Goal: Information Seeking & Learning: Learn about a topic

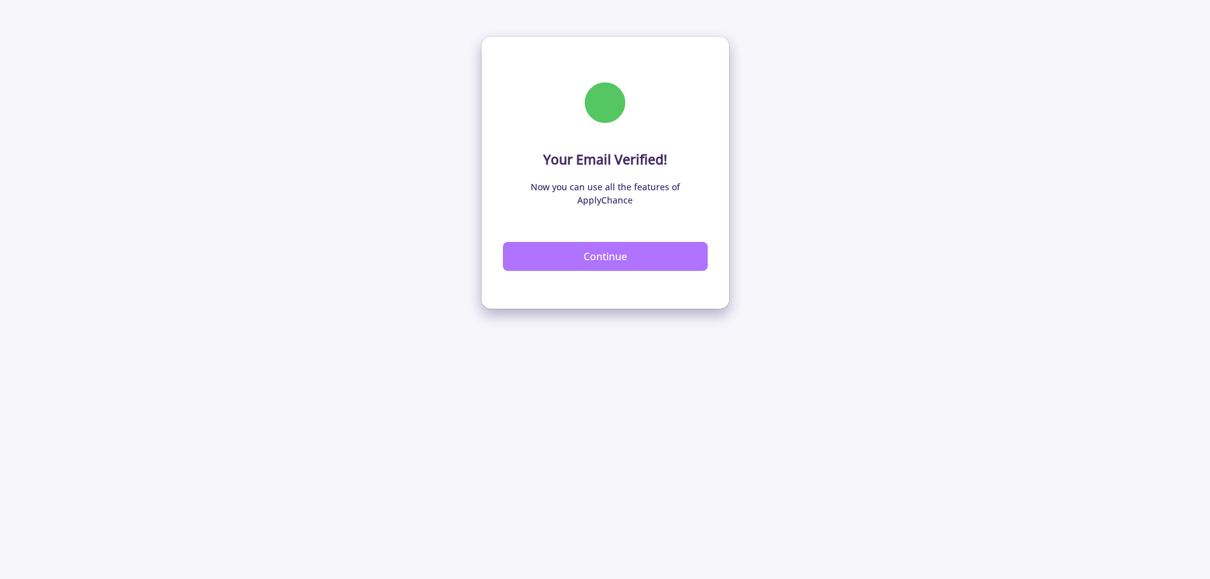
click at [556, 242] on button "Continue" at bounding box center [605, 256] width 205 height 29
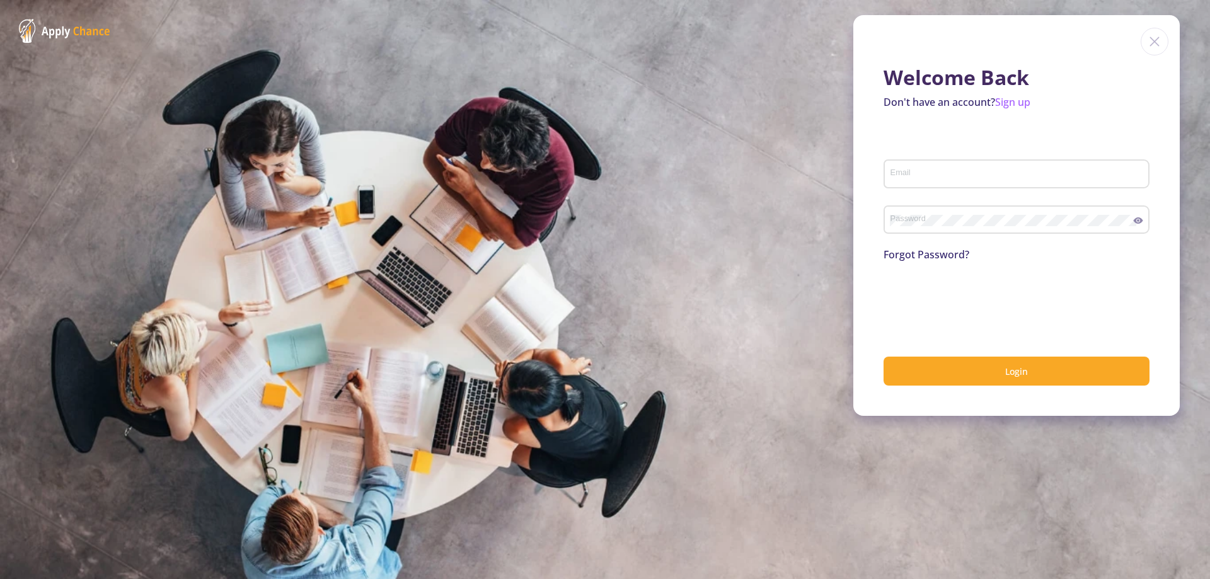
click at [925, 164] on div "Email" at bounding box center [1017, 171] width 254 height 33
click at [935, 166] on div "Email" at bounding box center [1017, 171] width 254 height 33
type input "[EMAIL_ADDRESS][DOMAIN_NAME]"
click at [884, 357] on button "Login" at bounding box center [1017, 372] width 266 height 30
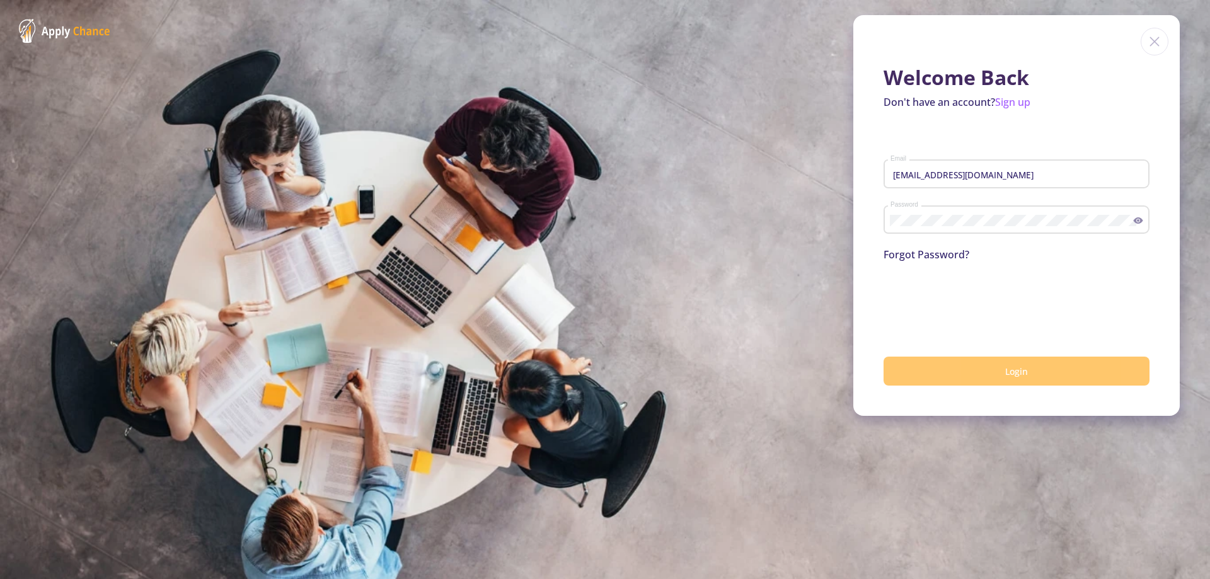
click at [998, 361] on button "Login" at bounding box center [1017, 372] width 266 height 30
click at [959, 368] on button "Login" at bounding box center [1017, 372] width 266 height 30
click at [948, 372] on button "Login" at bounding box center [1017, 372] width 266 height 30
click at [1141, 217] on icon at bounding box center [1138, 221] width 10 height 10
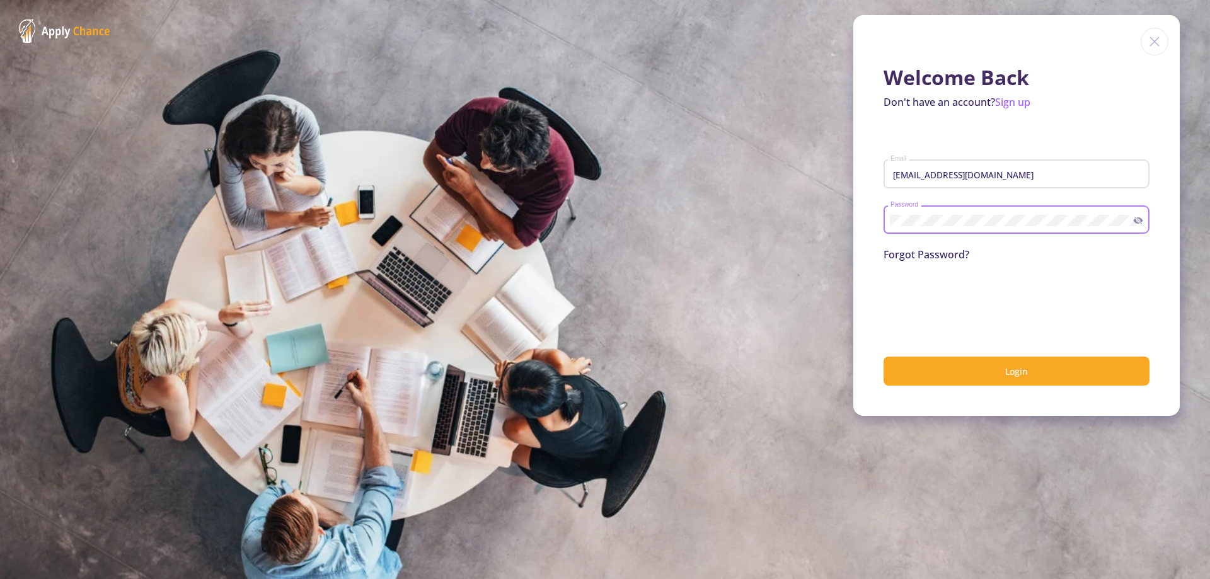
click at [1135, 257] on div "Forgot Password?" at bounding box center [1017, 254] width 266 height 15
click at [1136, 271] on form "rmohammad061@gmail.com Email Password Forgot Password? 0cAFcWeA5ADtCwll0_BbAIsR…" at bounding box center [1017, 263] width 266 height 246
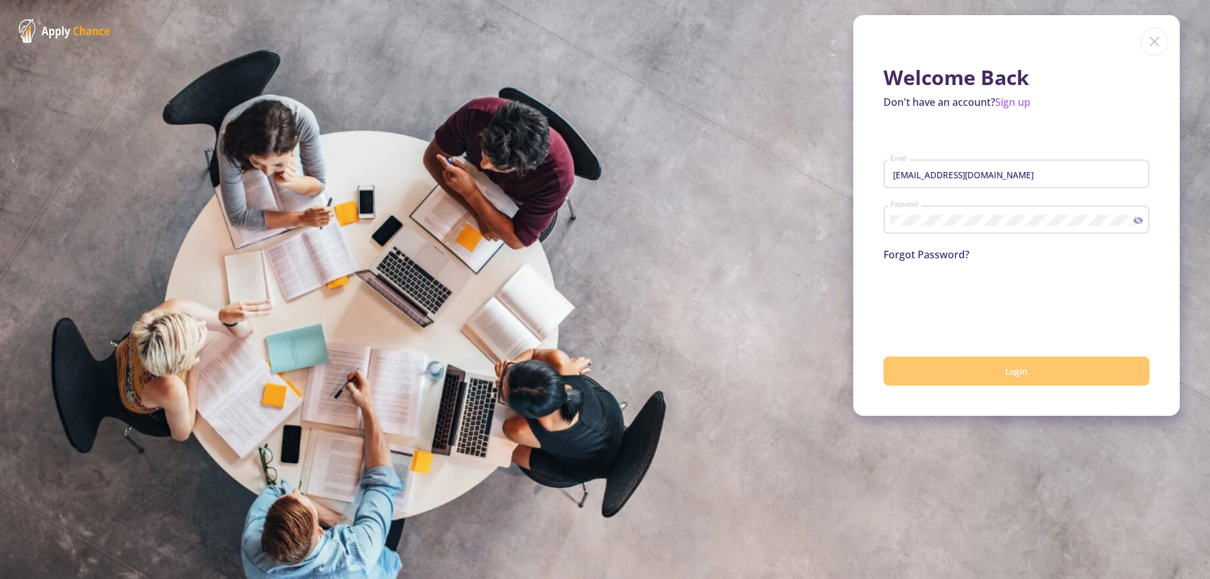
click at [966, 367] on button "Login" at bounding box center [1017, 372] width 266 height 30
click at [879, 172] on div "Welcome Back Don't have an account? Sign up rmohammad061@gmail.com Email Passwo…" at bounding box center [1017, 215] width 327 height 401
click at [1021, 183] on div "rmohammad061@gmail.com Email" at bounding box center [1017, 171] width 254 height 33
click at [966, 364] on button "Login" at bounding box center [1017, 372] width 266 height 30
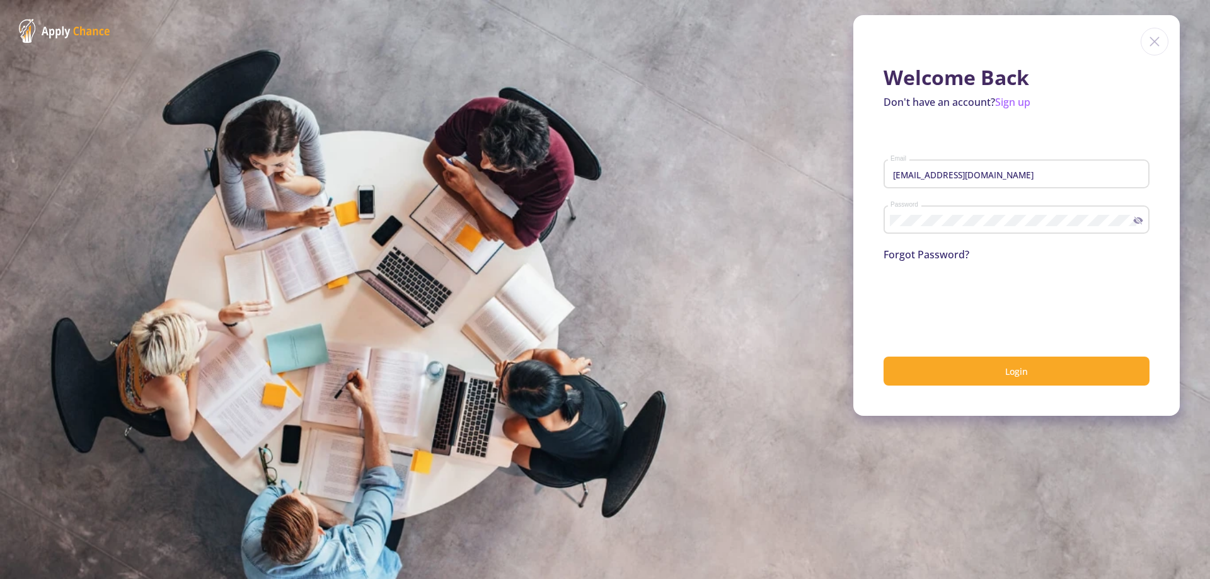
click at [1002, 393] on div "Welcome Back Don't have an account? Sign up rmohammad061@gmail.com Email Passwo…" at bounding box center [1017, 215] width 327 height 401
click at [995, 377] on button "Login" at bounding box center [1017, 372] width 266 height 30
click at [942, 378] on button "Login" at bounding box center [1017, 372] width 266 height 30
click at [917, 376] on button "Login" at bounding box center [1017, 372] width 266 height 30
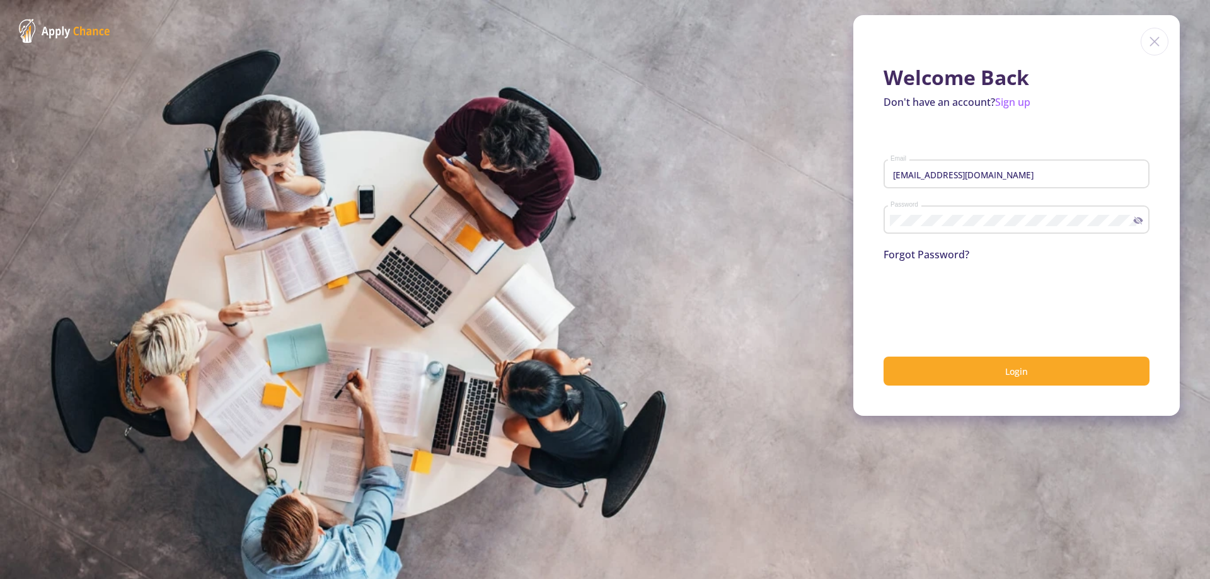
click at [104, 40] on img at bounding box center [64, 31] width 91 height 24
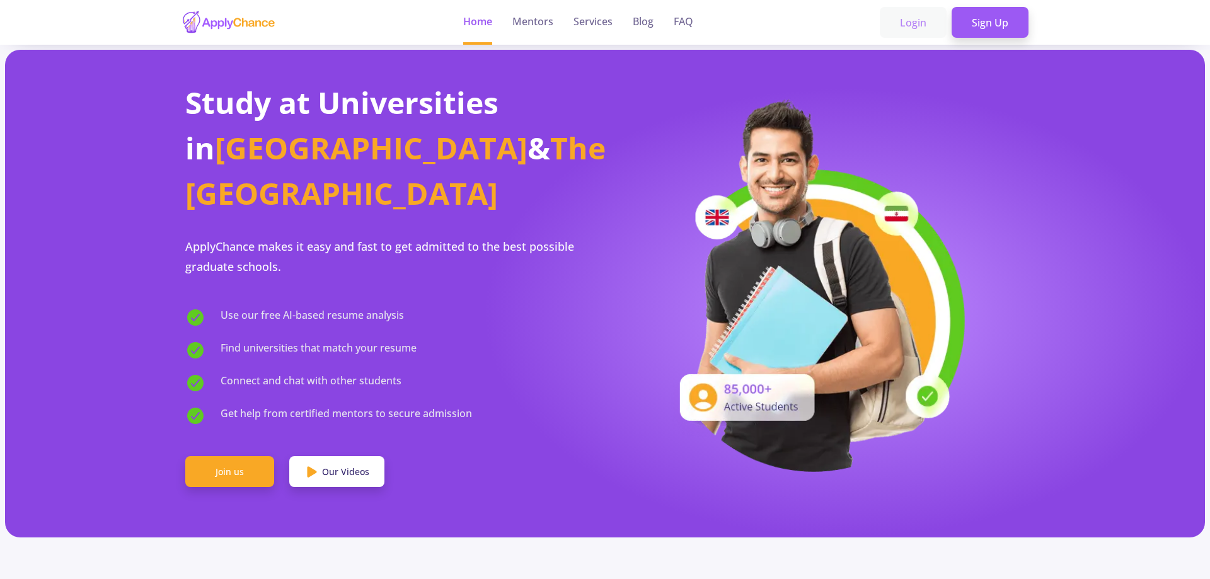
click at [908, 30] on link "Login" at bounding box center [913, 23] width 67 height 32
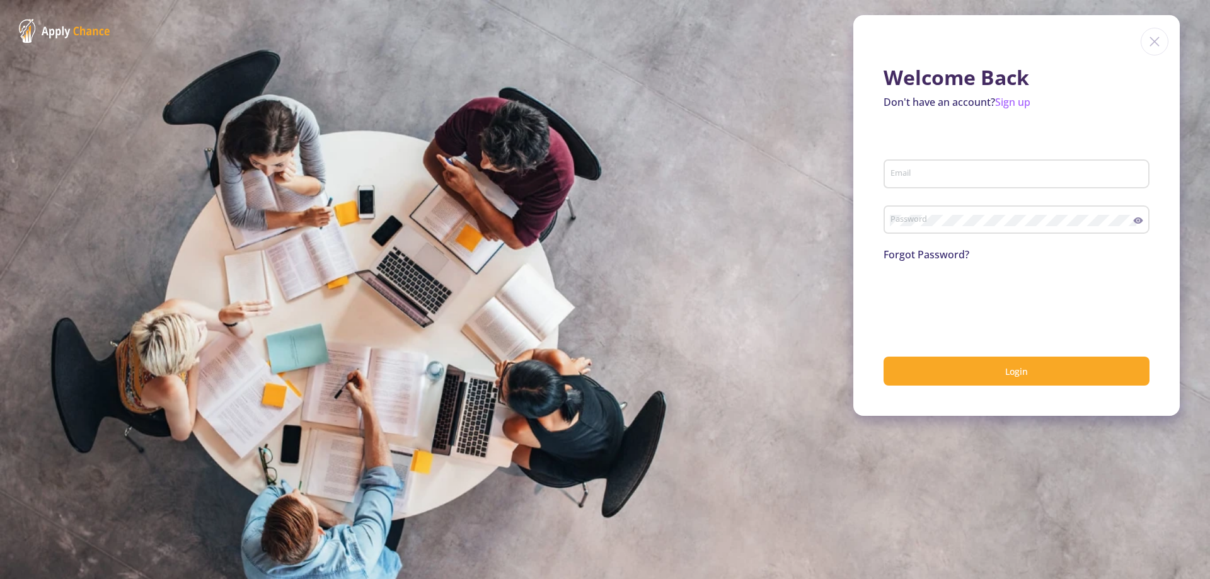
click at [927, 164] on div "Email" at bounding box center [1017, 171] width 254 height 33
click at [932, 178] on input "Email" at bounding box center [1018, 174] width 257 height 11
type input "rmohammad061@gmail.com"
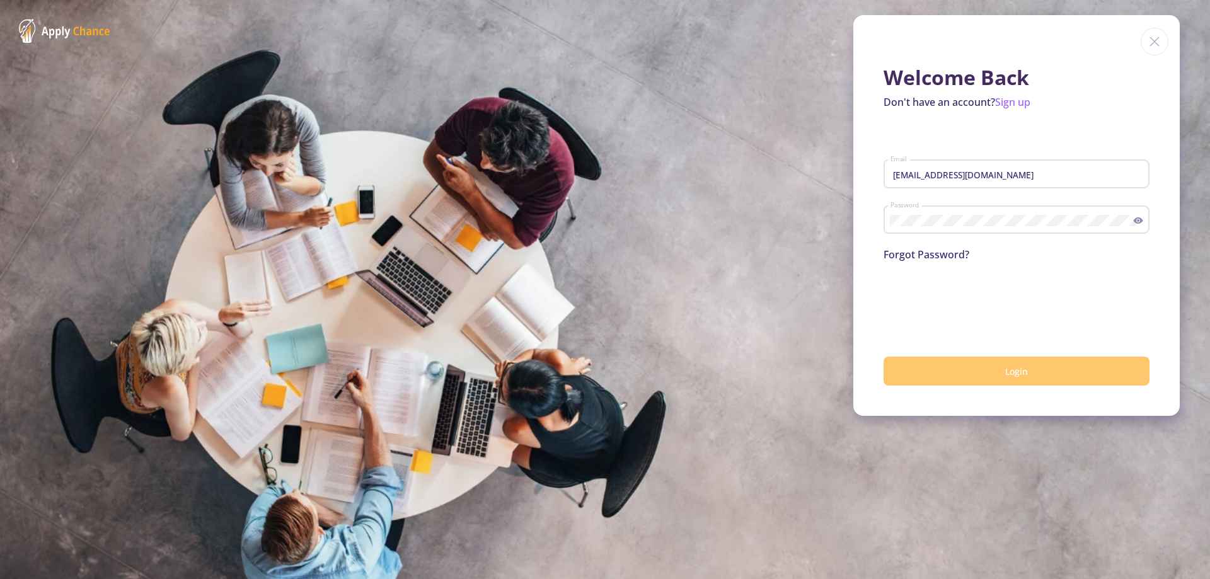
click at [959, 365] on button "Login" at bounding box center [1017, 372] width 266 height 30
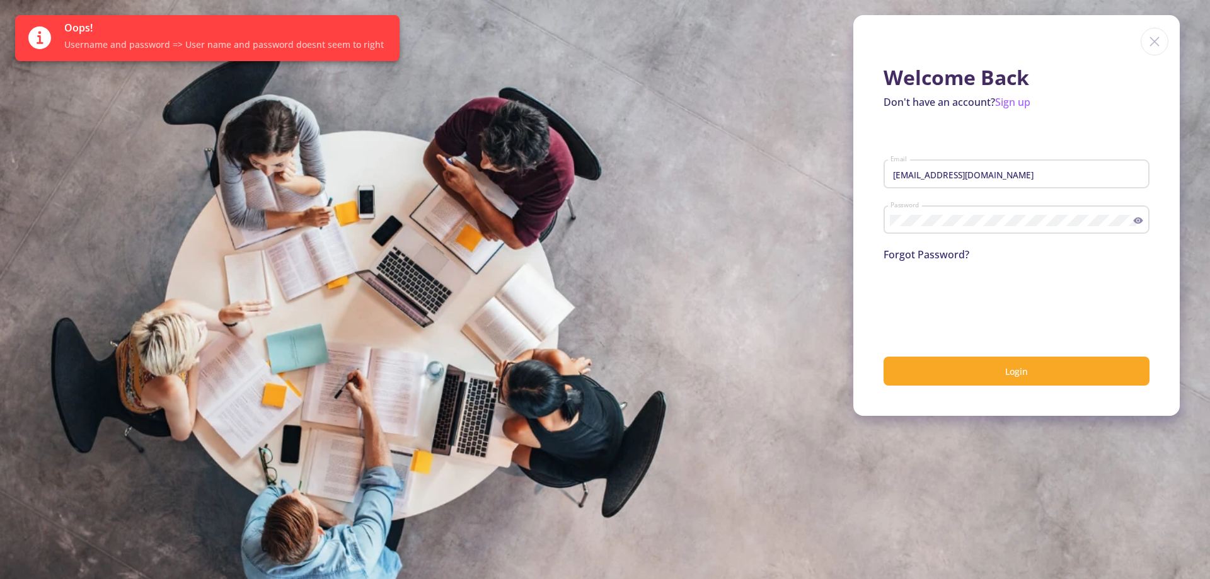
click at [265, 105] on section "Welcome Back Don't have an account? Sign up rmohammad061@gmail.com Email Passwo…" at bounding box center [605, 289] width 1210 height 579
click at [949, 257] on link "Forgot Password?" at bounding box center [927, 255] width 86 height 14
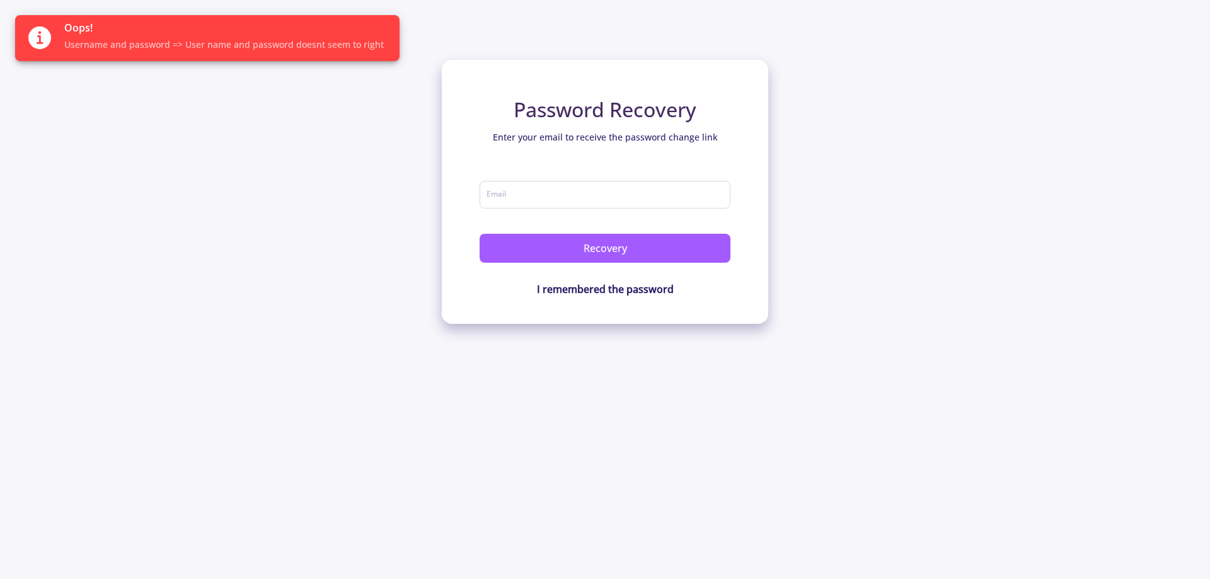
click at [949, 257] on div "Password Recovery Enter your email to receive the password change link Email Re…" at bounding box center [605, 162] width 1210 height 324
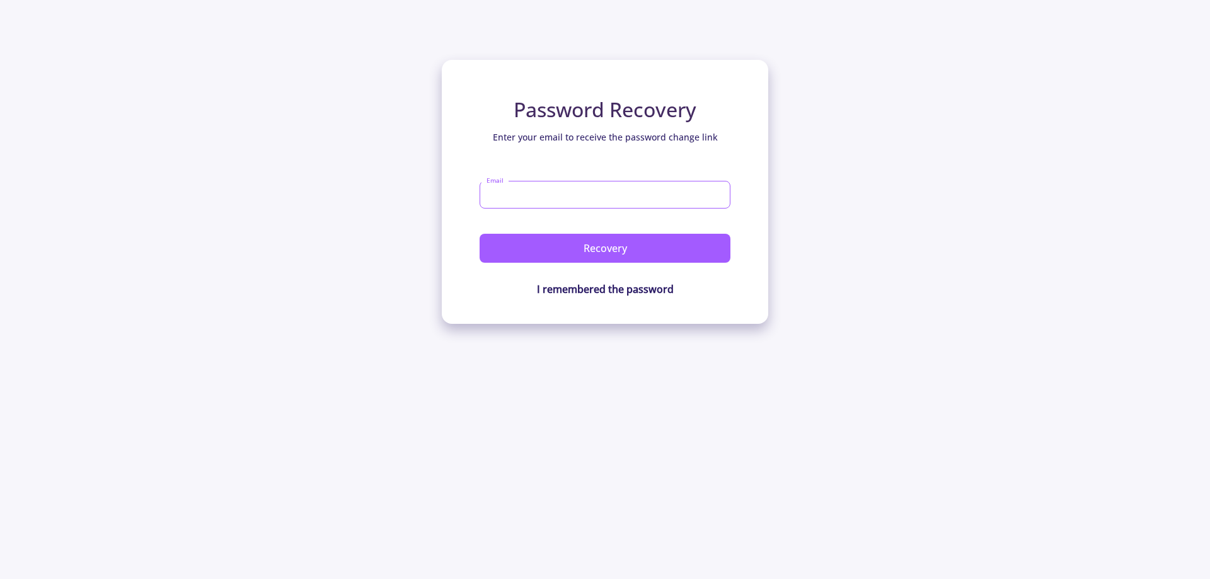
click at [501, 193] on input "Email" at bounding box center [605, 195] width 251 height 28
type input "rmohammad061@gmail.com"
click at [480, 234] on button "Recovery" at bounding box center [605, 248] width 251 height 29
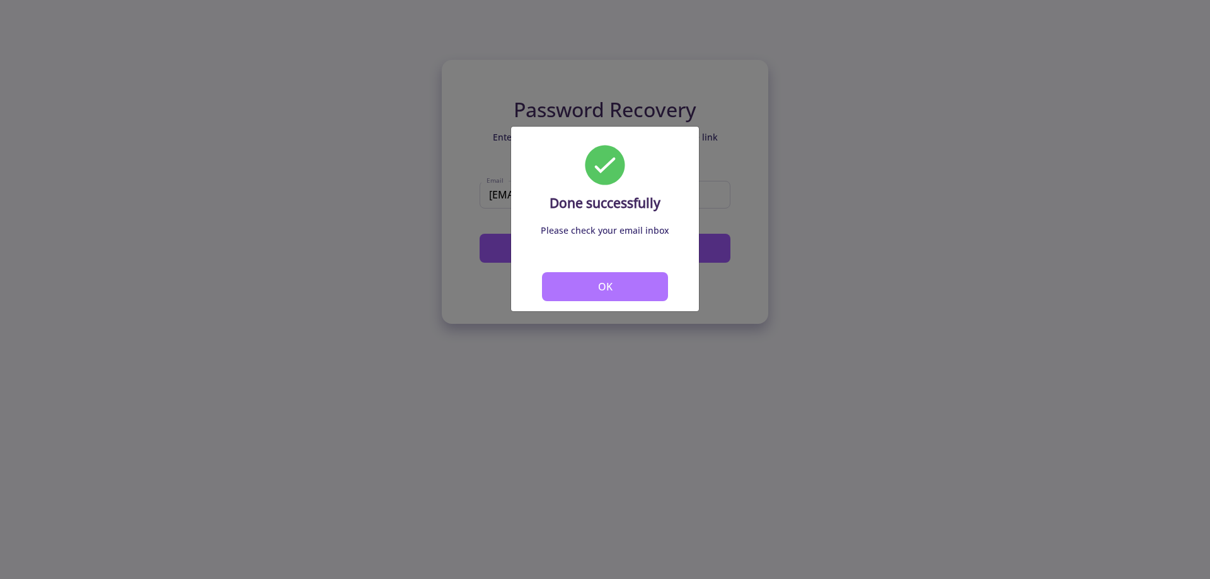
click at [571, 291] on button "OK" at bounding box center [605, 286] width 126 height 29
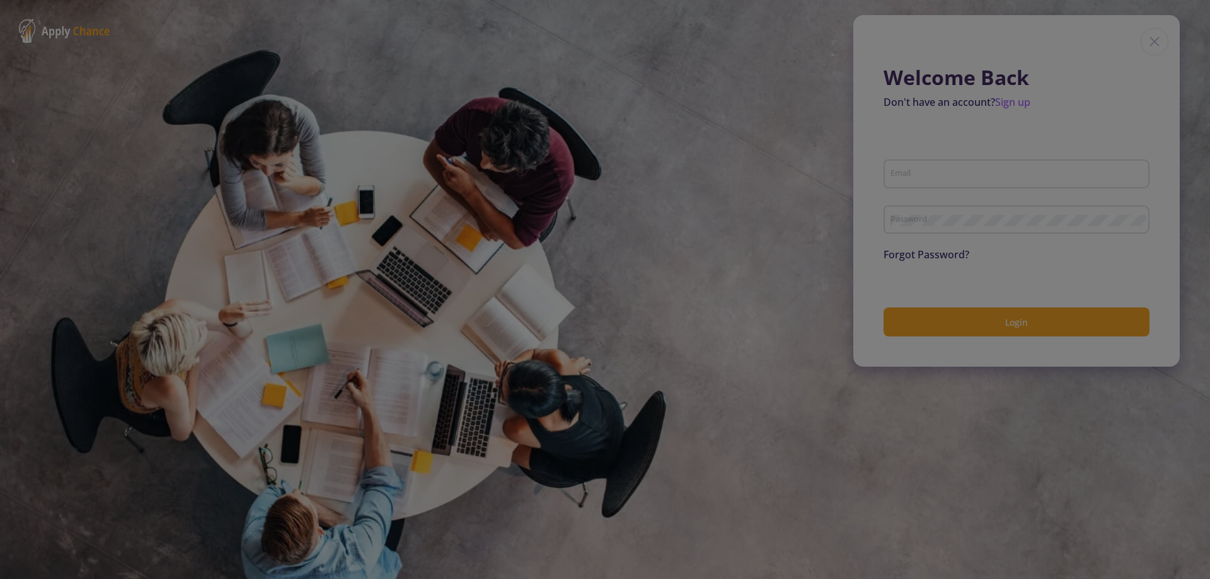
type input "rmohammad061@gmail.com"
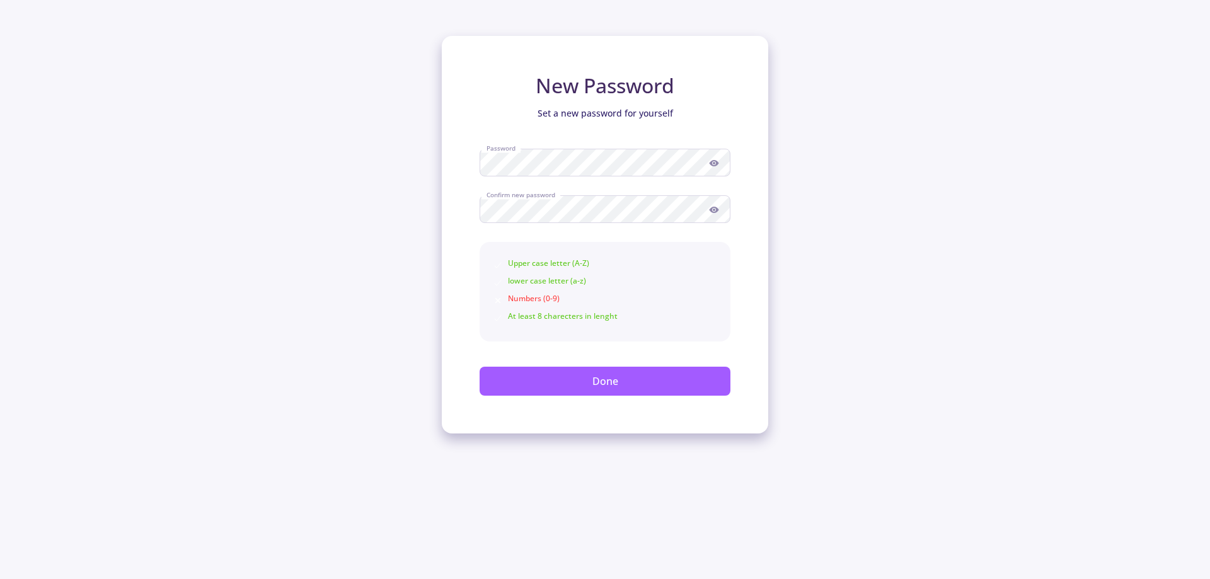
click at [717, 163] on icon at bounding box center [713, 163] width 9 height 6
click at [397, 314] on div "New Password Set a new password for yourself Password Confirm new password Uppe…" at bounding box center [605, 217] width 1210 height 434
click at [547, 374] on button "Done" at bounding box center [605, 381] width 251 height 29
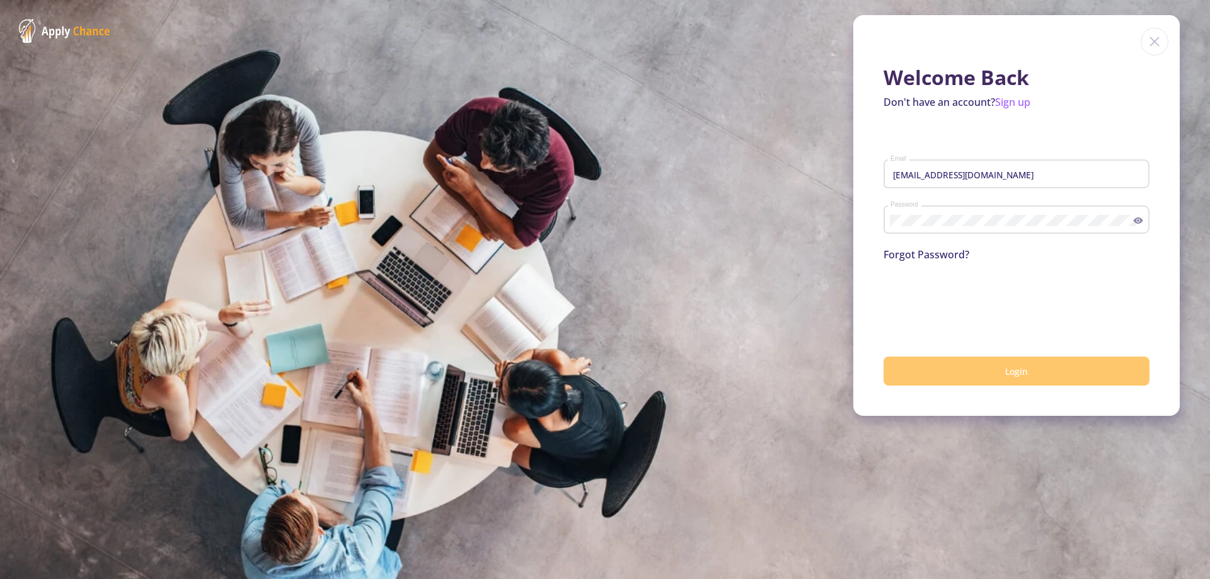
click at [922, 361] on button "Login" at bounding box center [1017, 372] width 266 height 30
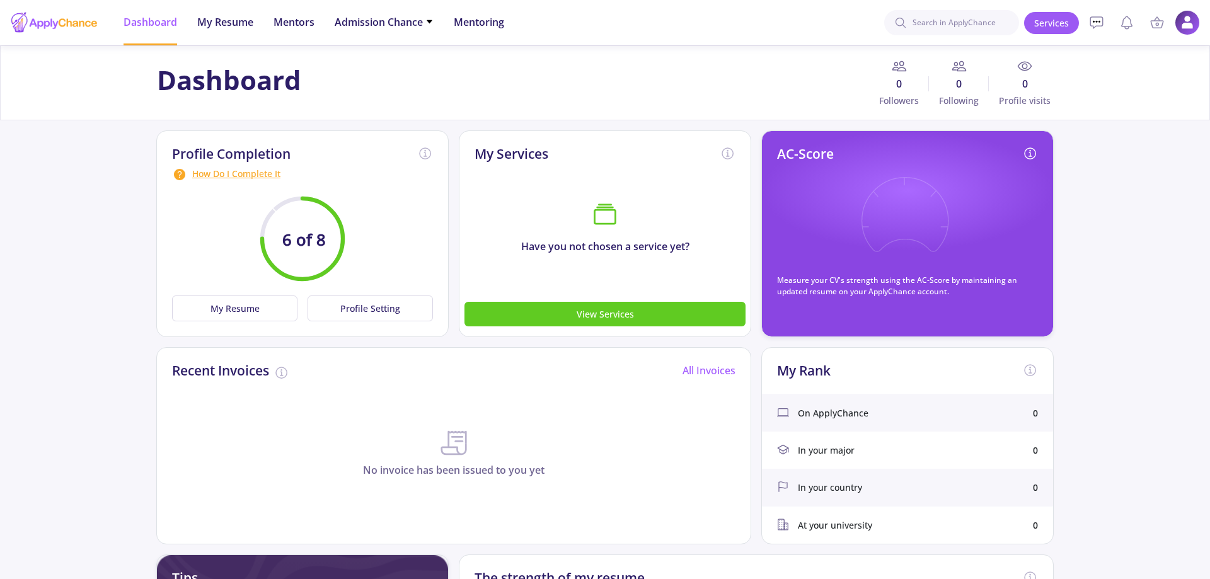
click at [229, 180] on div "How Do I Complete It" at bounding box center [302, 174] width 261 height 15
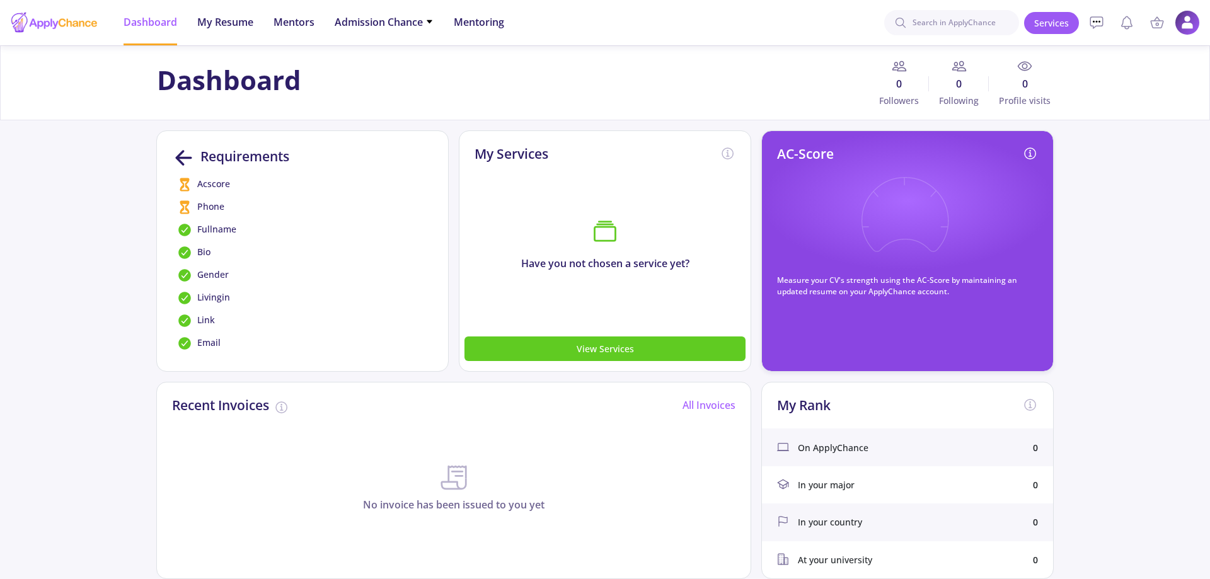
click at [207, 205] on span "Phone" at bounding box center [210, 207] width 27 height 15
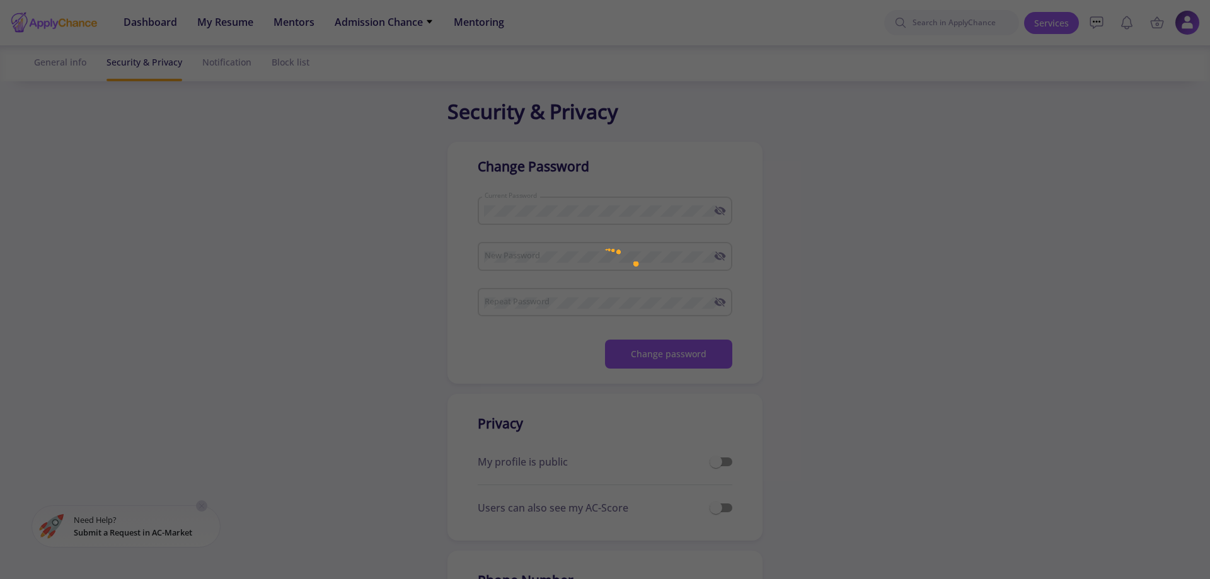
checkbox input "true"
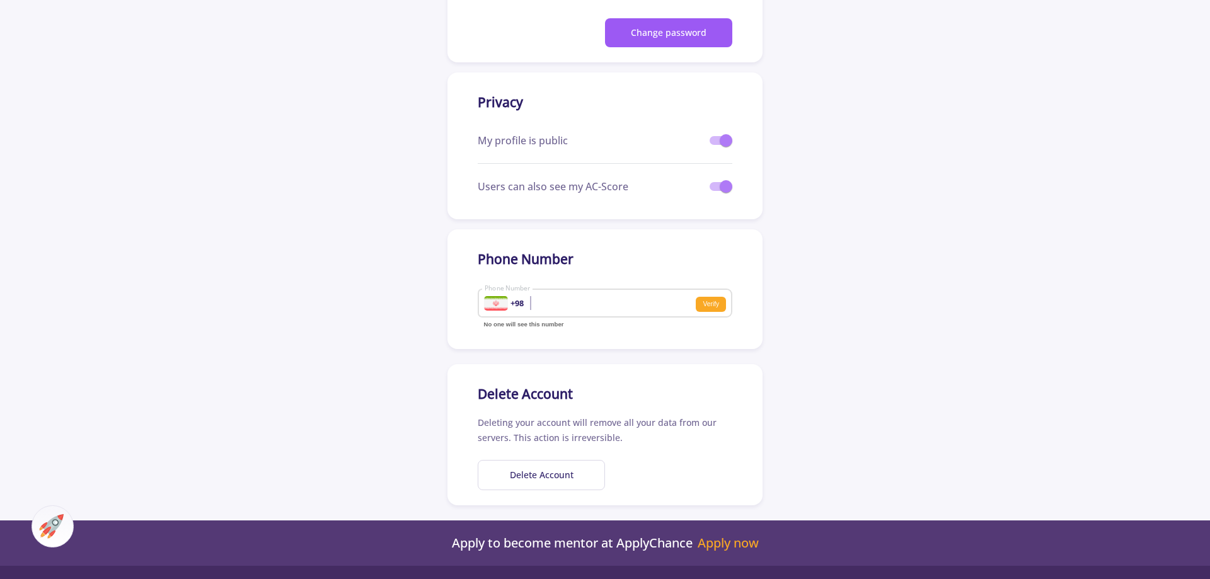
scroll to position [193, 0]
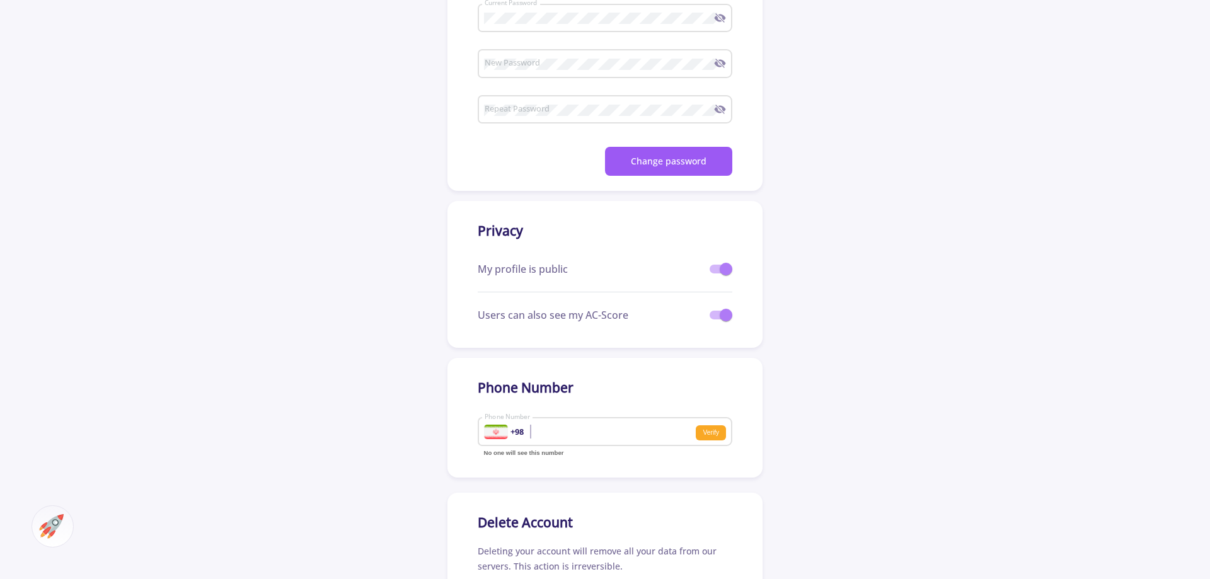
click at [571, 424] on div "+98 Phone Number" at bounding box center [590, 429] width 212 height 33
type input "9335788060"
click at [710, 436] on small "Verify" at bounding box center [711, 432] width 30 height 15
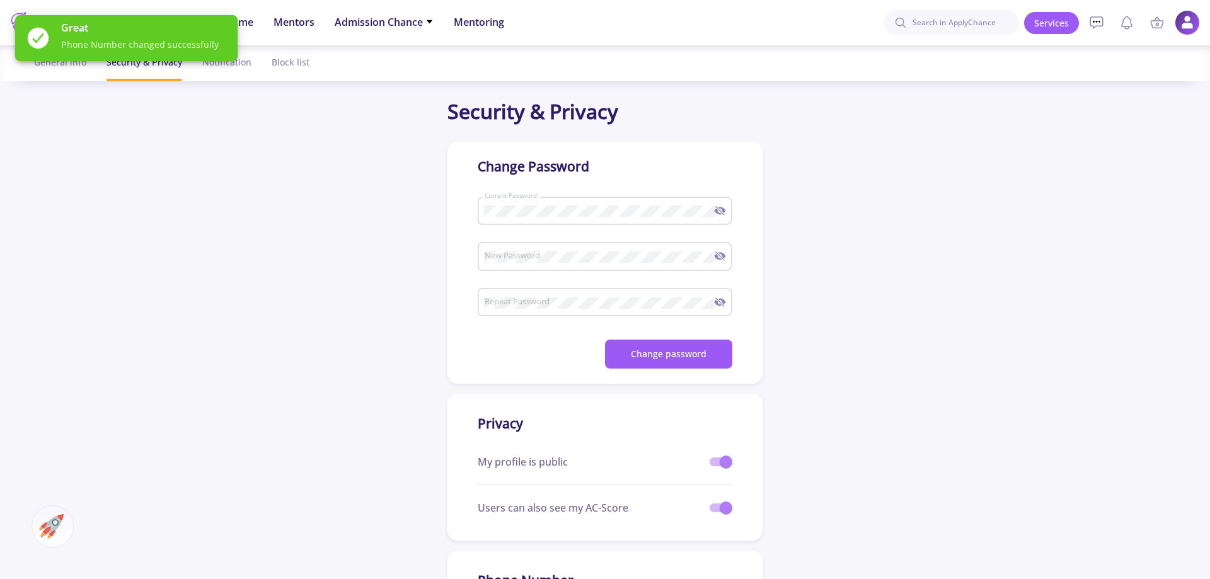
scroll to position [64, 0]
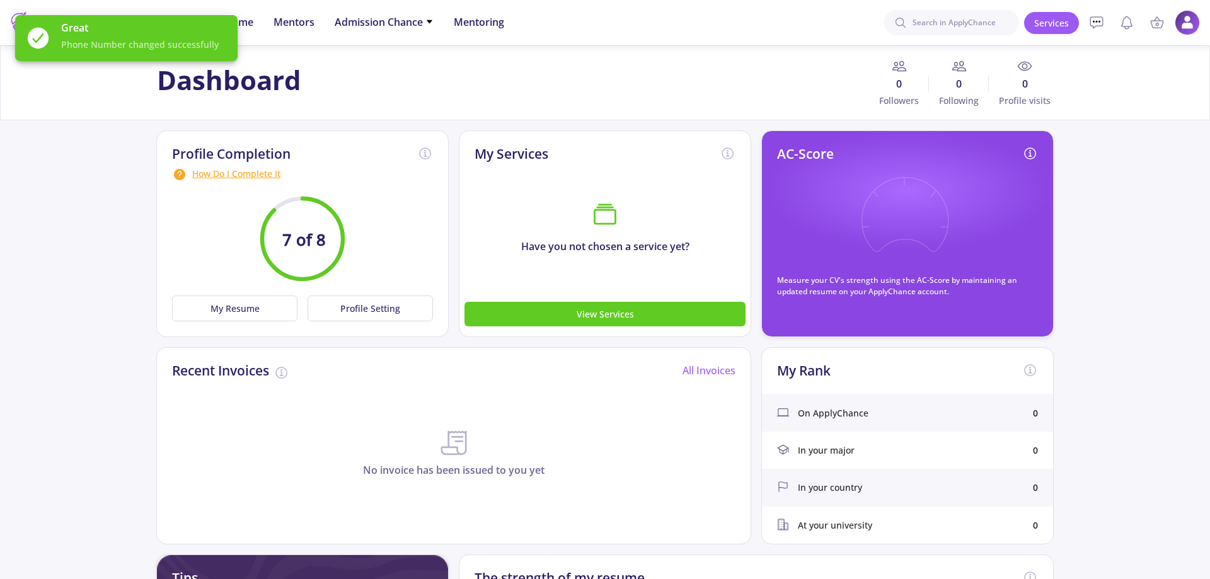
click at [238, 178] on div "How Do I Complete It" at bounding box center [302, 174] width 261 height 15
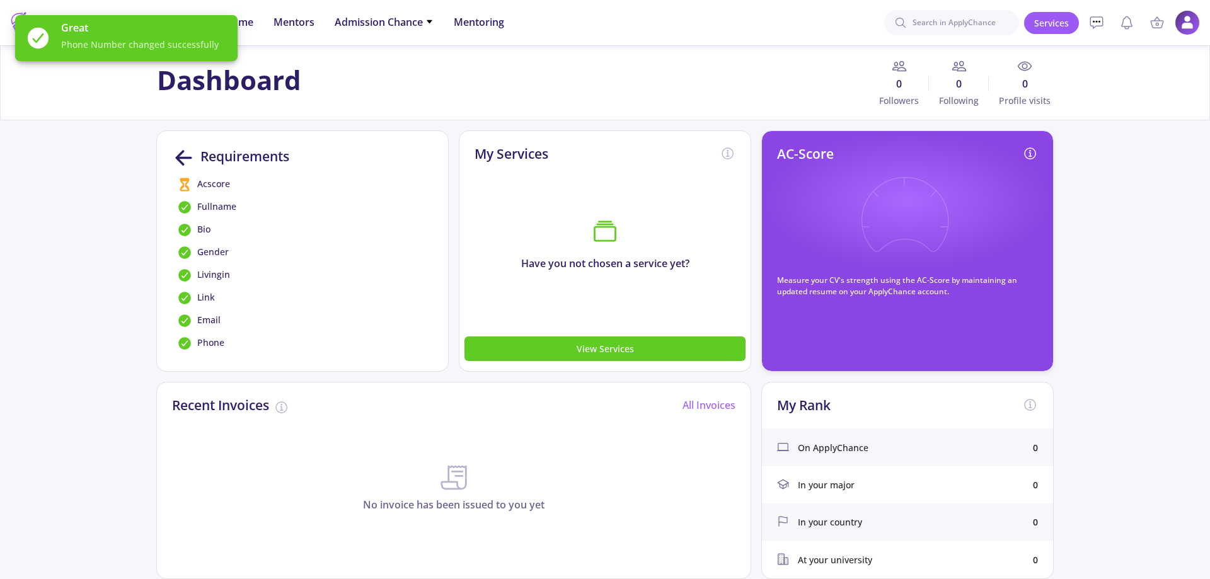
click at [236, 178] on div "Acscore" at bounding box center [302, 184] width 251 height 15
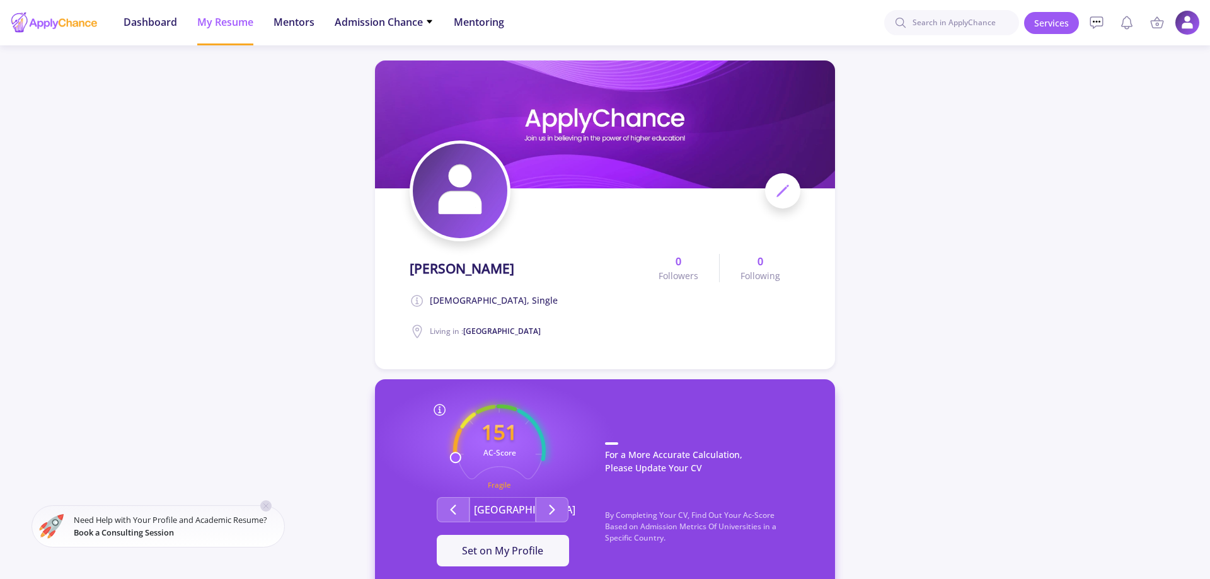
scroll to position [64, 0]
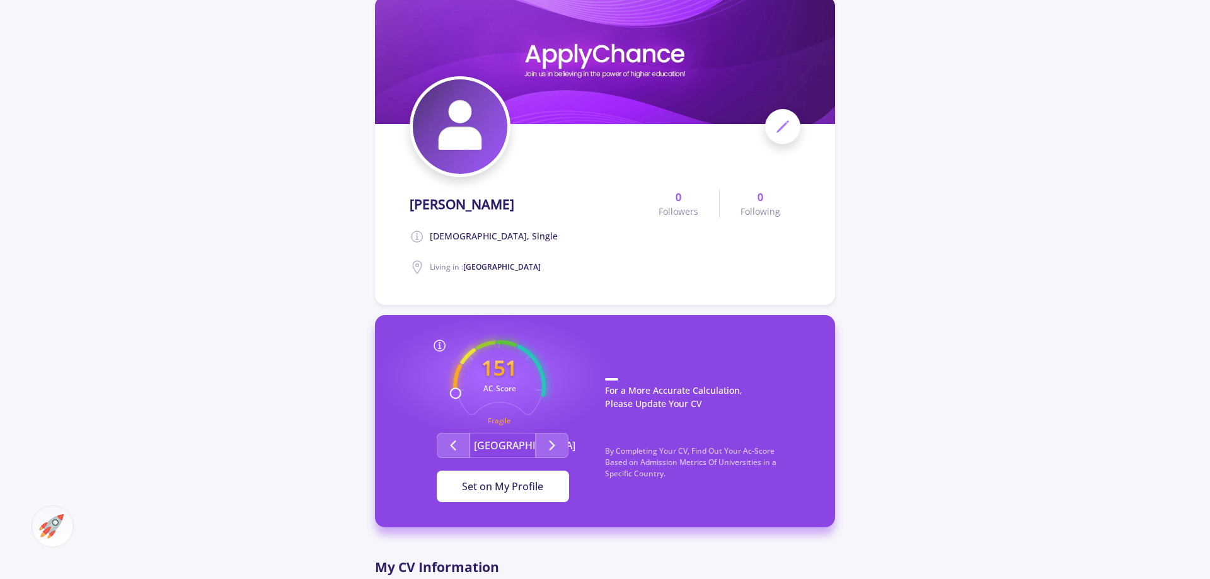
click at [500, 483] on span "Set on My Profile" at bounding box center [502, 487] width 81 height 14
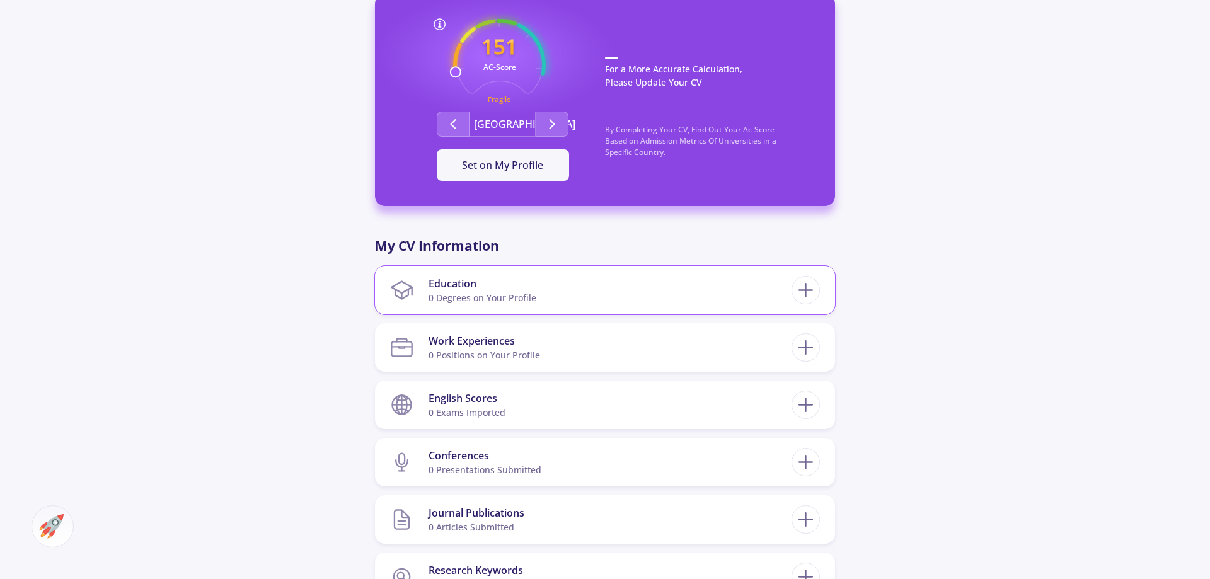
scroll to position [514, 0]
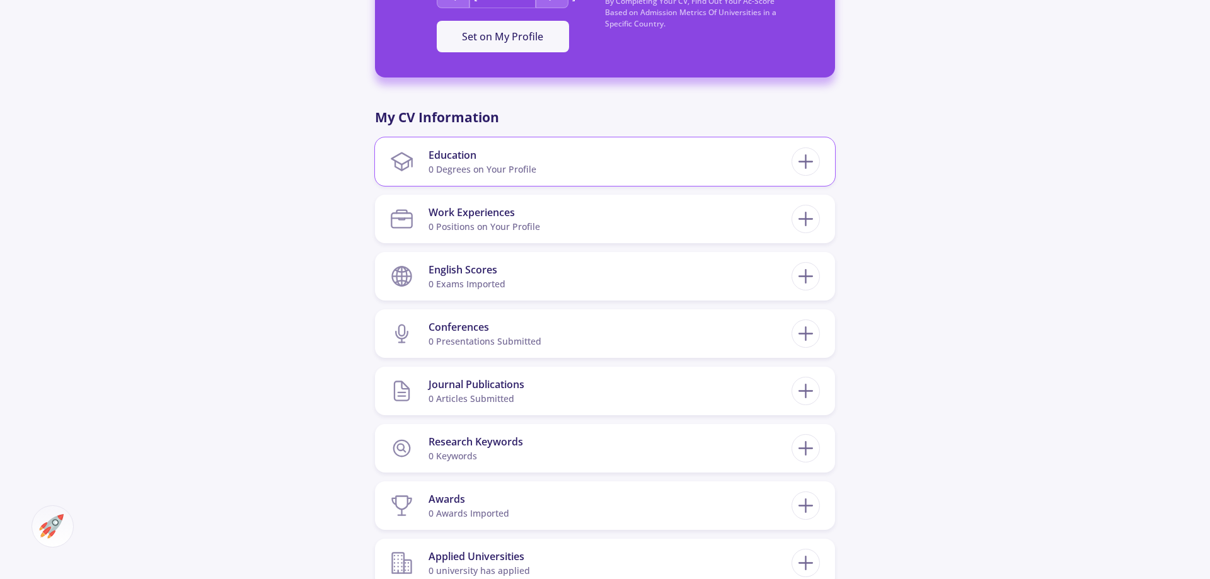
click at [494, 169] on div "0 Degrees on Your Profile" at bounding box center [483, 169] width 108 height 13
click at [514, 166] on div "0 Degrees on Your Profile" at bounding box center [483, 169] width 108 height 13
click at [793, 159] on div at bounding box center [806, 162] width 28 height 28
click at [805, 160] on icon at bounding box center [805, 161] width 23 height 23
checkbox input "false"
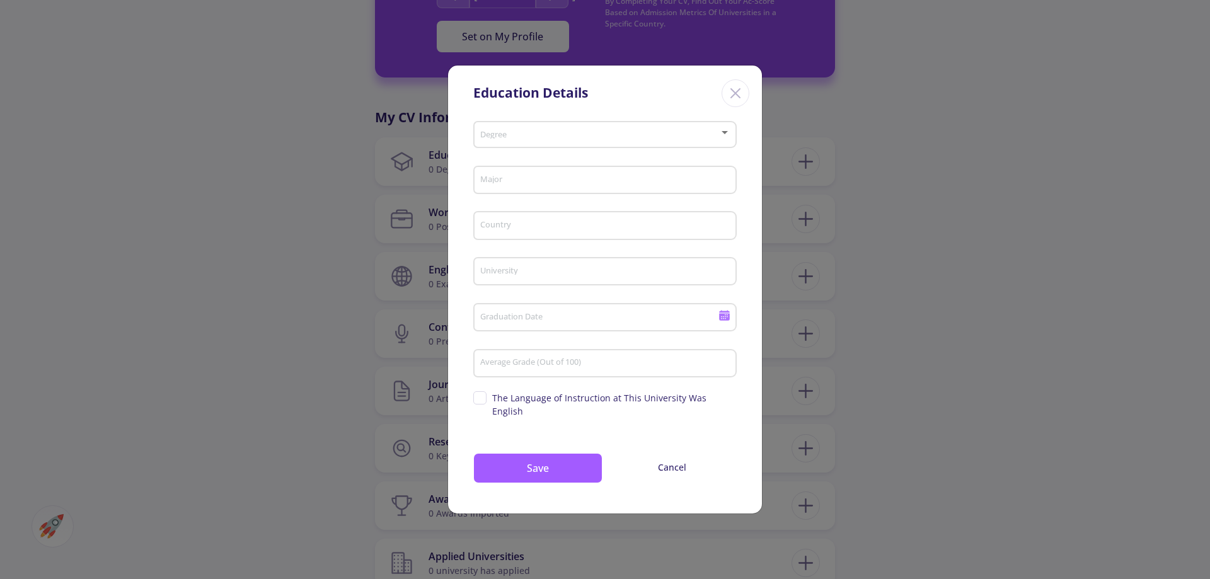
click at [567, 139] on span at bounding box center [601, 134] width 237 height 9
click at [557, 148] on div "Bachelor's Degree" at bounding box center [606, 133] width 252 height 32
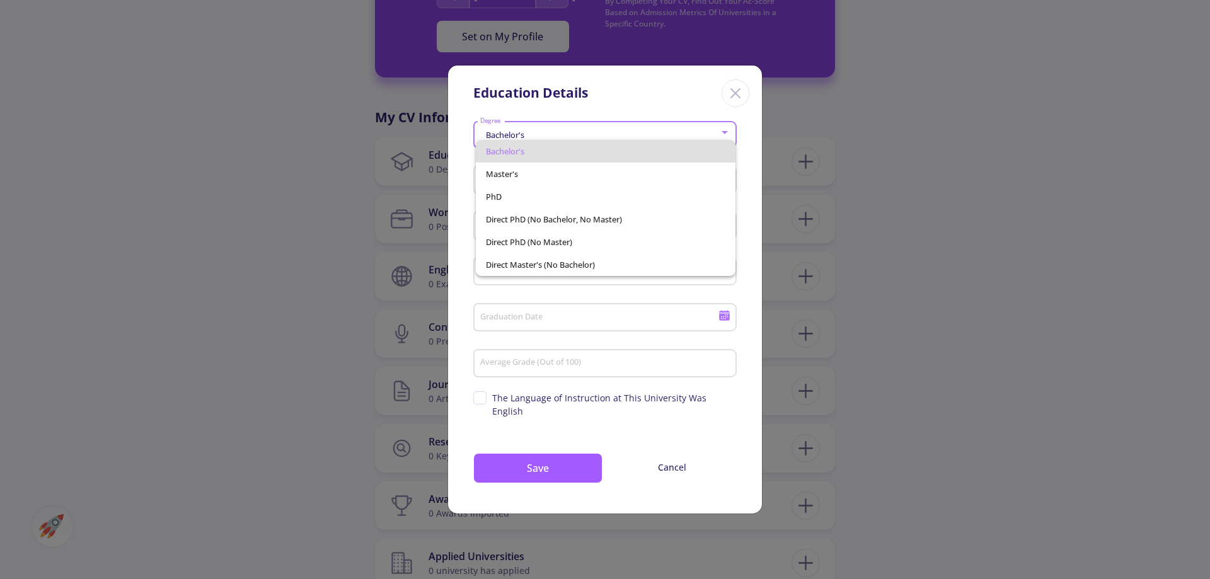
click at [682, 101] on div at bounding box center [605, 289] width 1210 height 579
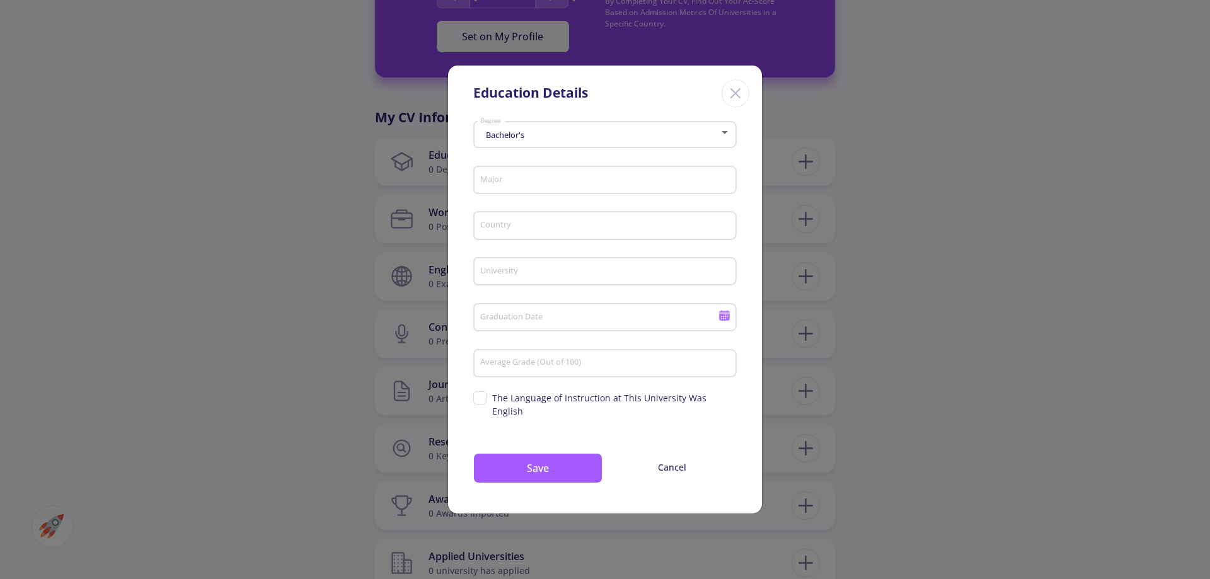
click at [729, 101] on icon "Close" at bounding box center [736, 93] width 20 height 20
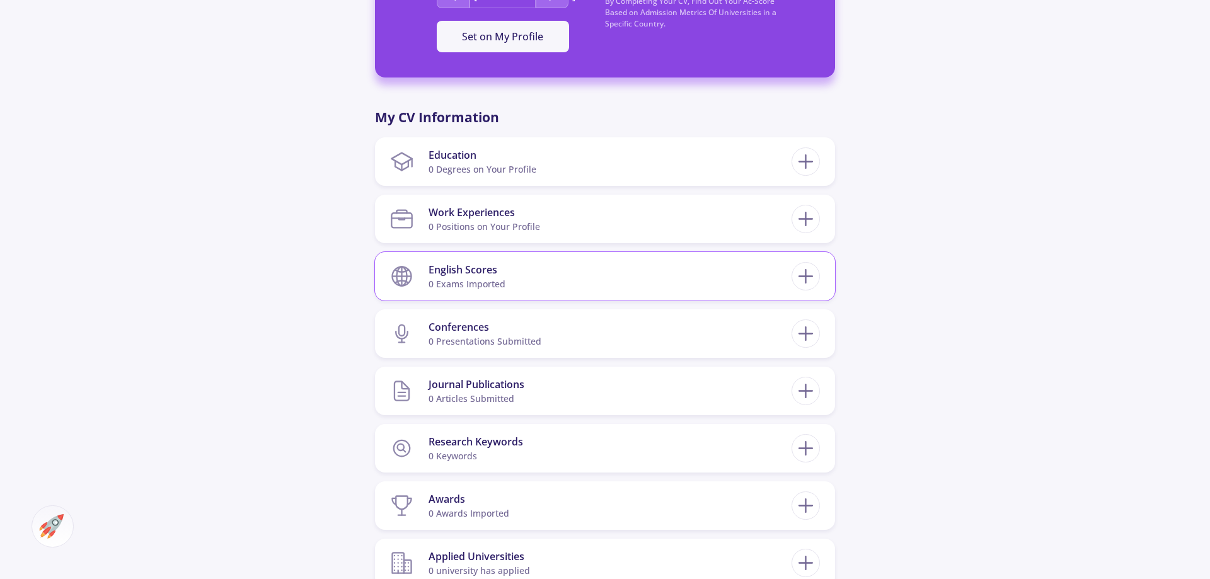
click at [534, 258] on section "English Scores 0 exams imported" at bounding box center [591, 276] width 402 height 38
click at [501, 277] on div "English Scores" at bounding box center [467, 269] width 77 height 15
click at [804, 281] on icon at bounding box center [805, 276] width 23 height 23
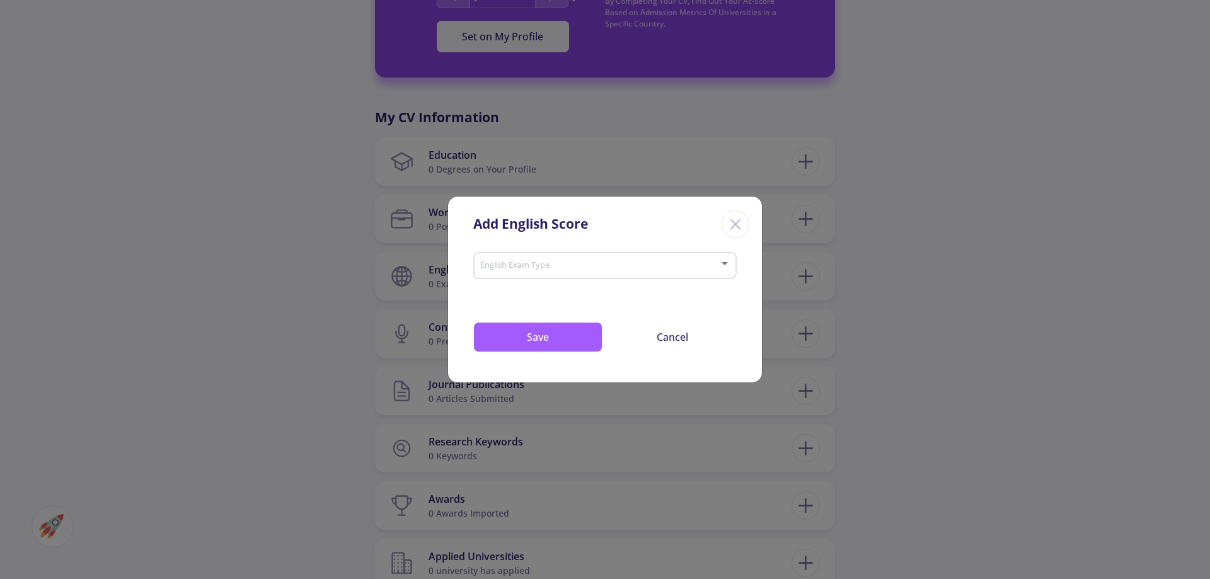
click at [588, 272] on div "English Exam Type" at bounding box center [606, 264] width 252 height 32
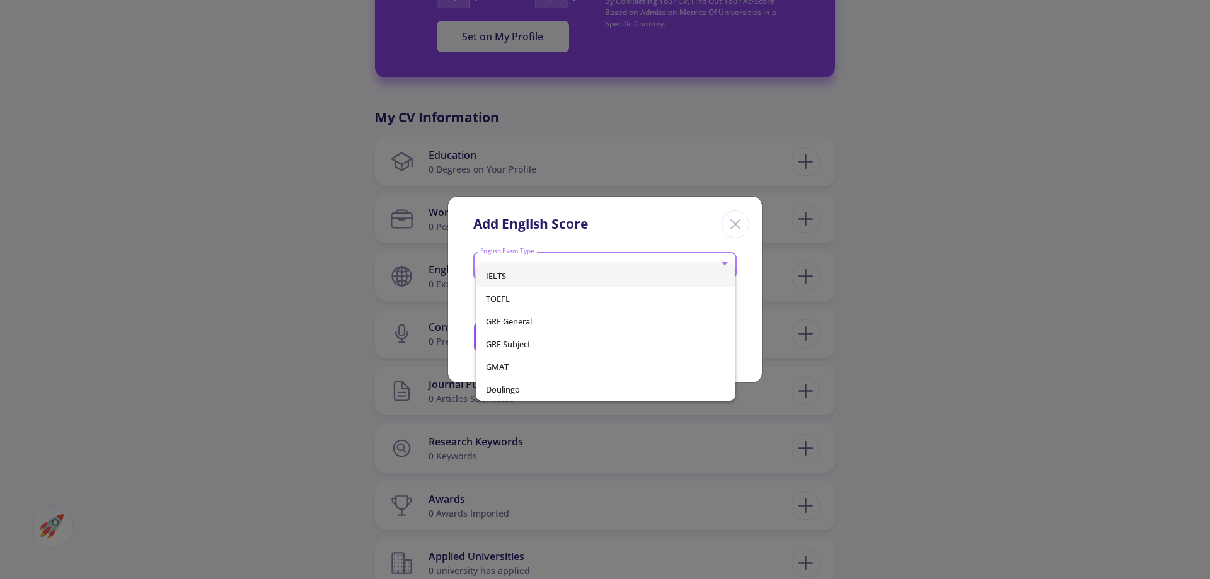
click at [521, 283] on span "IELTS" at bounding box center [606, 276] width 240 height 23
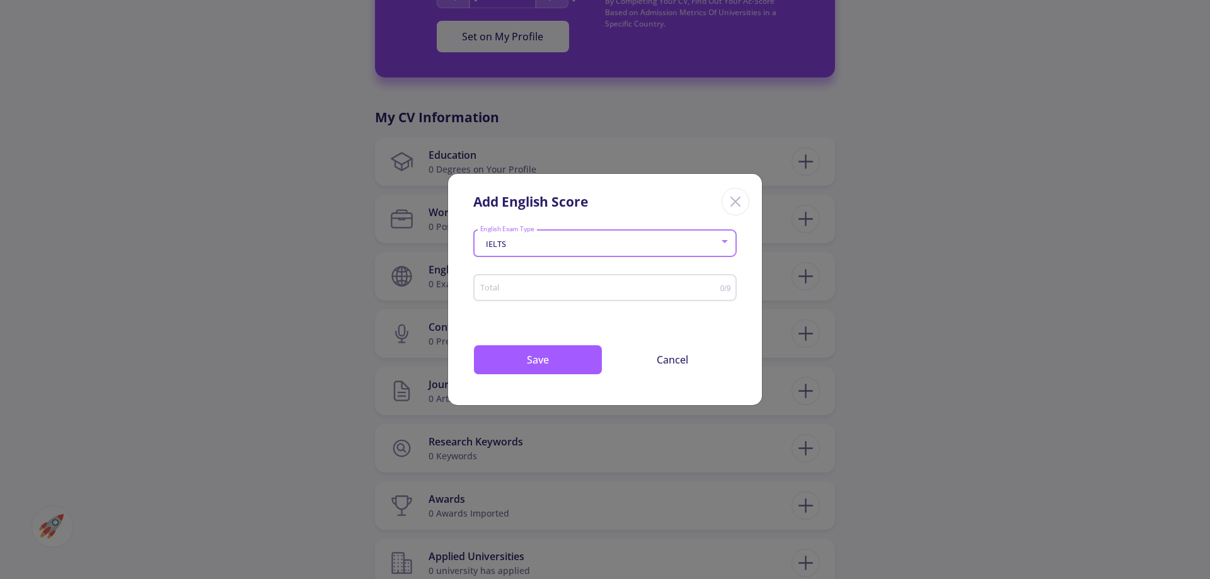
click at [537, 281] on div "Total" at bounding box center [600, 286] width 241 height 32
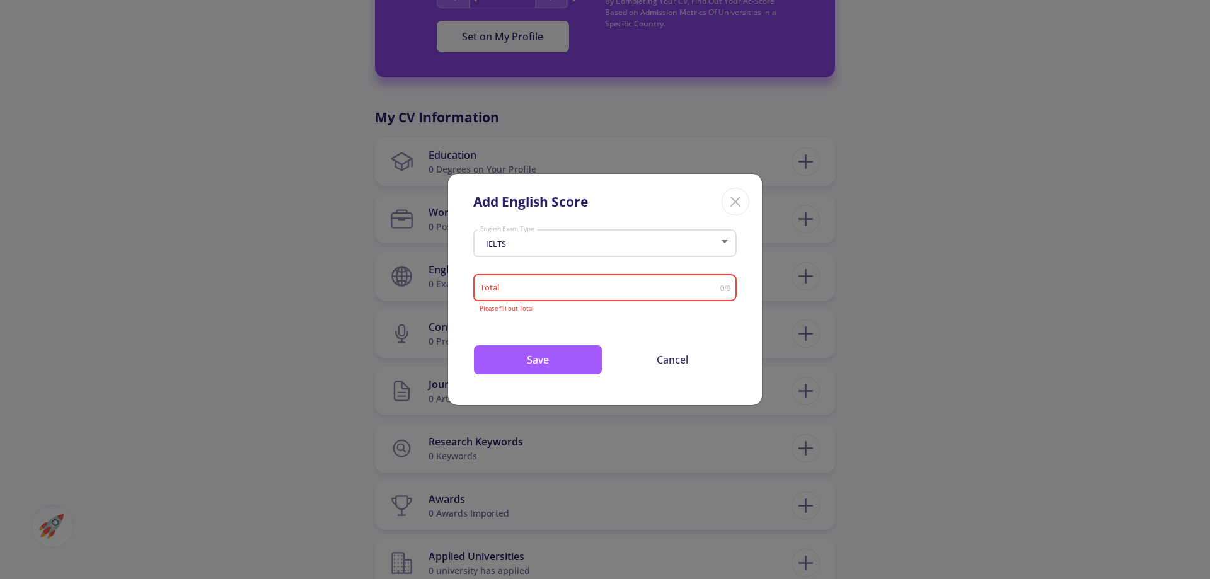
click at [537, 281] on div "Total" at bounding box center [600, 286] width 241 height 32
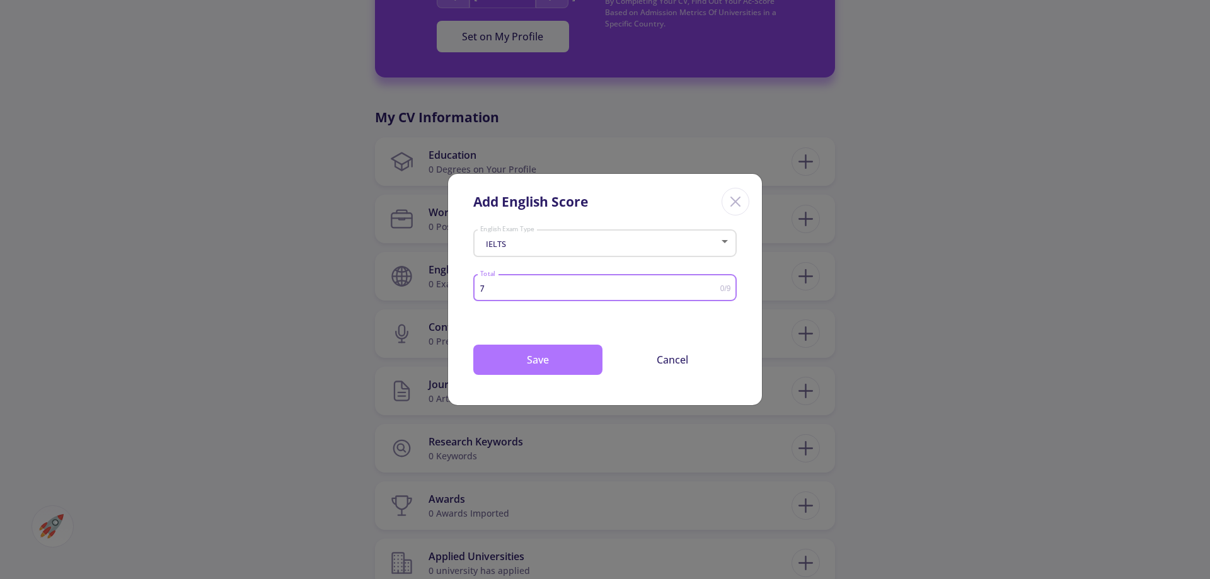
type input "7"
click at [511, 360] on button "Save" at bounding box center [537, 360] width 129 height 30
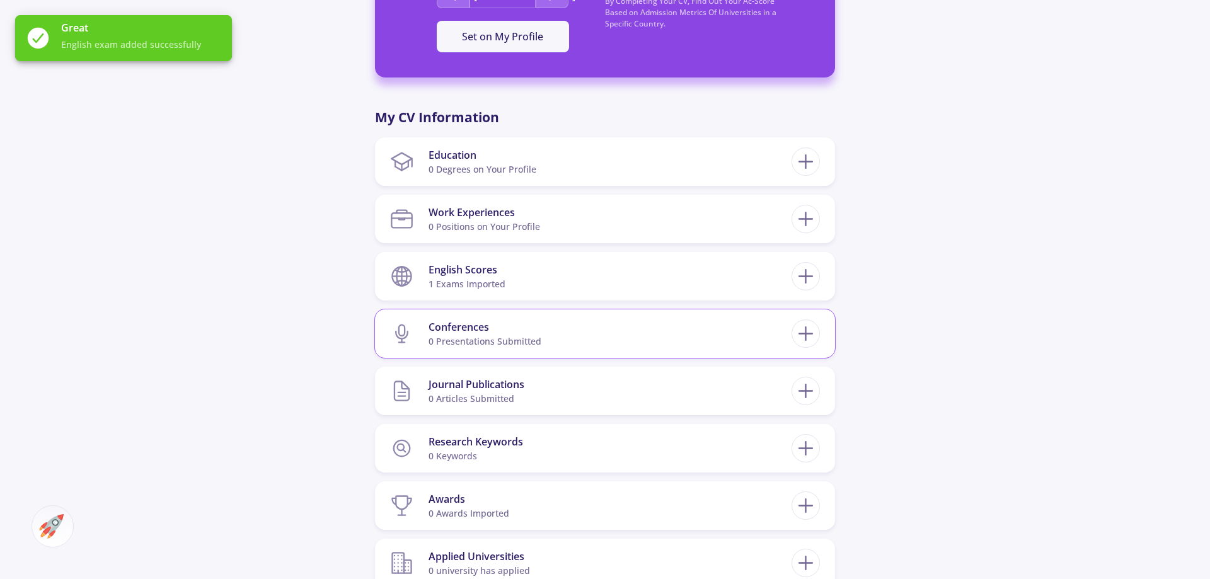
click at [512, 337] on div "0 presentations submitted" at bounding box center [485, 341] width 113 height 13
click at [807, 338] on icon at bounding box center [805, 333] width 23 height 23
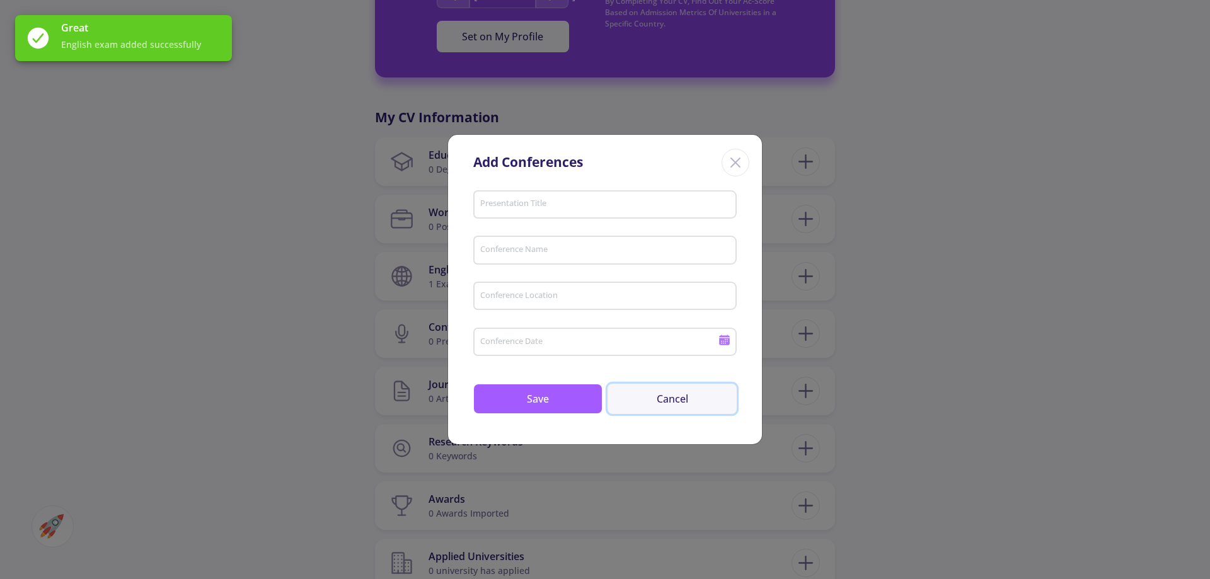
click at [678, 400] on button "Cancel" at bounding box center [672, 399] width 129 height 30
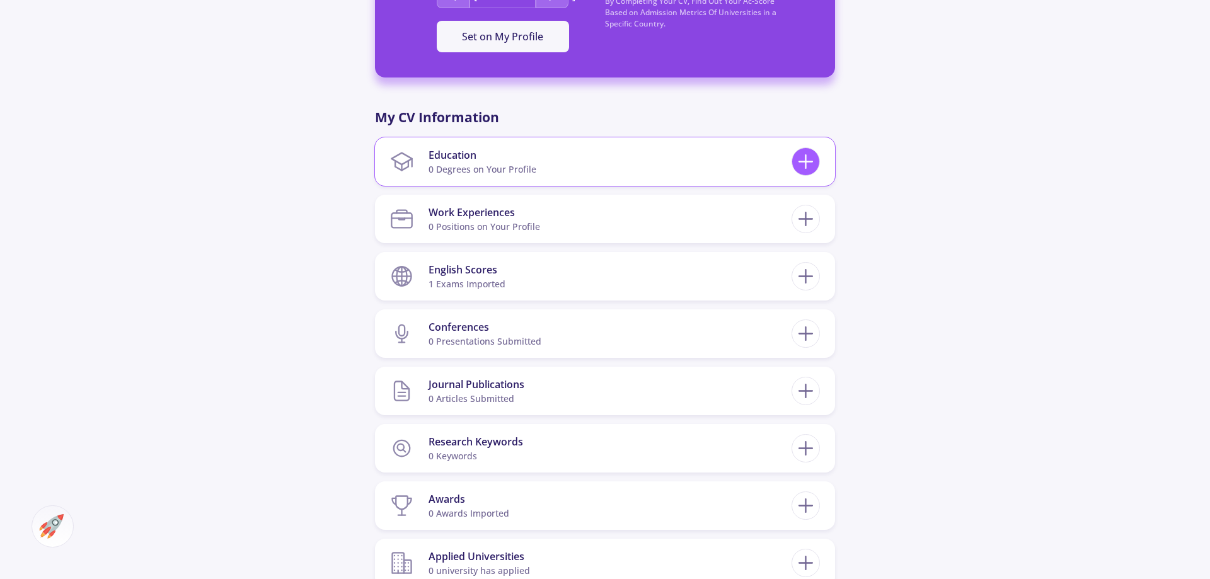
click at [801, 157] on icon at bounding box center [805, 161] width 23 height 23
checkbox input "false"
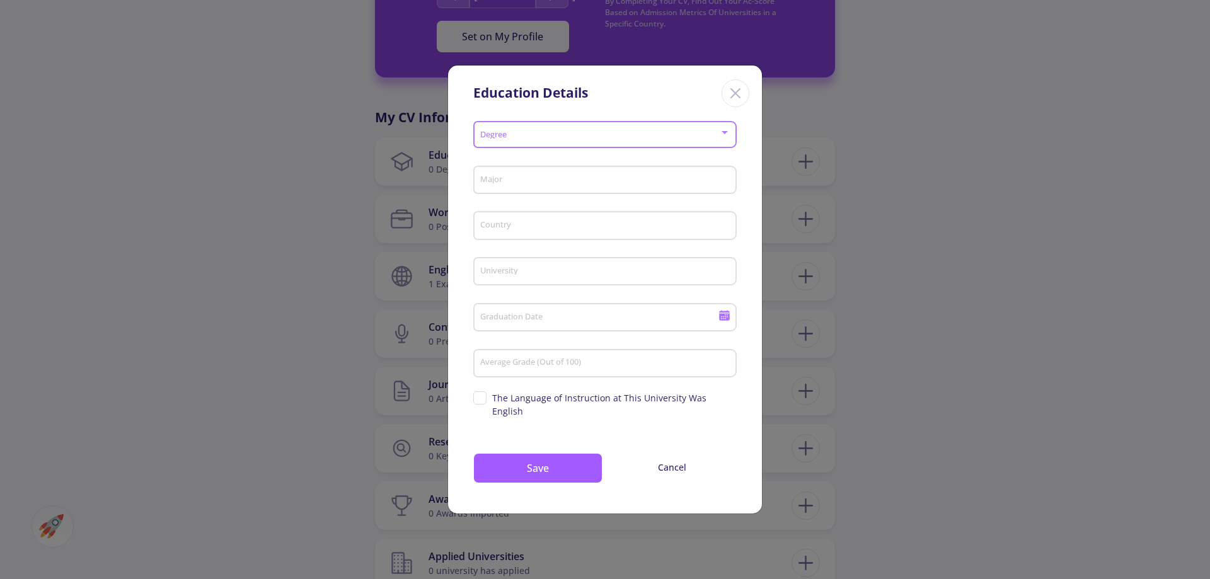
click at [594, 138] on span at bounding box center [601, 134] width 237 height 9
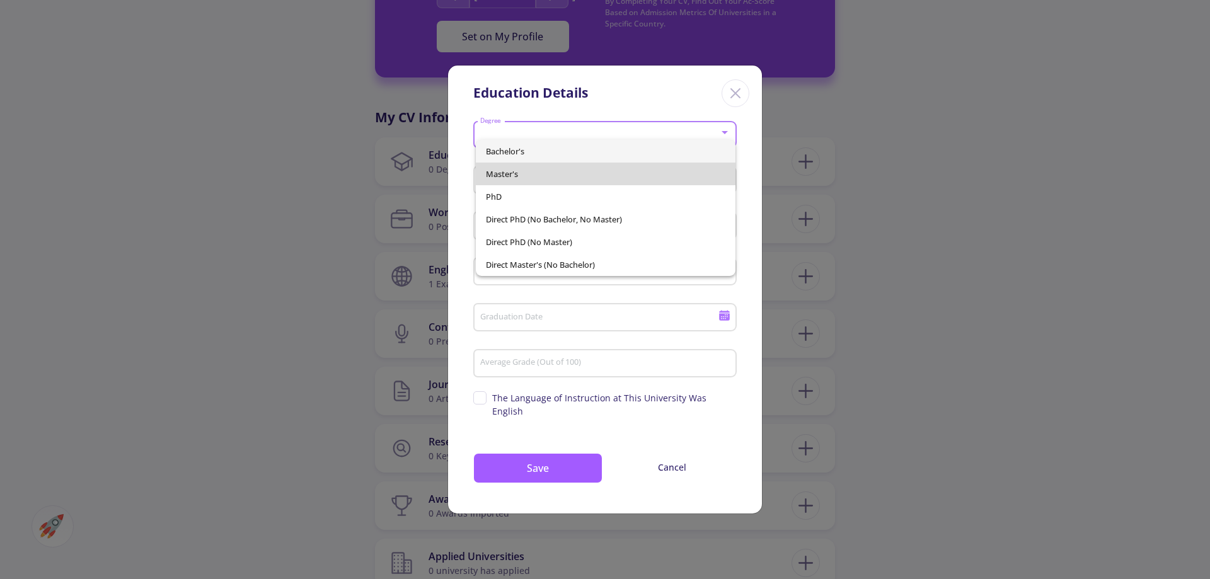
click at [549, 181] on span "Master's" at bounding box center [606, 174] width 240 height 23
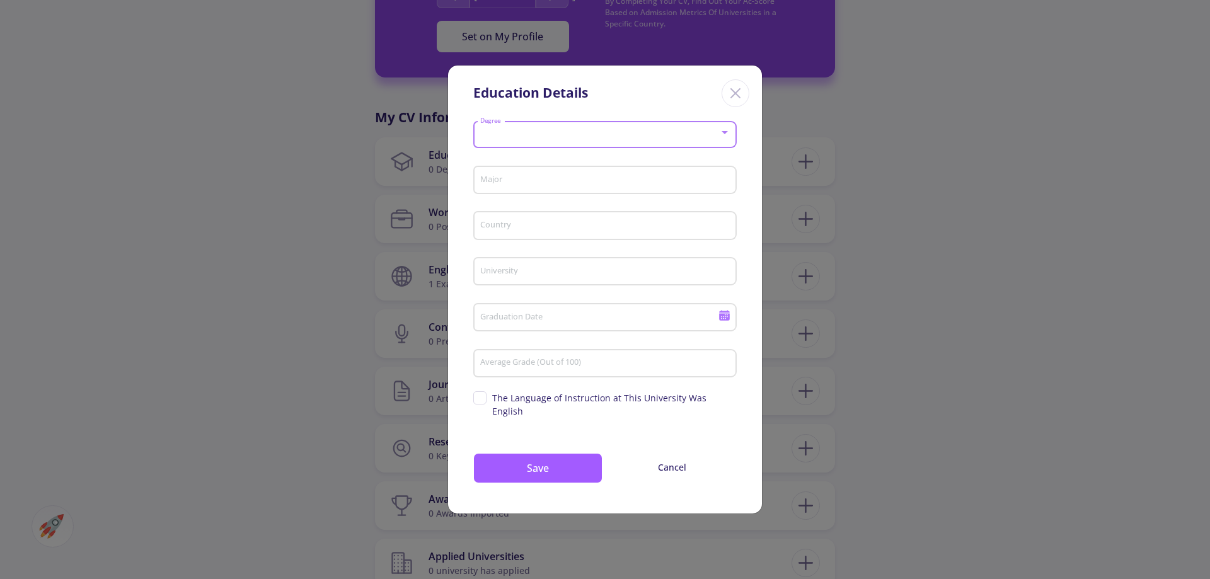
click at [549, 181] on div "Major" at bounding box center [606, 177] width 252 height 33
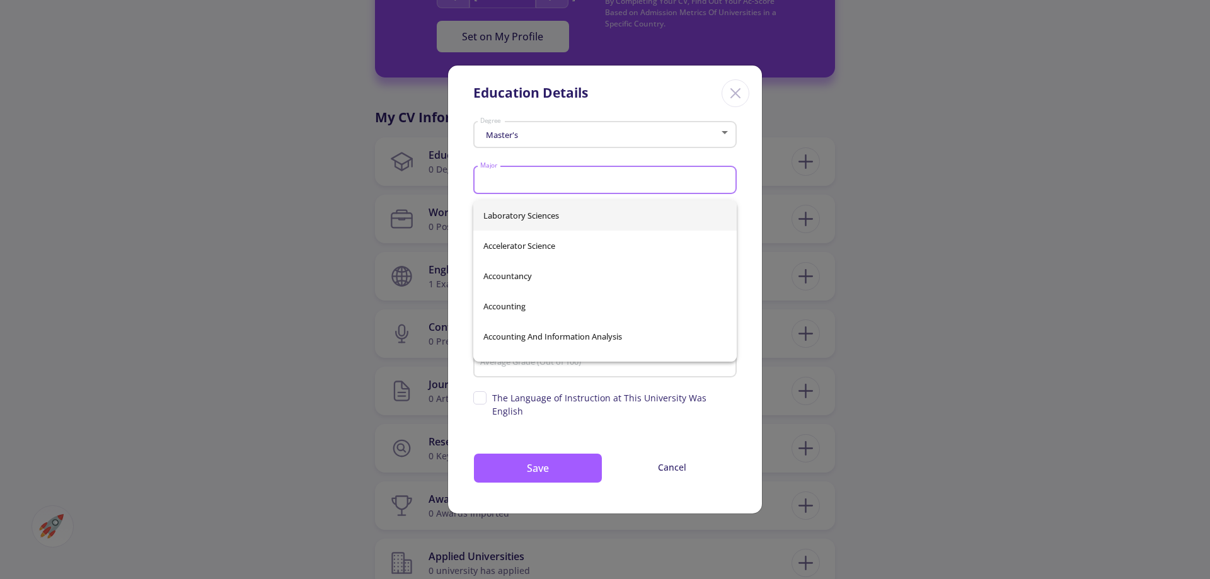
click at [575, 148] on div "Master's Degree" at bounding box center [606, 133] width 252 height 32
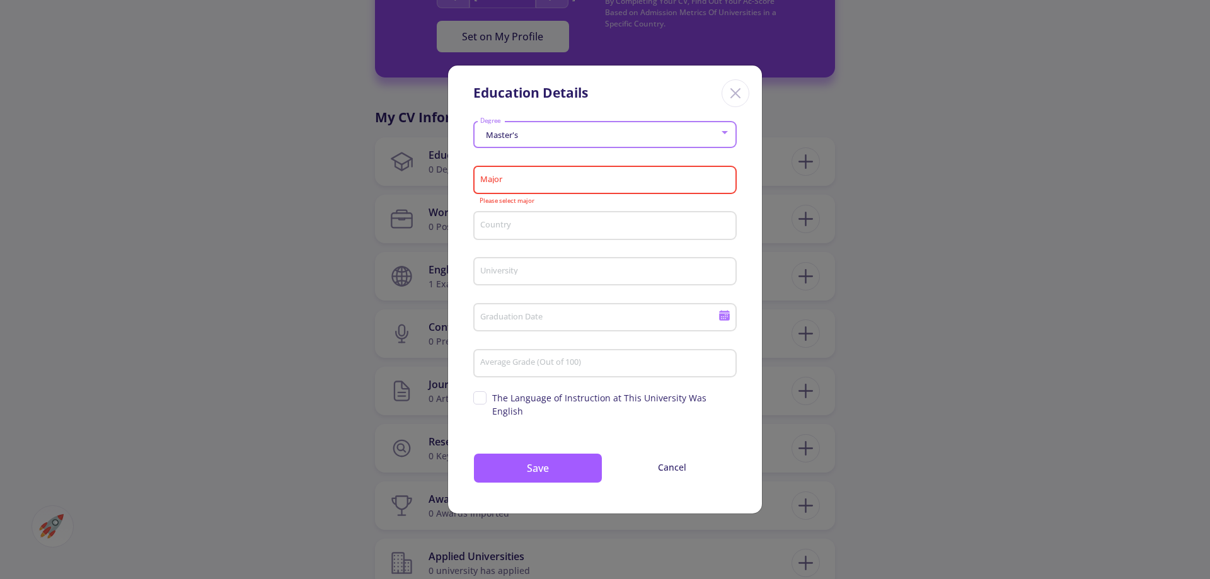
click at [575, 148] on div "Master's Degree" at bounding box center [606, 133] width 252 height 32
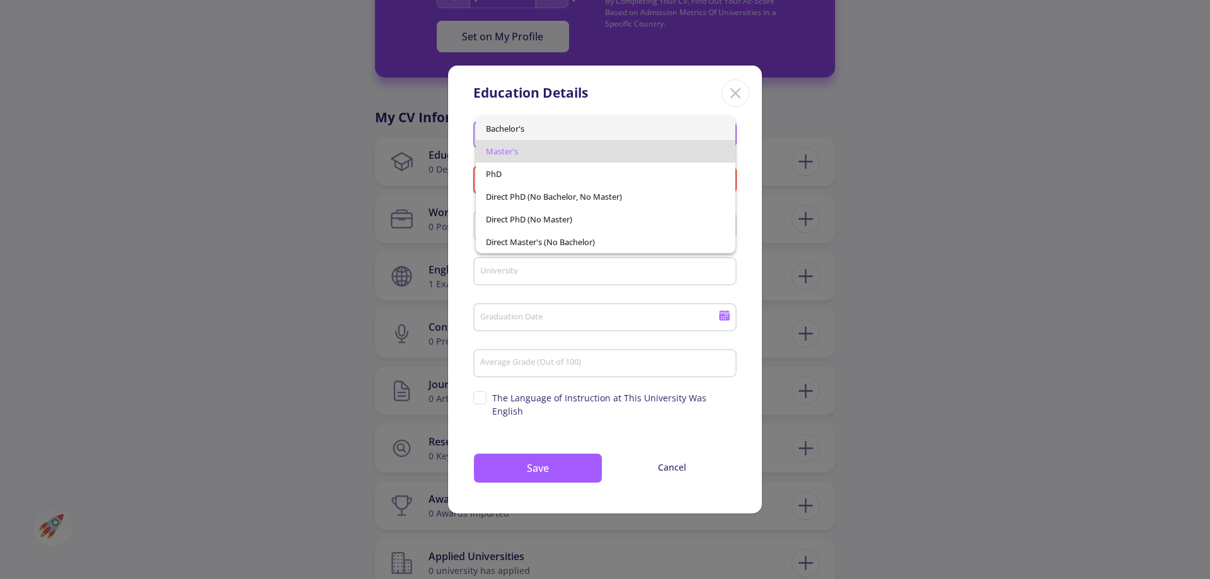
click at [560, 129] on span "Bachelor's" at bounding box center [606, 128] width 240 height 23
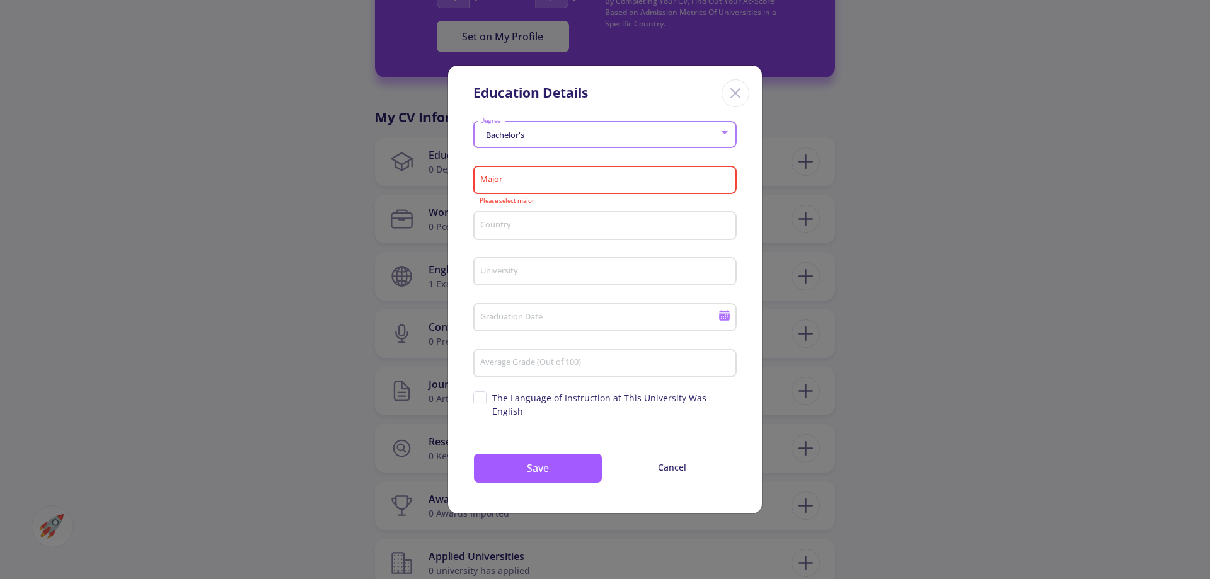
click at [553, 176] on div "Major" at bounding box center [606, 177] width 252 height 33
click at [532, 309] on span "Accounting" at bounding box center [604, 306] width 243 height 30
type input "Accounting"
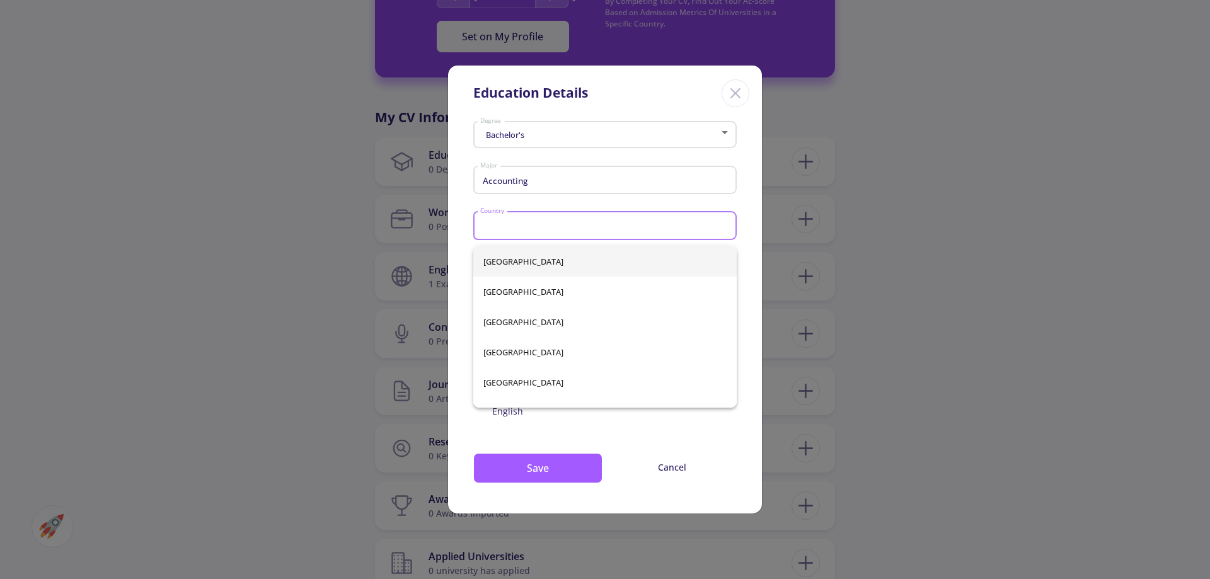
click at [537, 232] on input "Country" at bounding box center [607, 226] width 255 height 11
click at [507, 262] on span "Iran" at bounding box center [604, 261] width 243 height 30
type input "Iran"
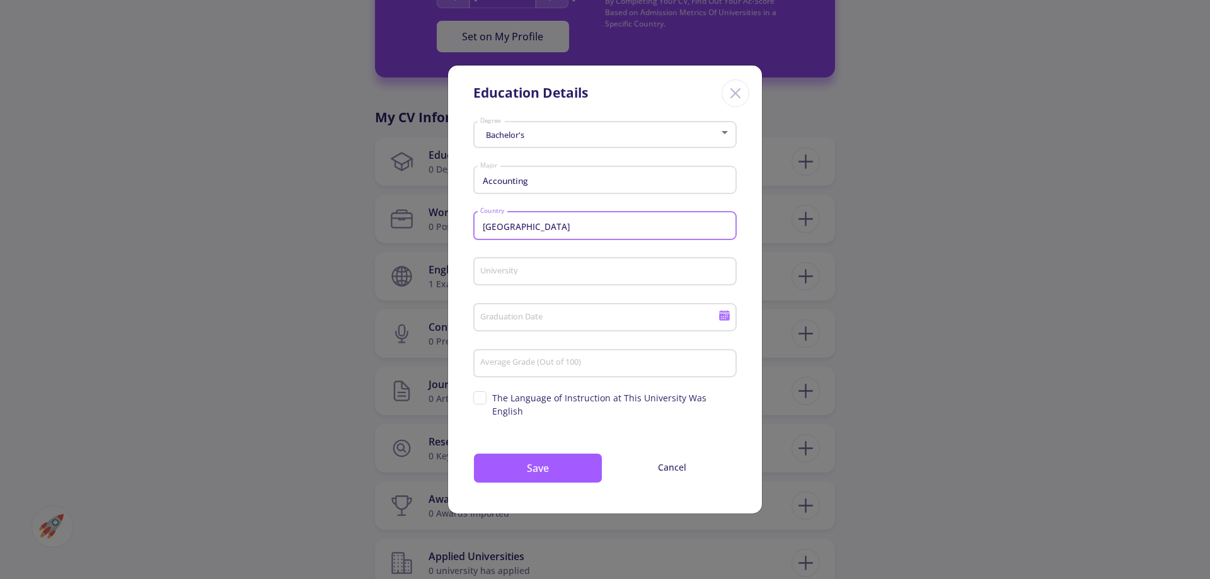
click at [507, 270] on div "University" at bounding box center [606, 269] width 252 height 33
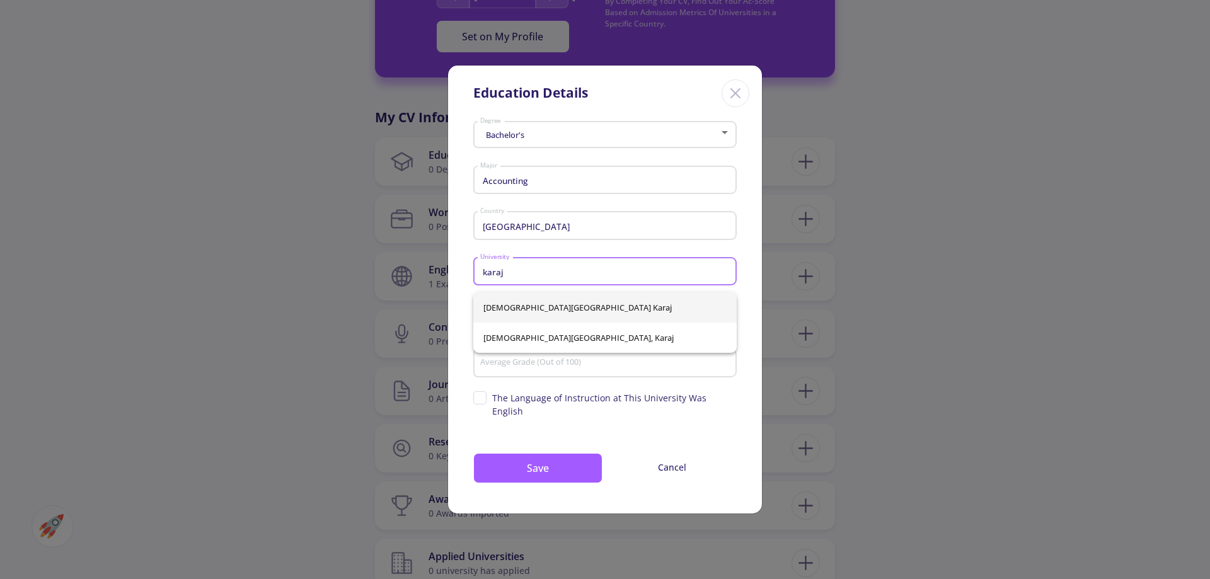
click at [599, 306] on span "Islamic Azad University Karaj" at bounding box center [604, 307] width 243 height 30
type input "Islamic Azad University Karaj"
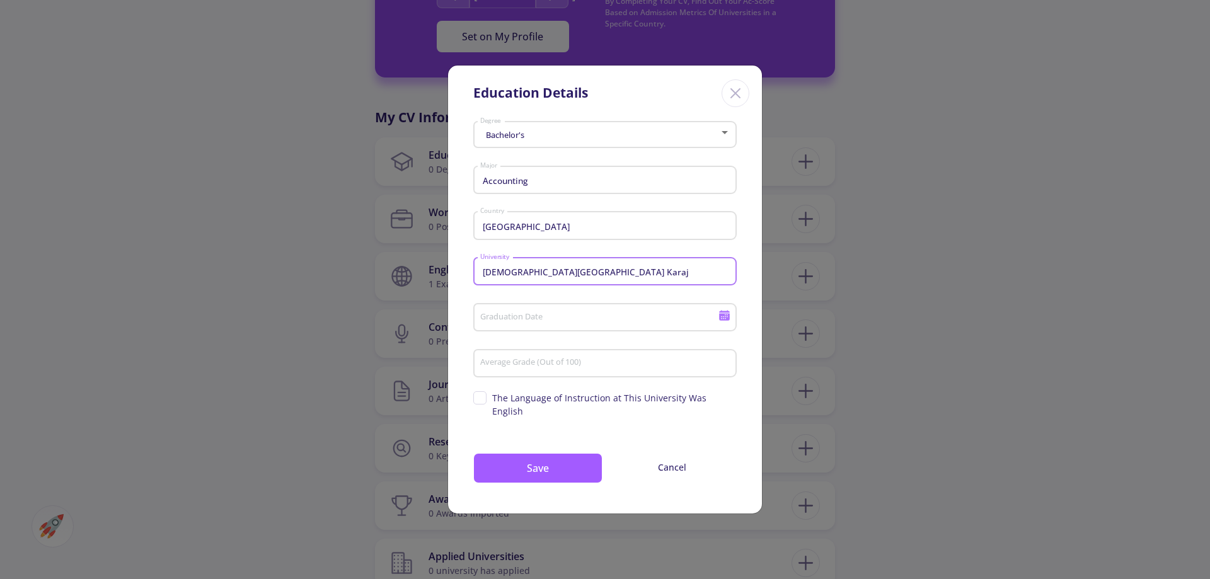
click at [584, 332] on div "Graduation Date" at bounding box center [600, 315] width 240 height 33
click at [583, 324] on input "Graduation Date" at bounding box center [601, 318] width 243 height 11
click at [583, 323] on input "Graduation Date" at bounding box center [601, 318] width 243 height 11
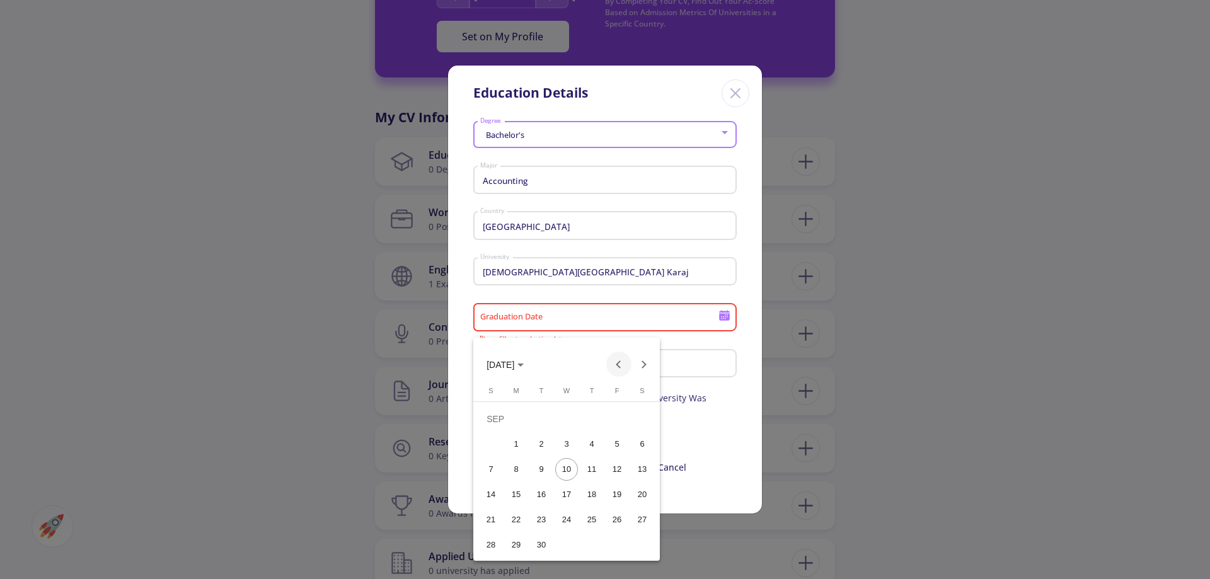
click at [615, 369] on button "Previous month" at bounding box center [618, 364] width 25 height 25
click at [614, 369] on button "Previous month" at bounding box center [618, 364] width 25 height 25
click at [613, 368] on button "Previous month" at bounding box center [618, 364] width 25 height 25
drag, startPoint x: 613, startPoint y: 368, endPoint x: 521, endPoint y: 374, distance: 92.2
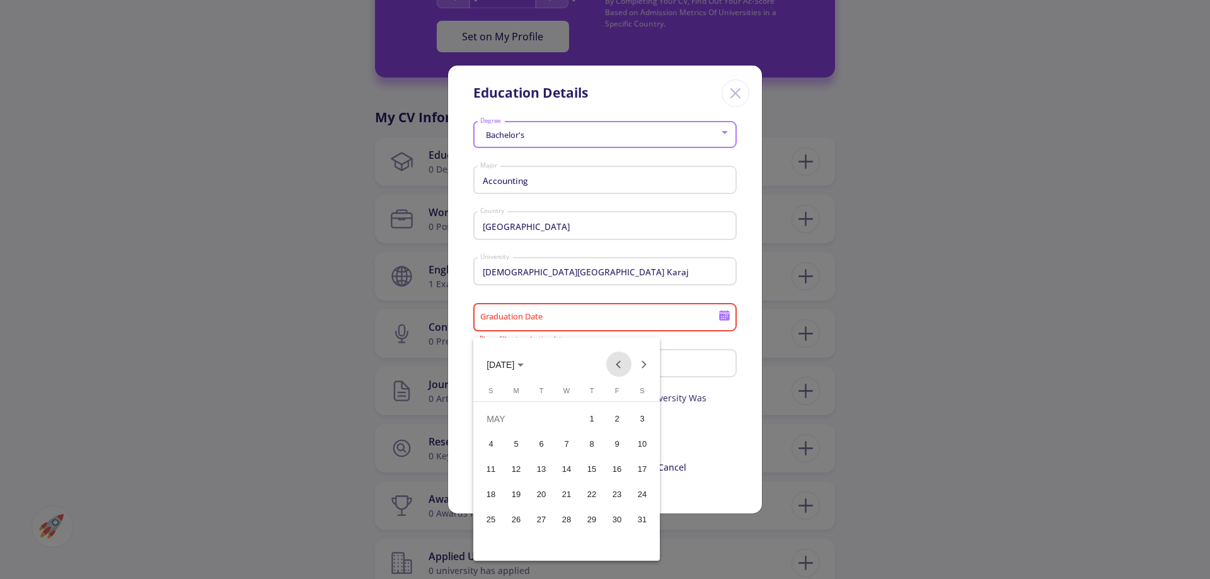
click at [613, 368] on button "Previous month" at bounding box center [618, 364] width 25 height 25
click at [529, 370] on button "APR 2025" at bounding box center [505, 364] width 57 height 25
click at [536, 368] on span "2016 – 2039" at bounding box center [520, 365] width 66 height 10
click at [534, 368] on button "APR 2025" at bounding box center [505, 364] width 57 height 25
click at [514, 368] on span "APR 2025" at bounding box center [501, 365] width 28 height 10
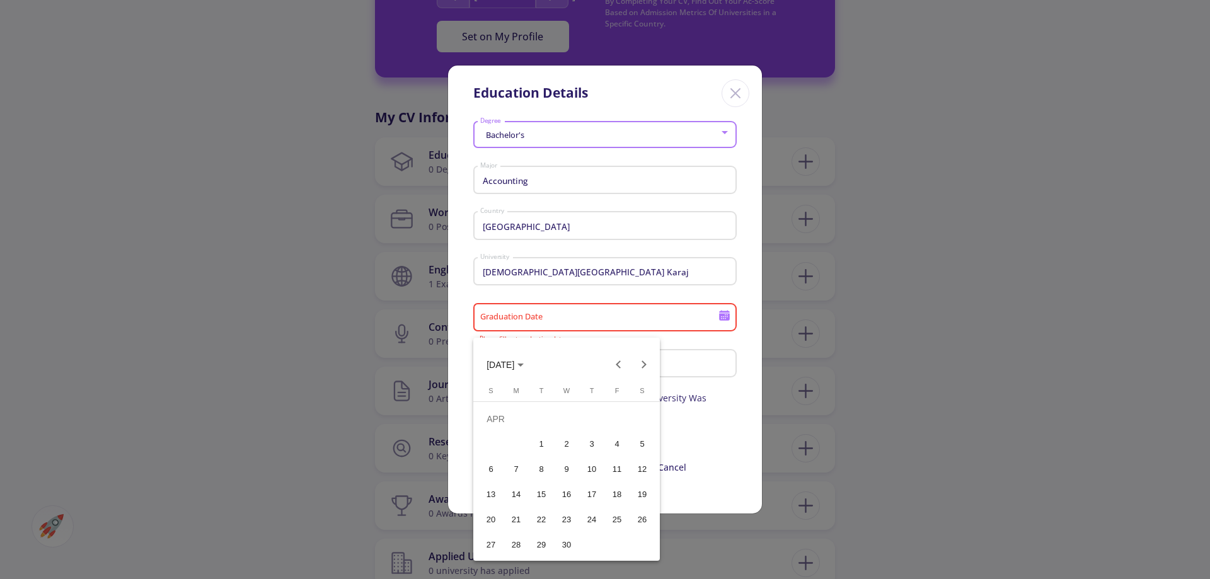
click at [524, 368] on span "APR 2025" at bounding box center [505, 364] width 37 height 10
click at [512, 445] on div "2024" at bounding box center [501, 454] width 40 height 23
click at [591, 437] on div "MAR" at bounding box center [589, 428] width 40 height 23
click at [618, 419] on div "1" at bounding box center [617, 419] width 23 height 23
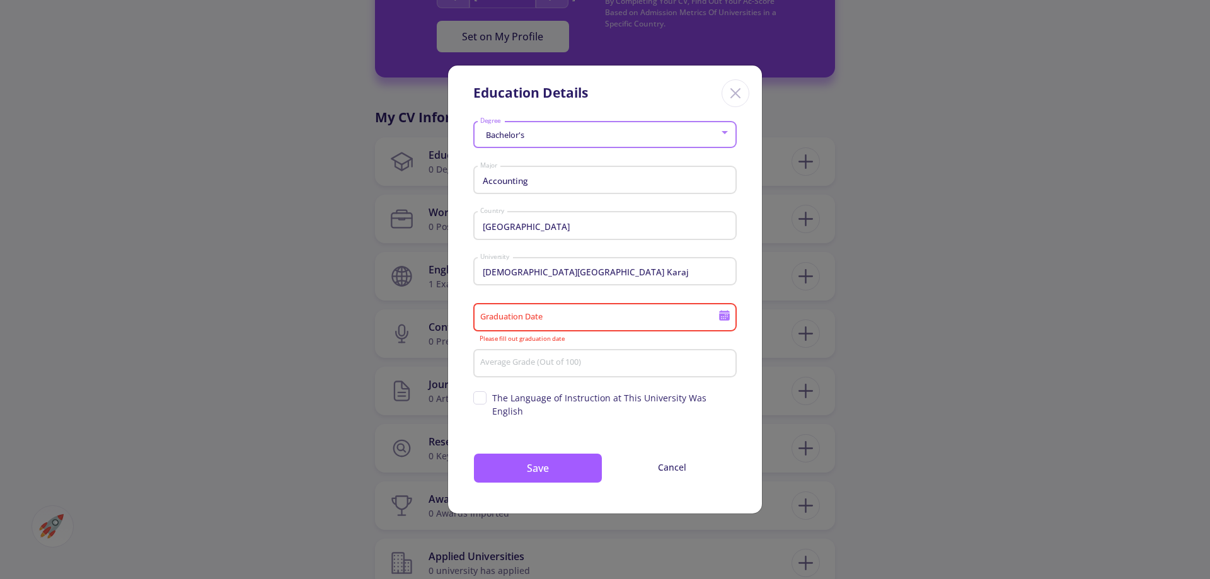
type input "3/1/2024"
click at [618, 419] on div "1" at bounding box center [617, 419] width 23 height 23
click at [524, 369] on input "Average Grade (Out of 100)" at bounding box center [607, 363] width 255 height 11
type input "70"
click at [516, 398] on span "The Language of Instruction at This University Was English" at bounding box center [614, 404] width 245 height 26
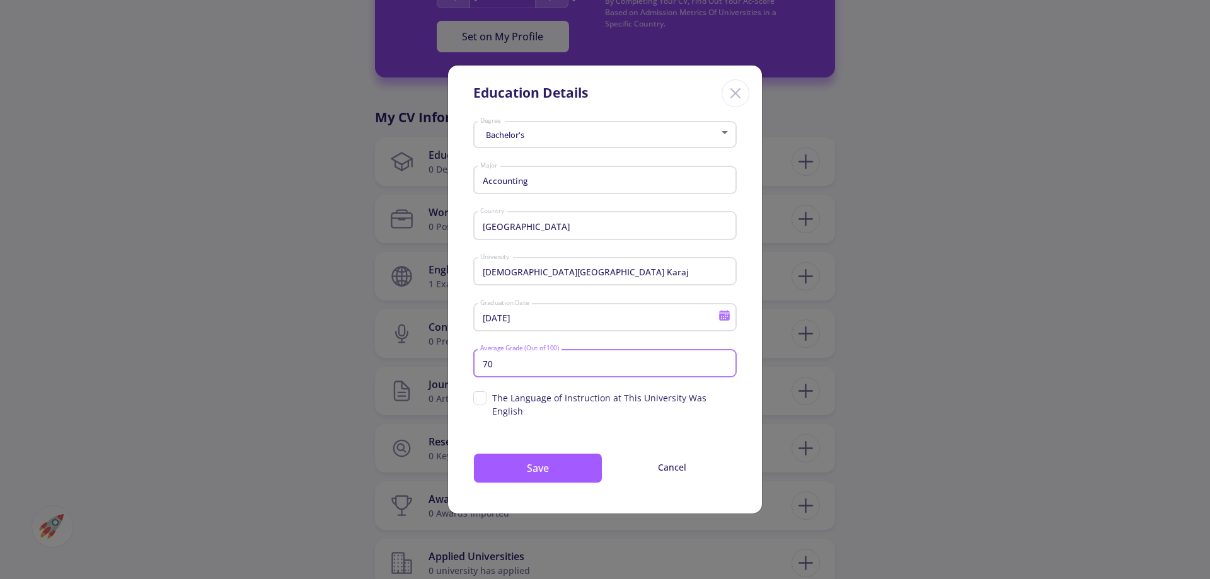
click at [482, 398] on input "The Language of Instruction at This University Was English" at bounding box center [477, 395] width 8 height 8
click at [516, 398] on span "The Language of Instruction at This University Was English" at bounding box center [614, 404] width 245 height 26
click at [482, 398] on input "The Language of Instruction at This University Was English" at bounding box center [477, 395] width 8 height 8
checkbox input "false"
click at [510, 456] on button "Save" at bounding box center [537, 468] width 129 height 30
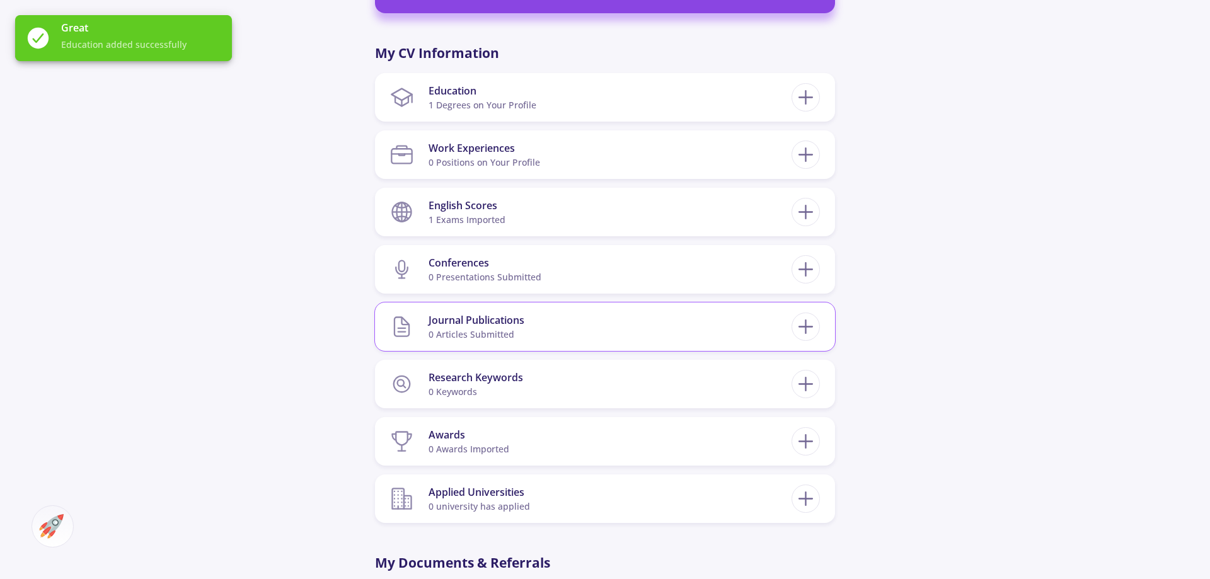
scroll to position [643, 0]
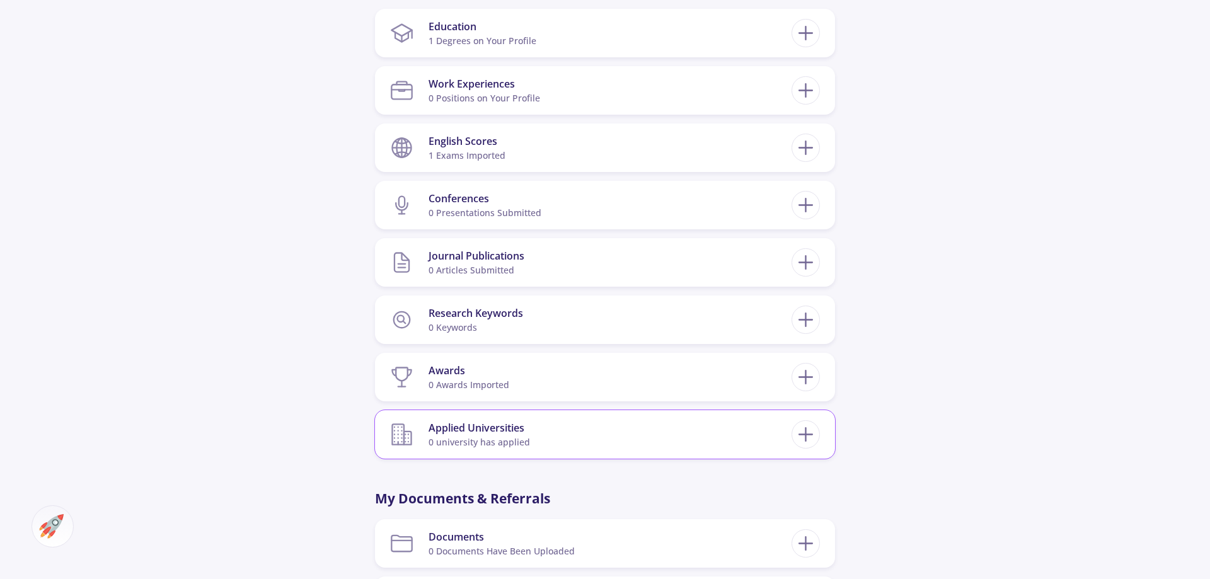
click at [553, 447] on section "Applied Universities 0 university has applied" at bounding box center [591, 434] width 402 height 38
click at [801, 435] on line at bounding box center [805, 435] width 13 height 0
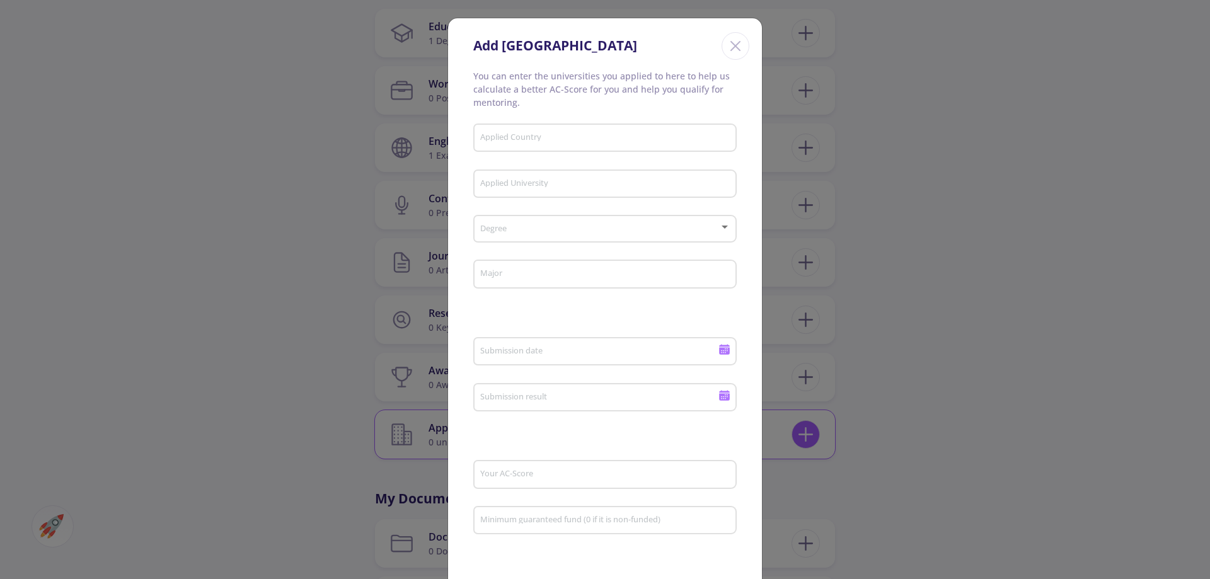
click at [801, 434] on div "Add New University You can enter the universities you applied to here to help u…" at bounding box center [605, 289] width 1210 height 579
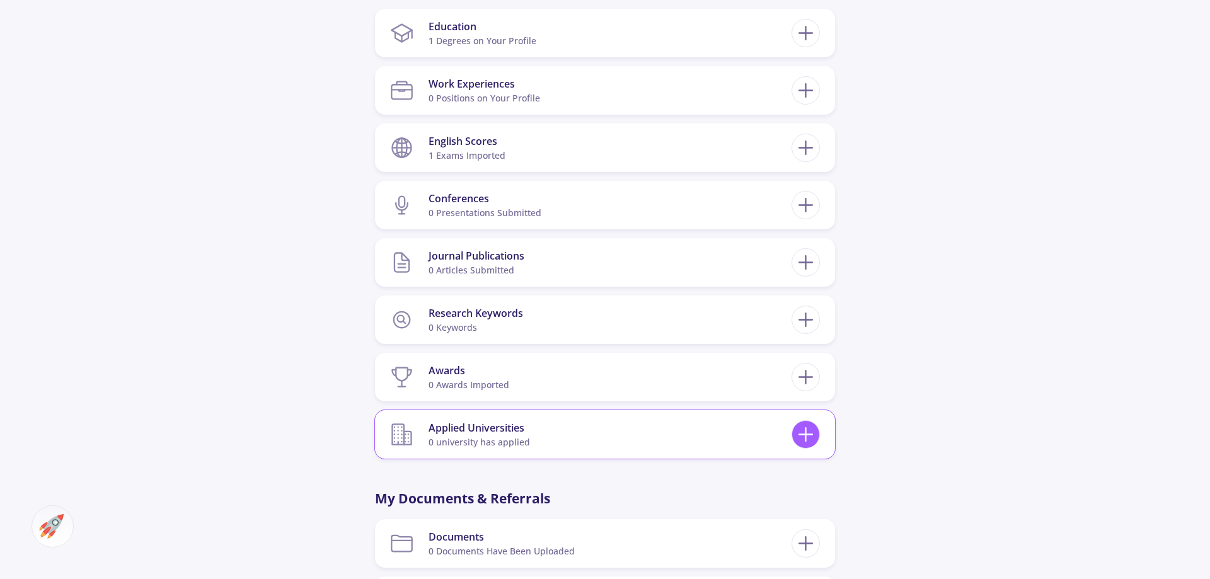
scroll to position [836, 0]
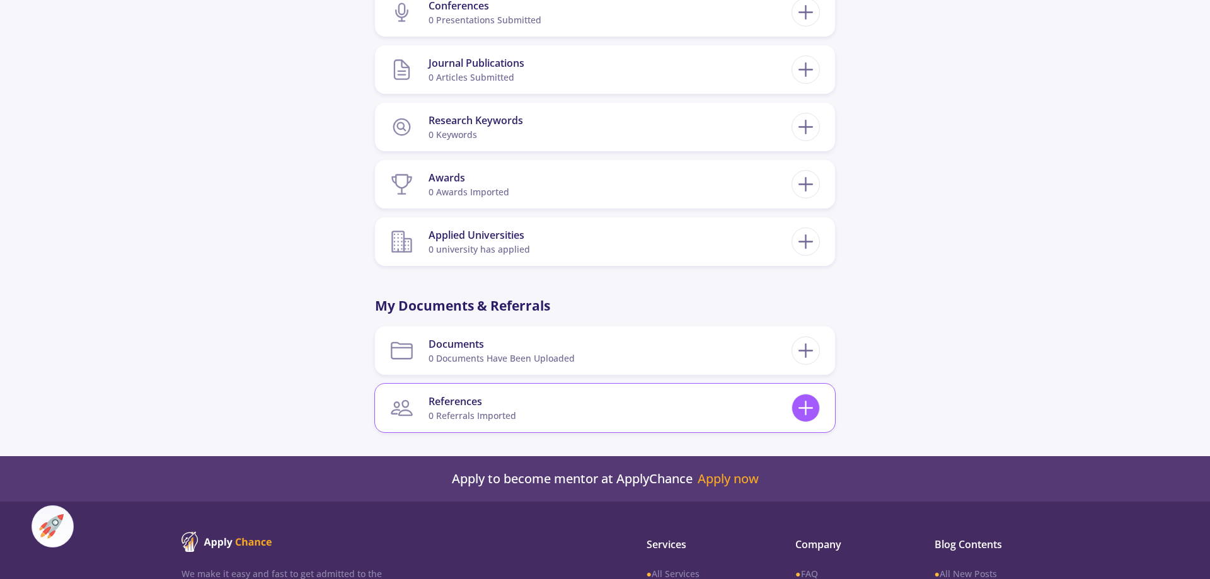
click at [811, 419] on icon at bounding box center [805, 407] width 23 height 23
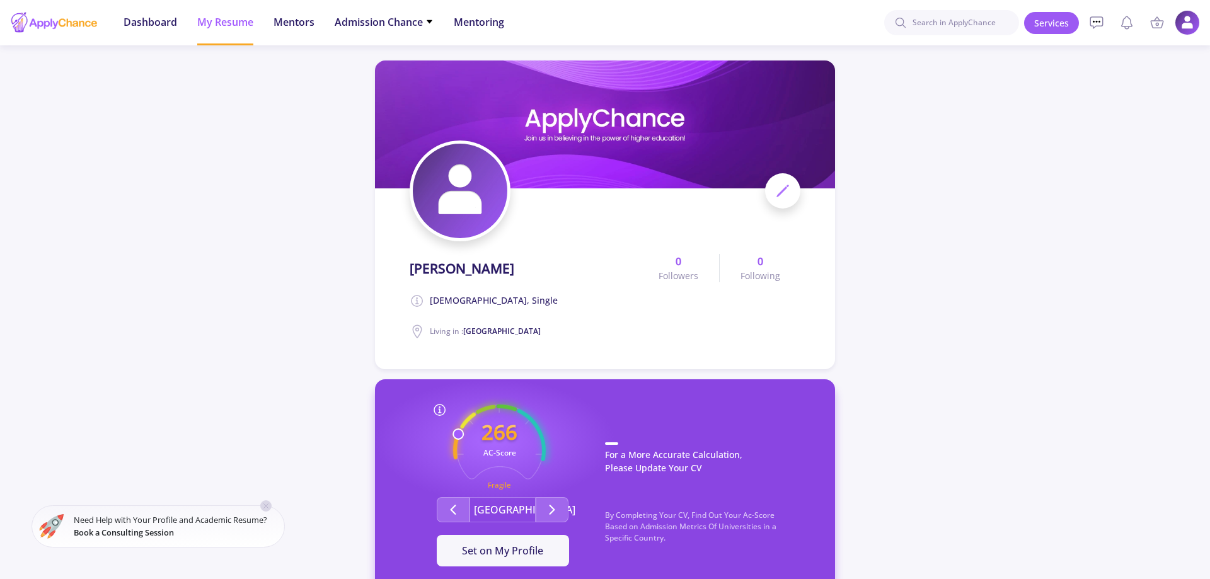
scroll to position [64, 0]
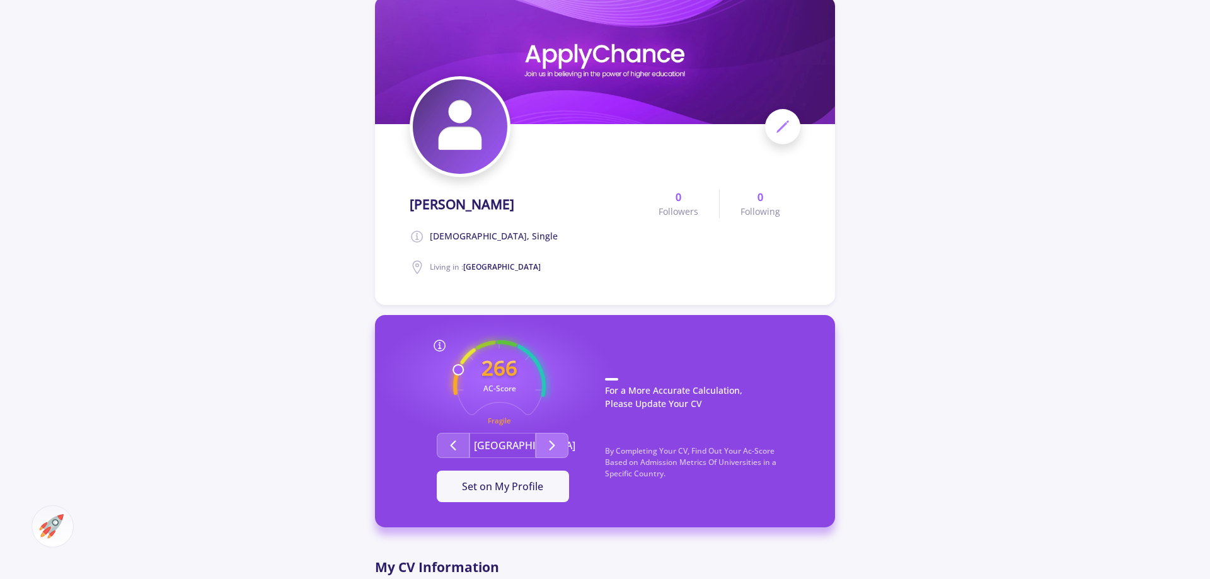
click at [555, 440] on icon "Second group" at bounding box center [552, 445] width 15 height 15
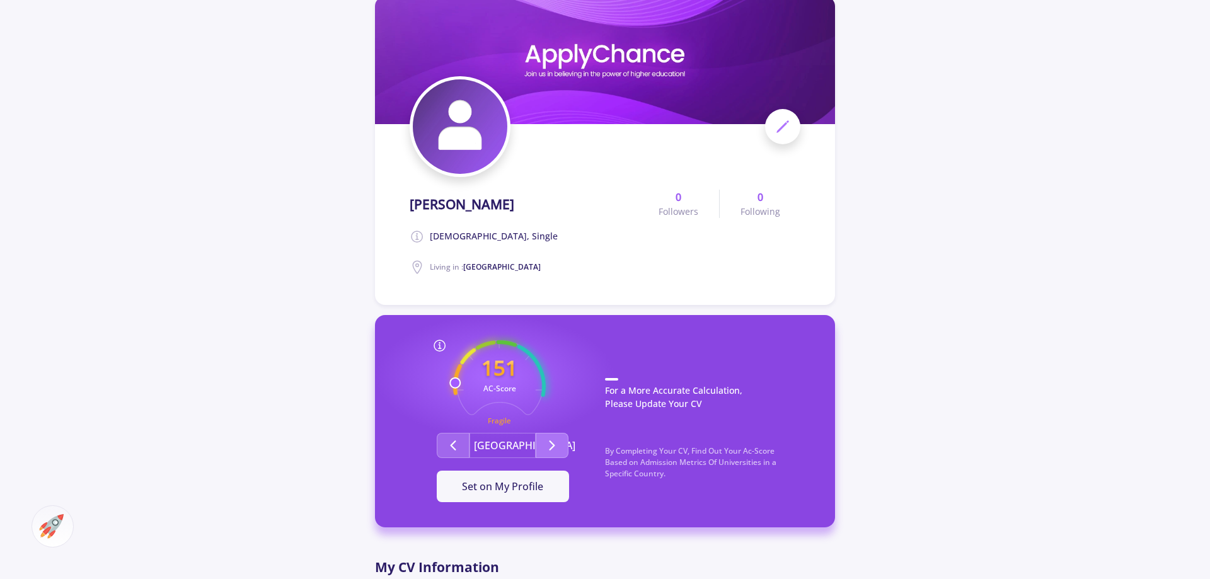
click at [555, 440] on icon "Second group" at bounding box center [552, 445] width 15 height 15
click at [631, 392] on p "For a More Accurate Calculation, Please Update Your CV" at bounding box center [707, 400] width 205 height 45
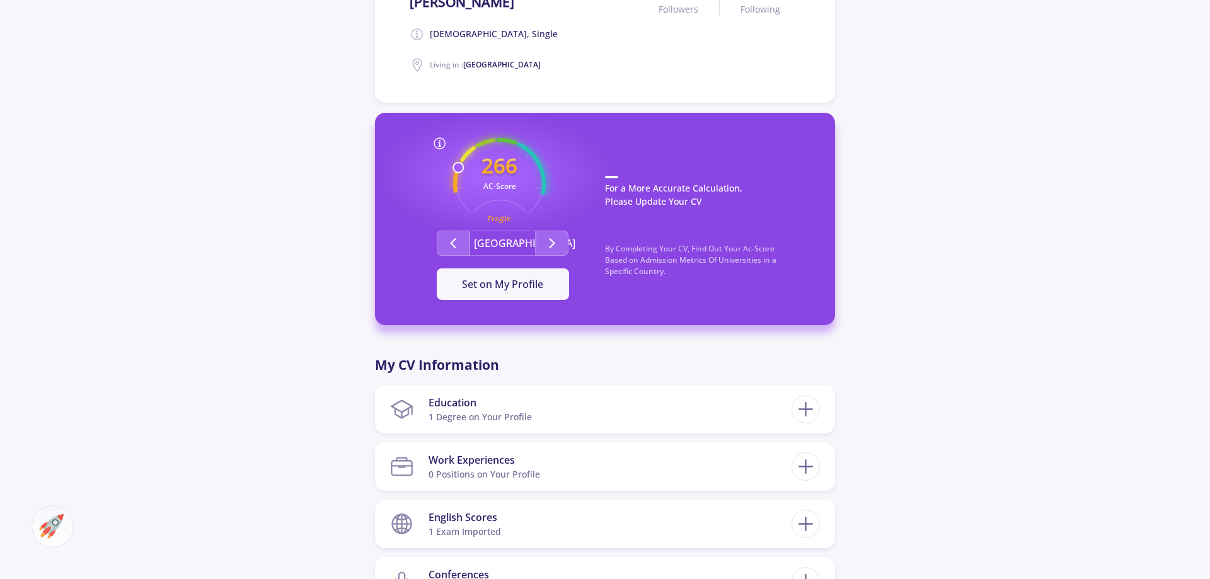
scroll to position [0, 0]
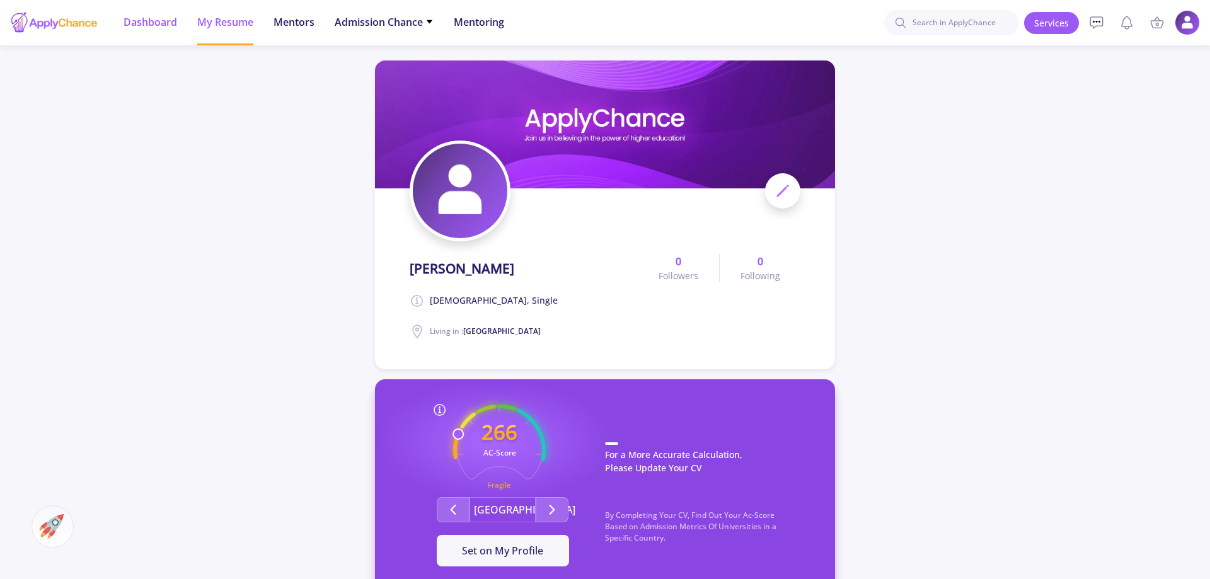
click at [137, 30] on li "Dashboard" at bounding box center [151, 22] width 54 height 45
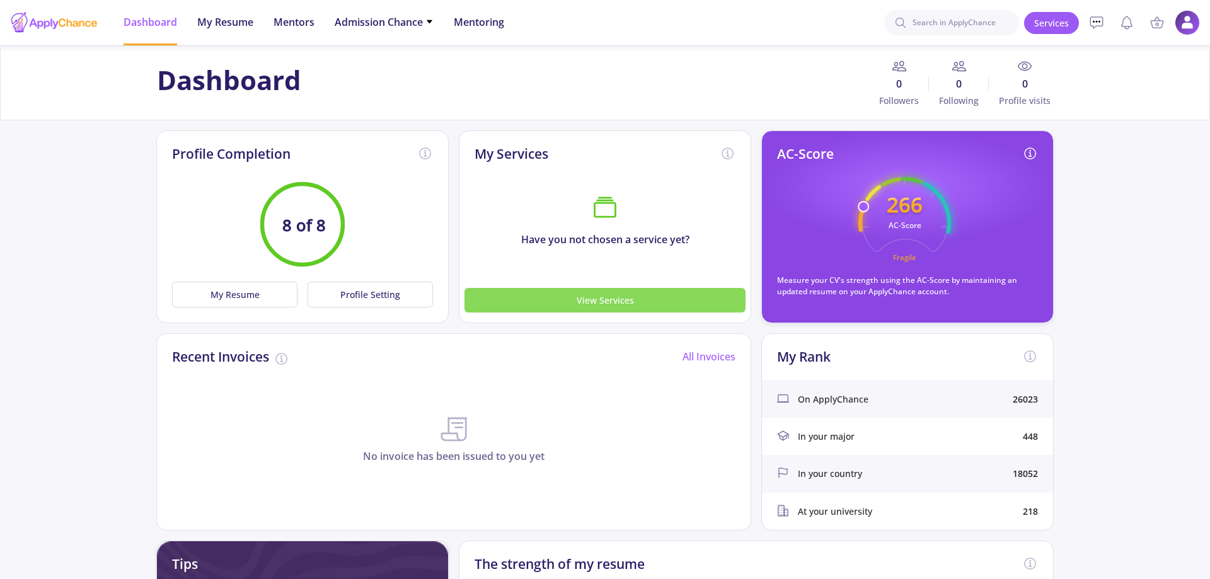
click at [518, 299] on button "View Services" at bounding box center [605, 300] width 281 height 25
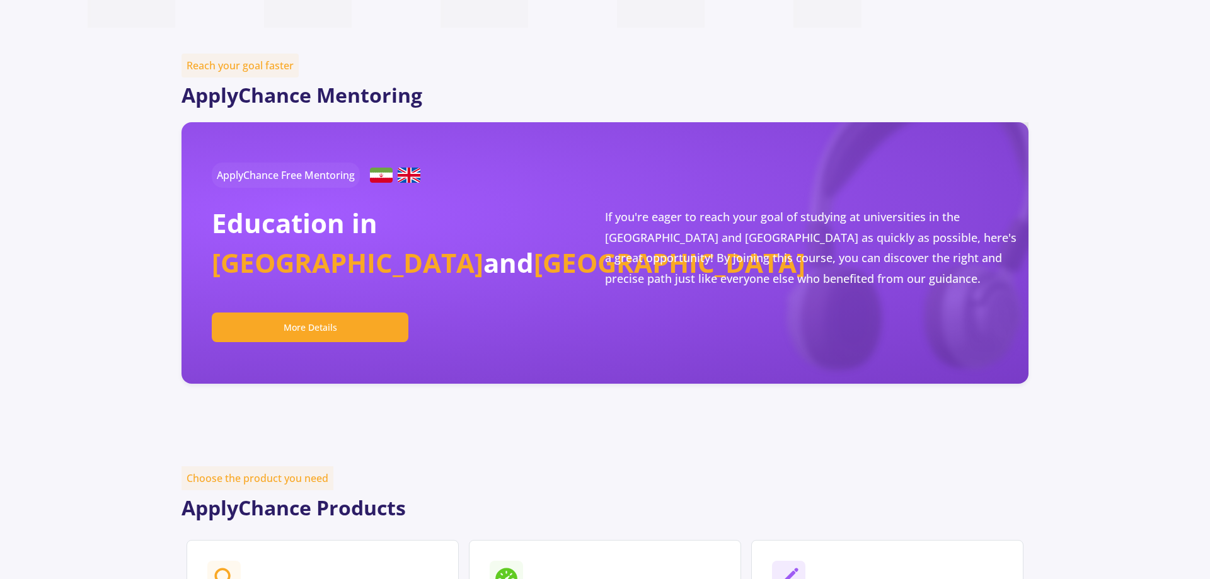
scroll to position [386, 0]
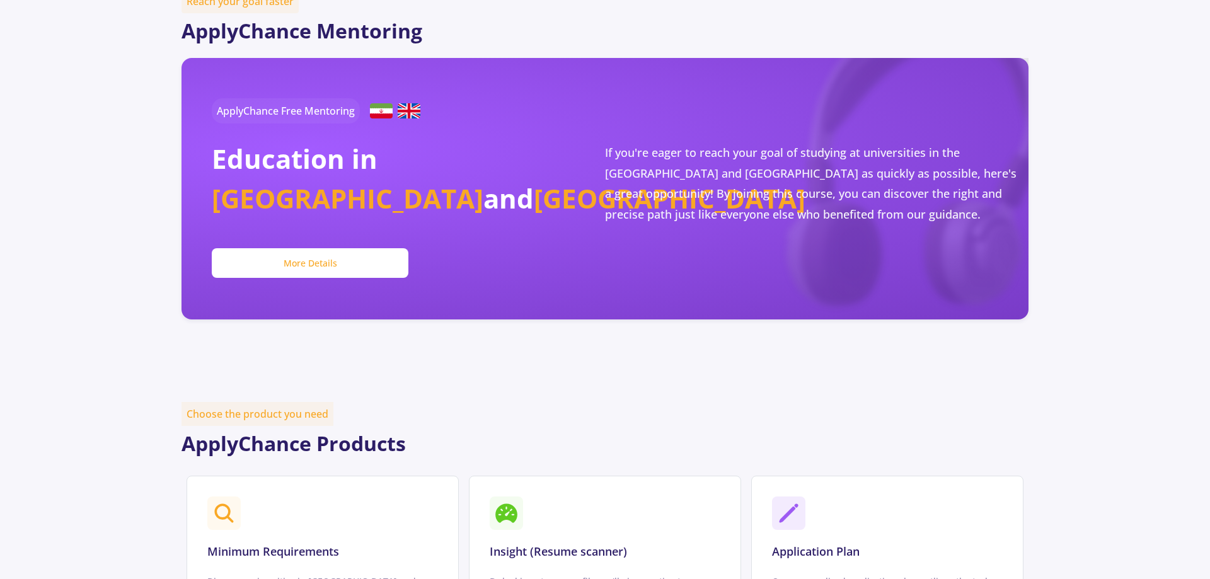
click at [332, 270] on button "More Details" at bounding box center [310, 263] width 197 height 30
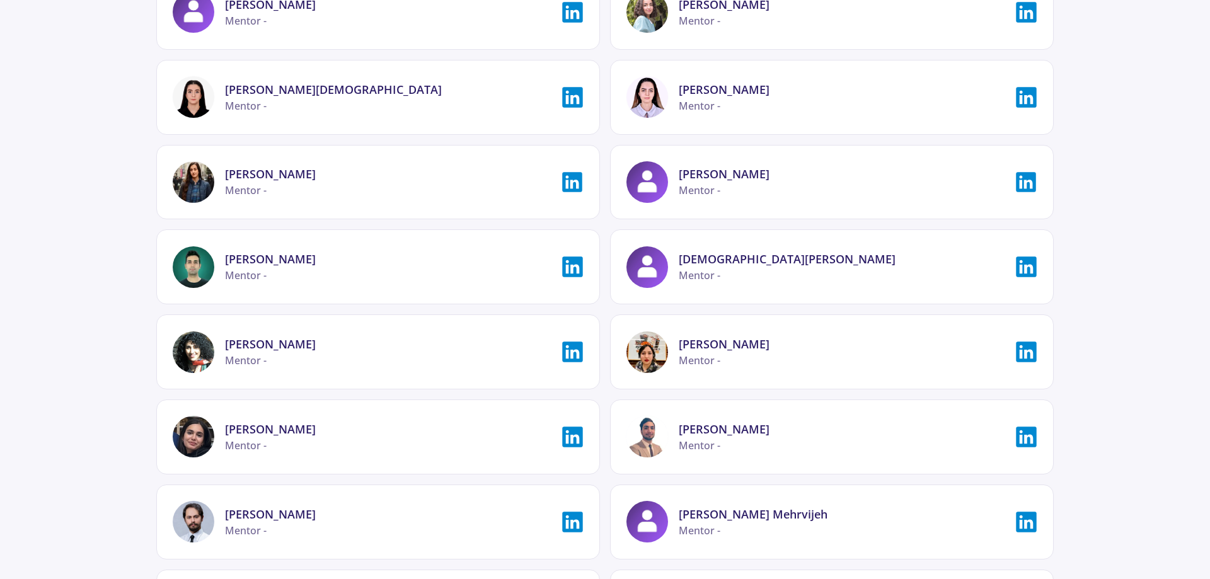
scroll to position [3086, 0]
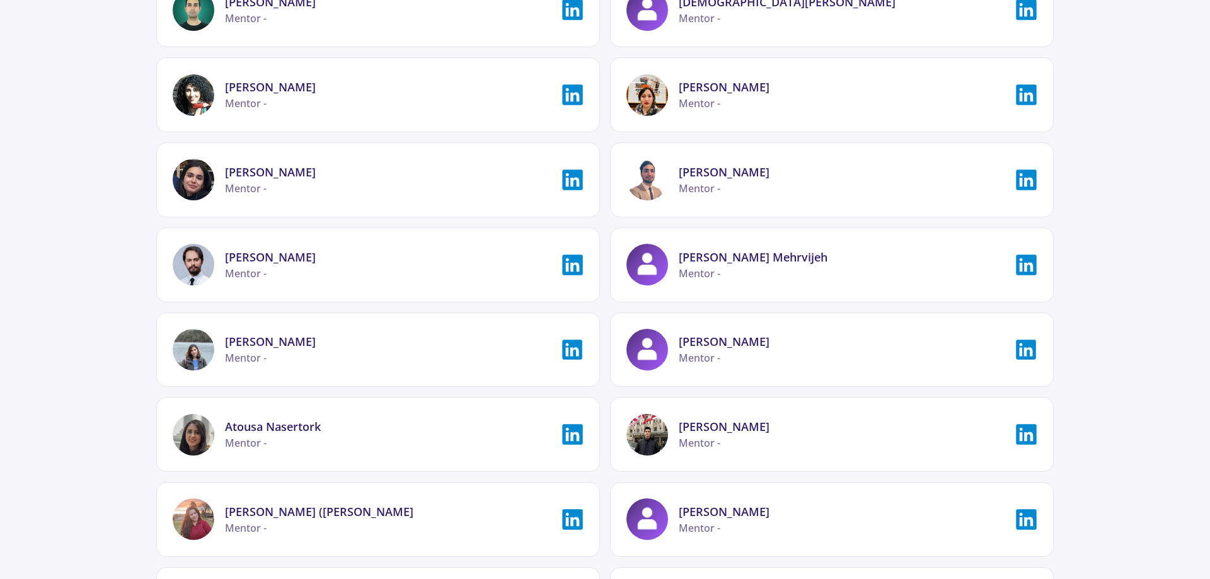
click at [572, 435] on icon at bounding box center [572, 434] width 23 height 23
click at [572, 259] on icon at bounding box center [573, 265] width 20 height 20
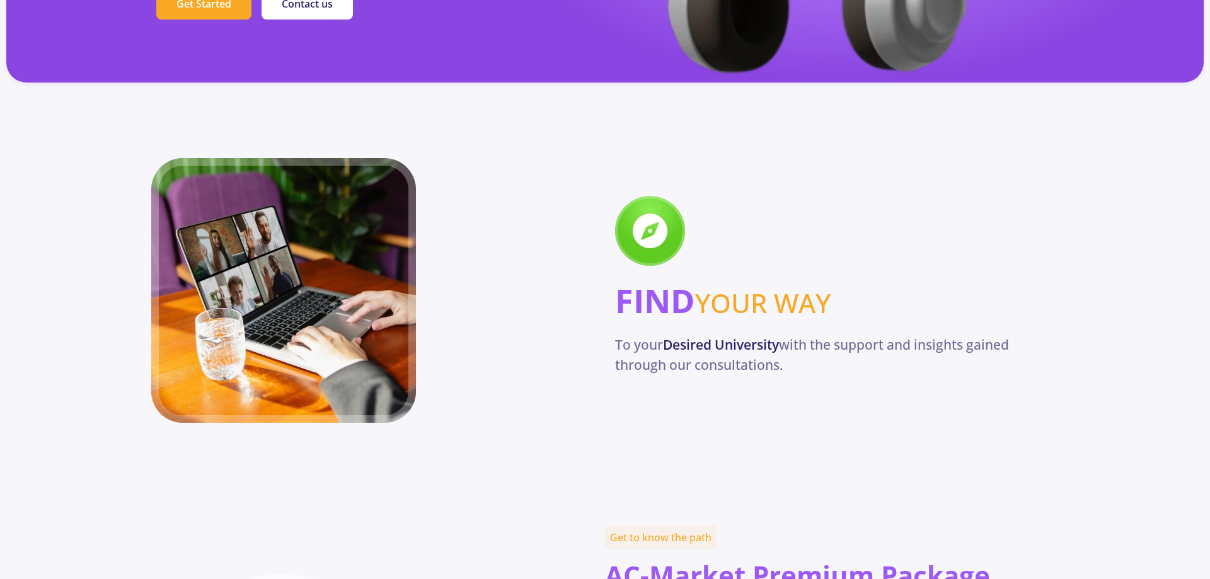
scroll to position [0, 0]
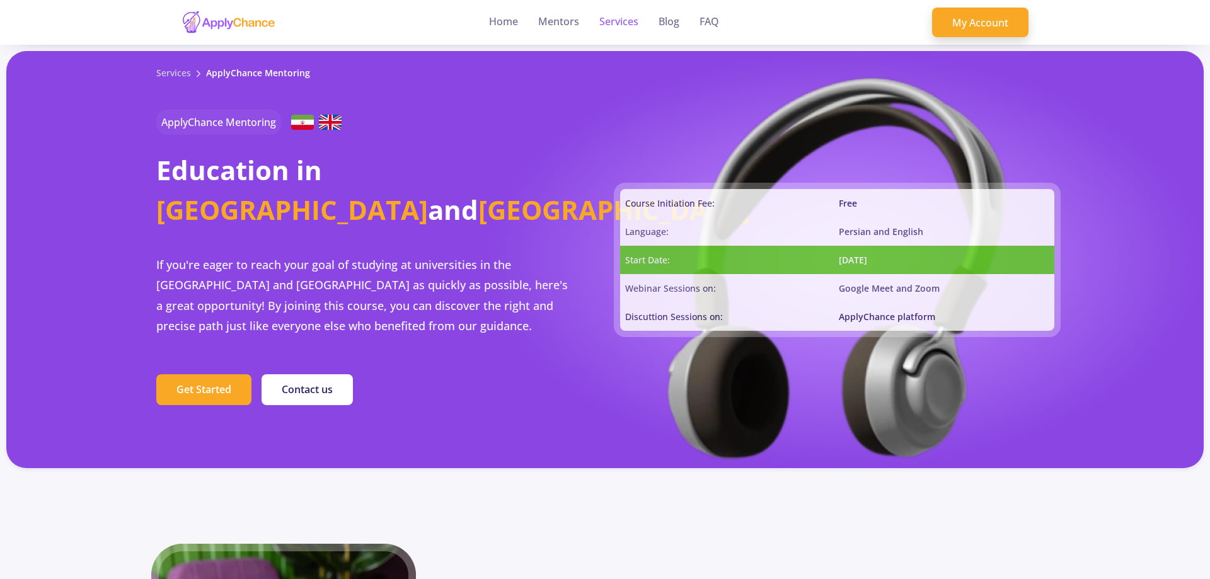
click at [623, 28] on link "Services" at bounding box center [618, 22] width 39 height 45
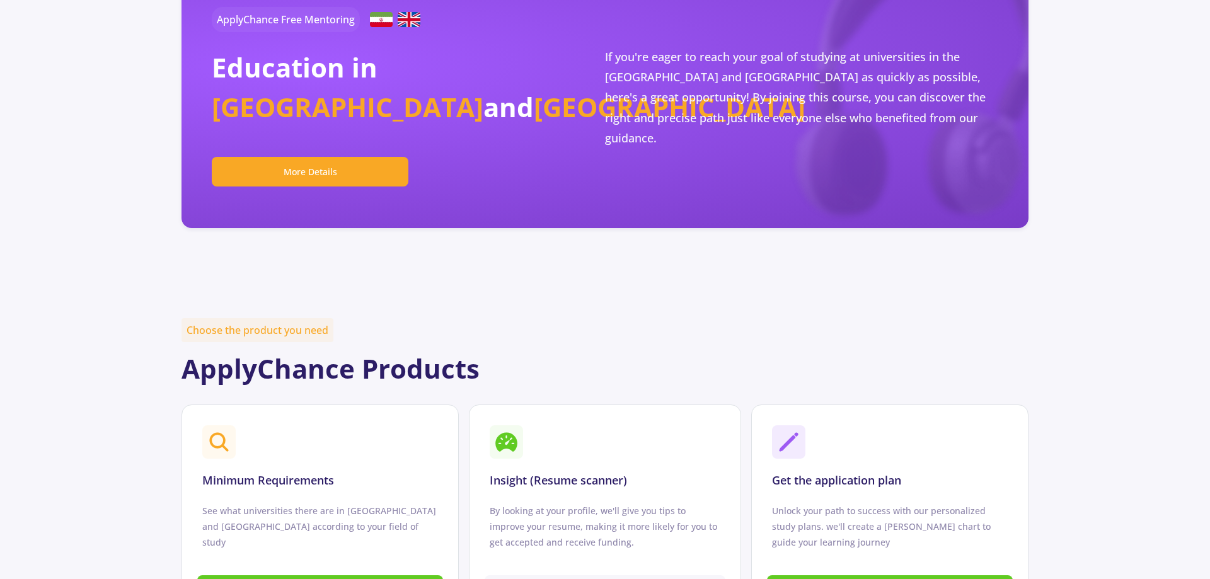
scroll to position [386, 0]
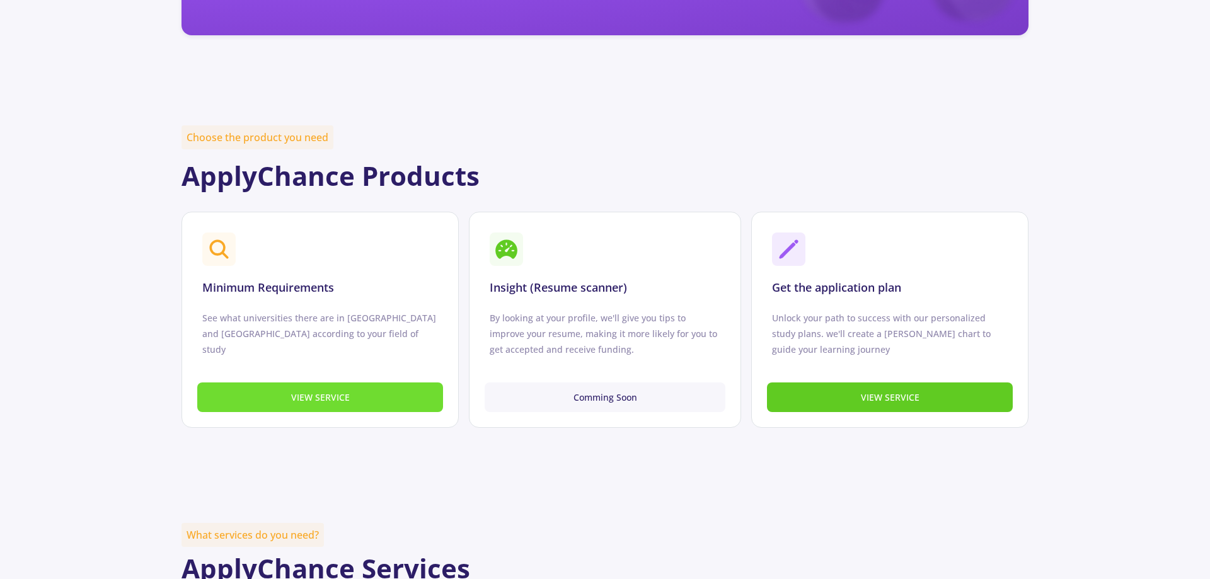
click at [390, 403] on button "VIEW SERVICE" at bounding box center [320, 398] width 246 height 30
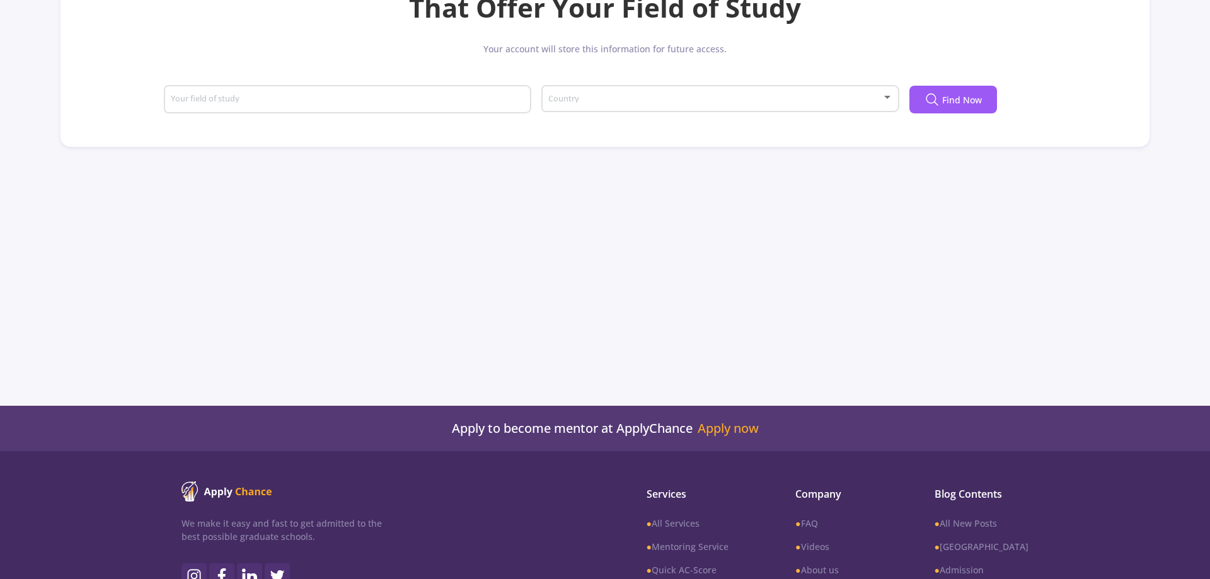
scroll to position [109, 0]
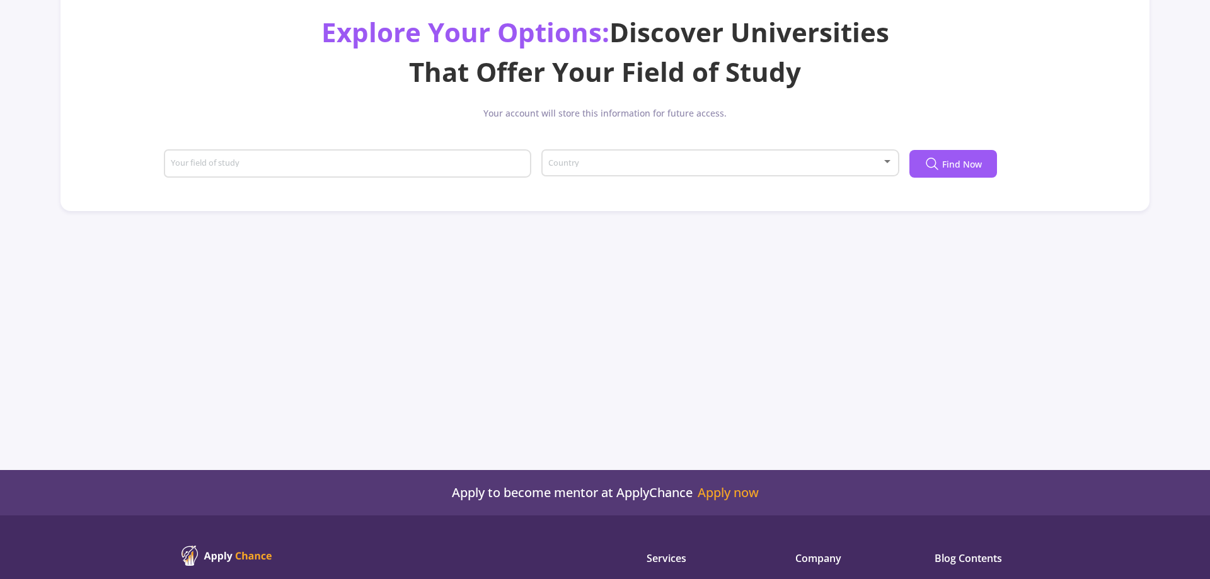
click at [372, 160] on input "Your field of study" at bounding box center [349, 164] width 359 height 11
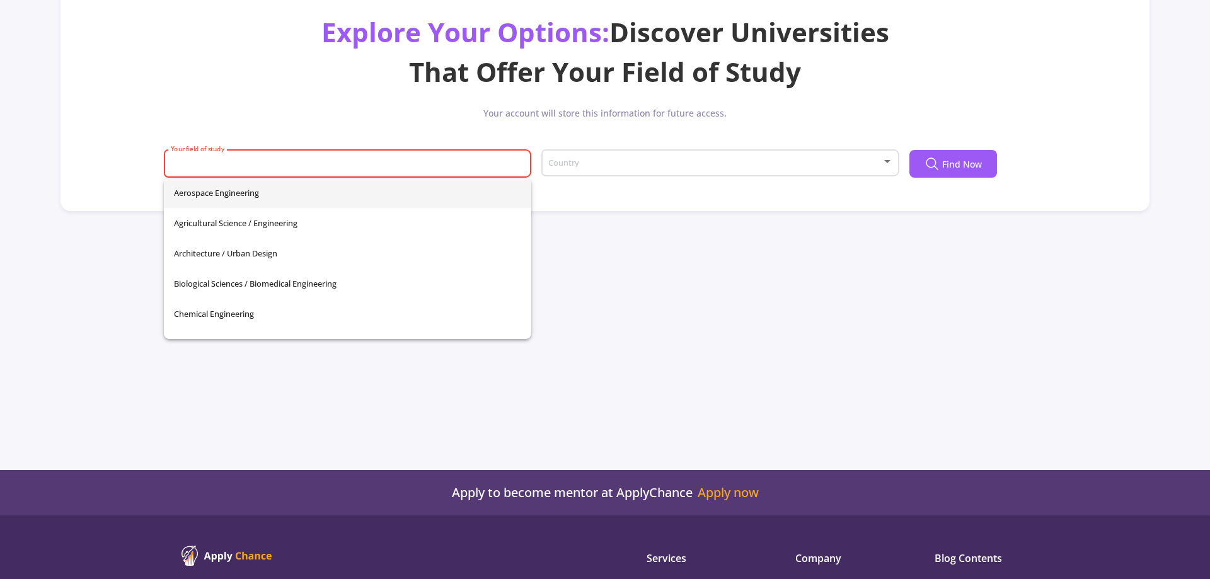
click at [659, 221] on div "Dashboard My Resume Services Mentors Admission Chance With Minimum Requirements…" at bounding box center [605, 180] width 1210 height 579
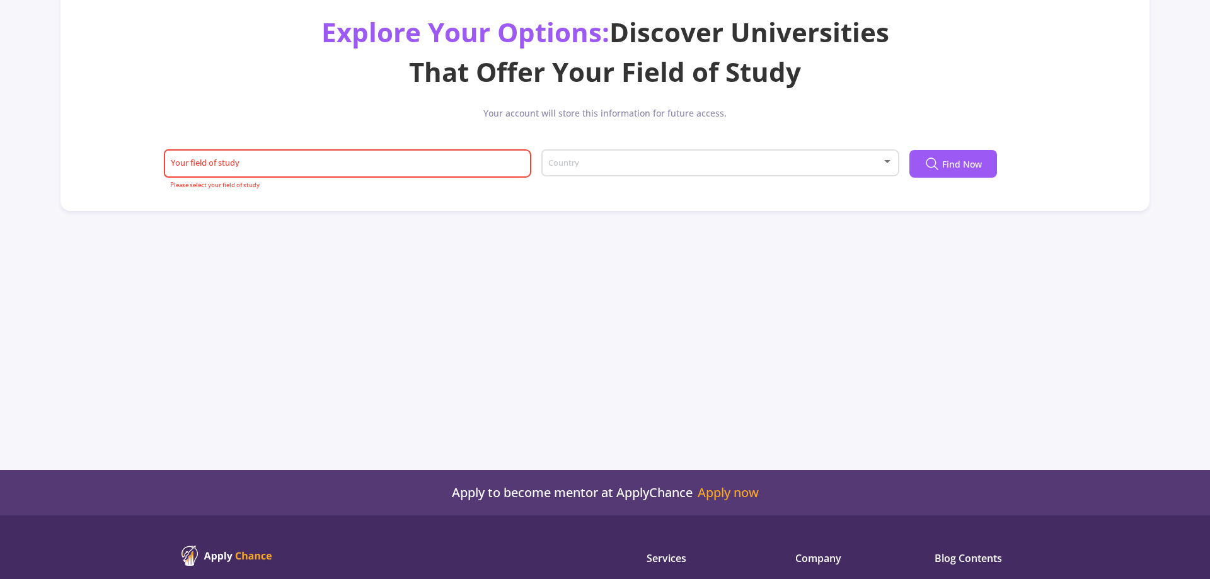
click at [654, 175] on div "Country" at bounding box center [720, 161] width 345 height 32
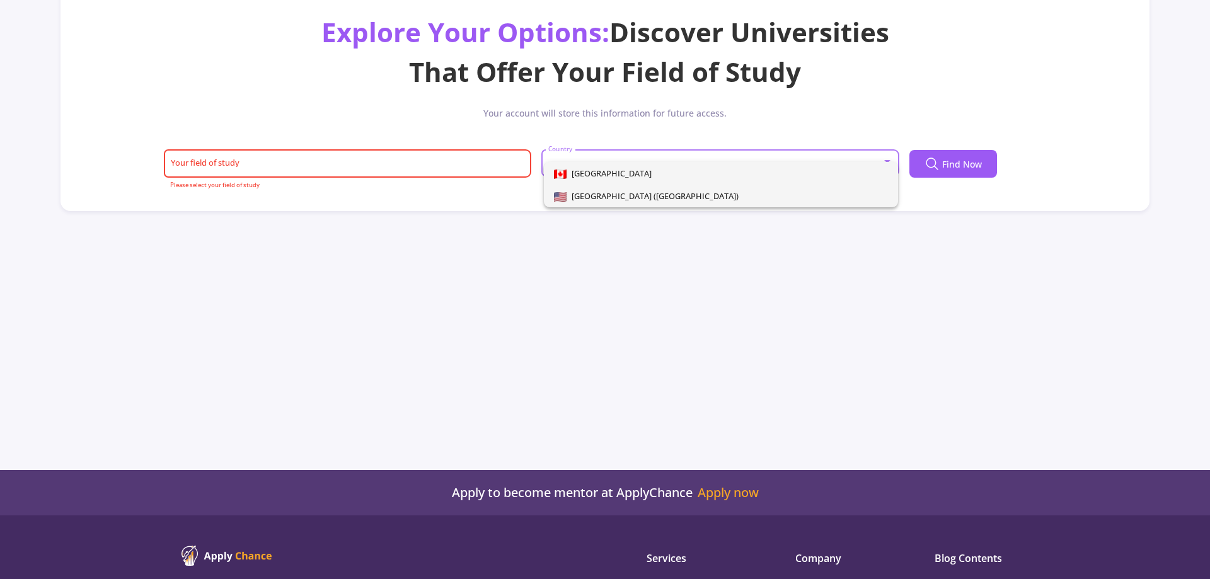
scroll to position [0, 0]
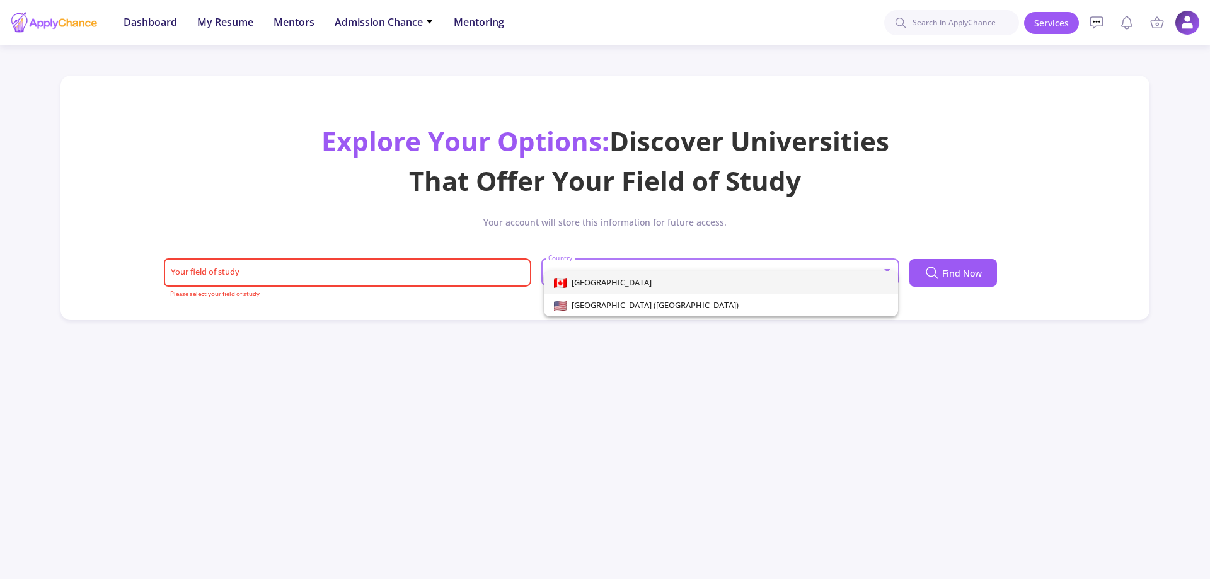
click at [587, 286] on span "[GEOGRAPHIC_DATA]" at bounding box center [609, 282] width 85 height 11
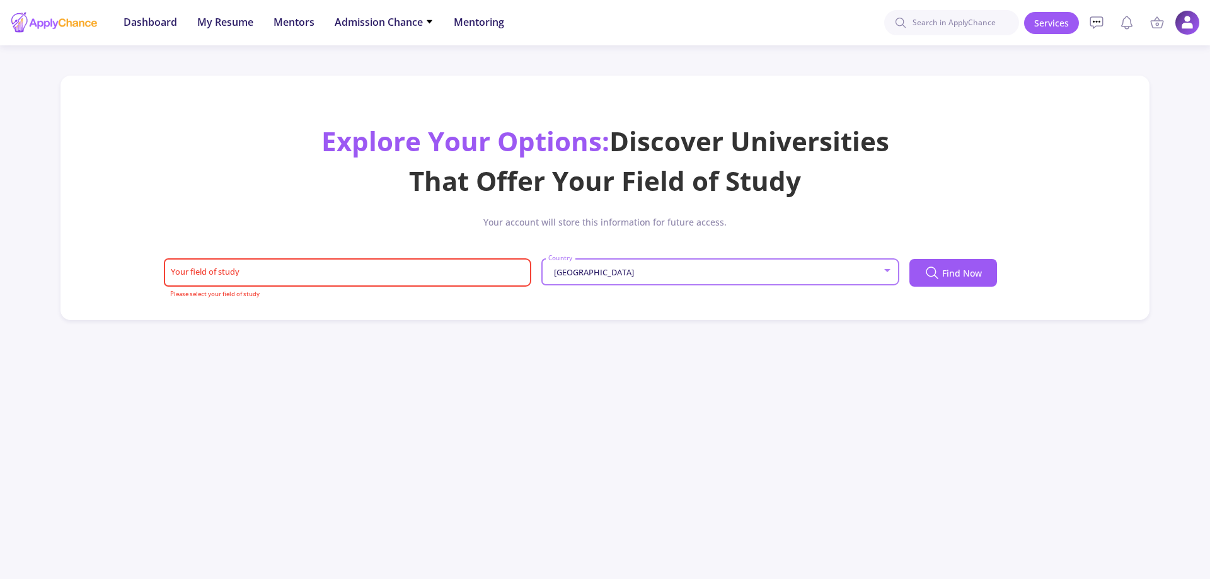
click at [493, 282] on div "Your field of study" at bounding box center [348, 270] width 356 height 33
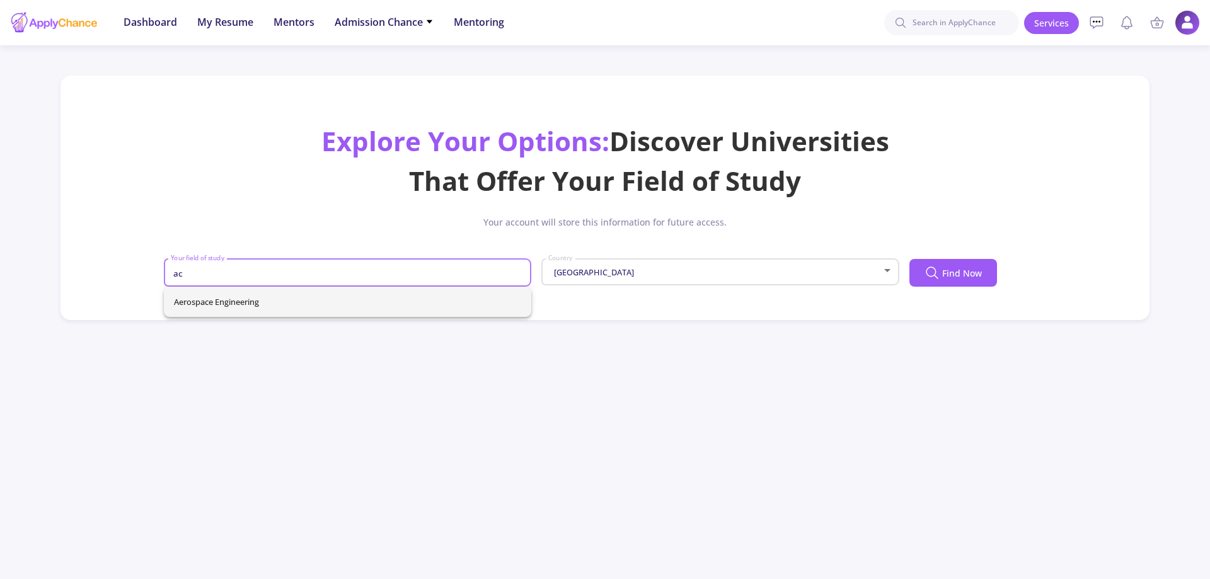
type input "a"
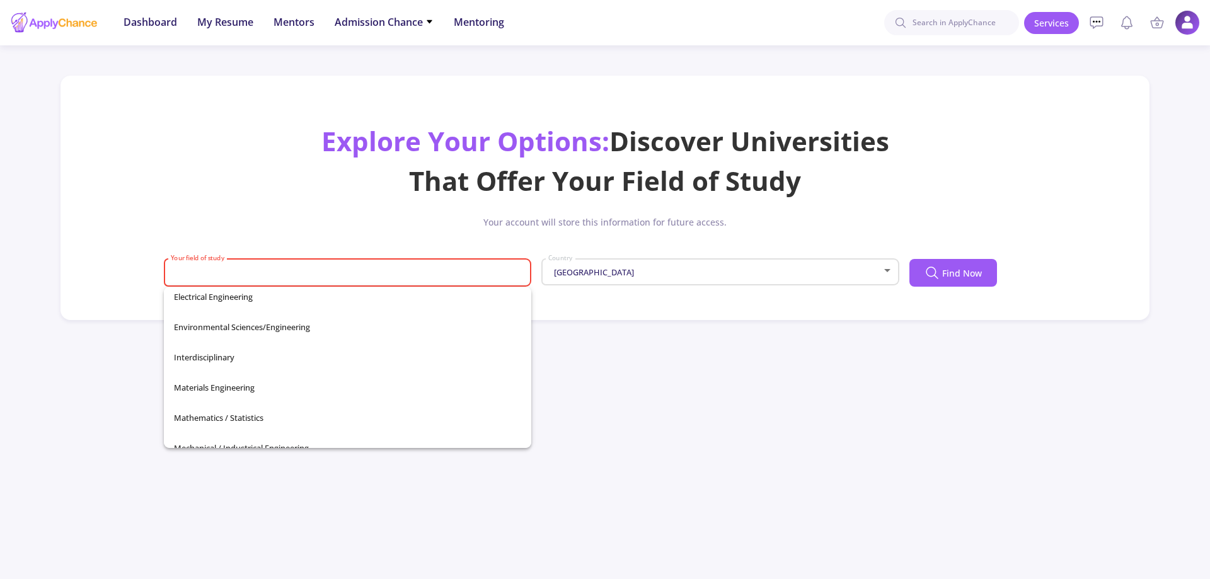
scroll to position [444, 0]
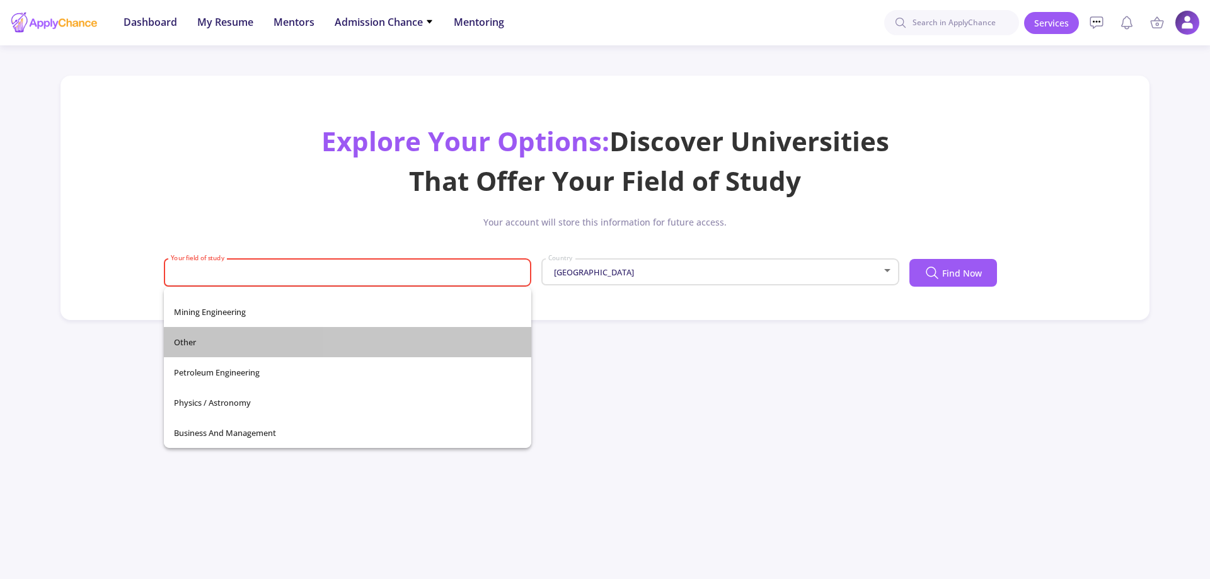
click at [443, 354] on span "Other" at bounding box center [347, 342] width 347 height 30
type input "Other"
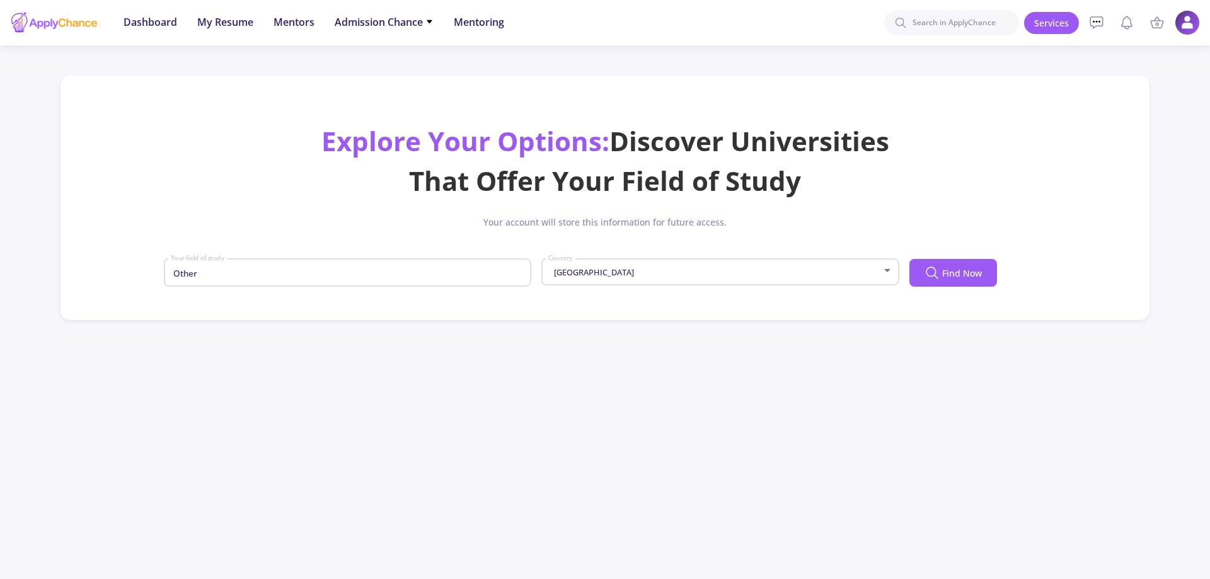
click at [403, 368] on div "Dashboard My Resume Services Mentors Admission Chance With Minimum Requirements…" at bounding box center [605, 289] width 1210 height 579
click at [927, 272] on icon at bounding box center [931, 271] width 9 height 9
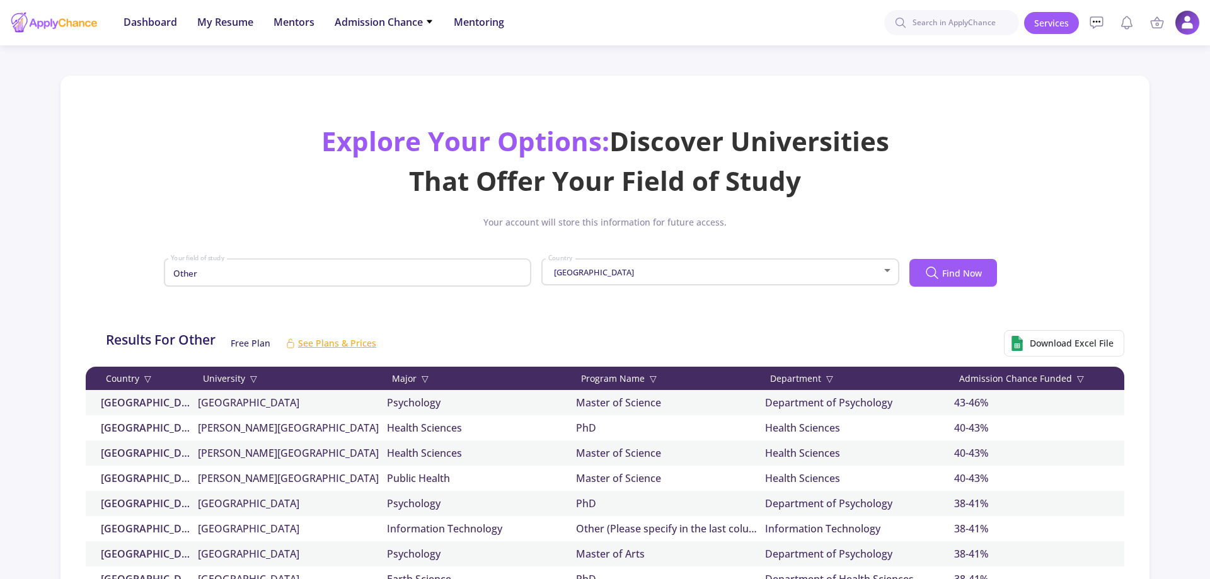
click at [1031, 379] on div "Admission Chance Funded ▽" at bounding box center [1048, 378] width 189 height 13
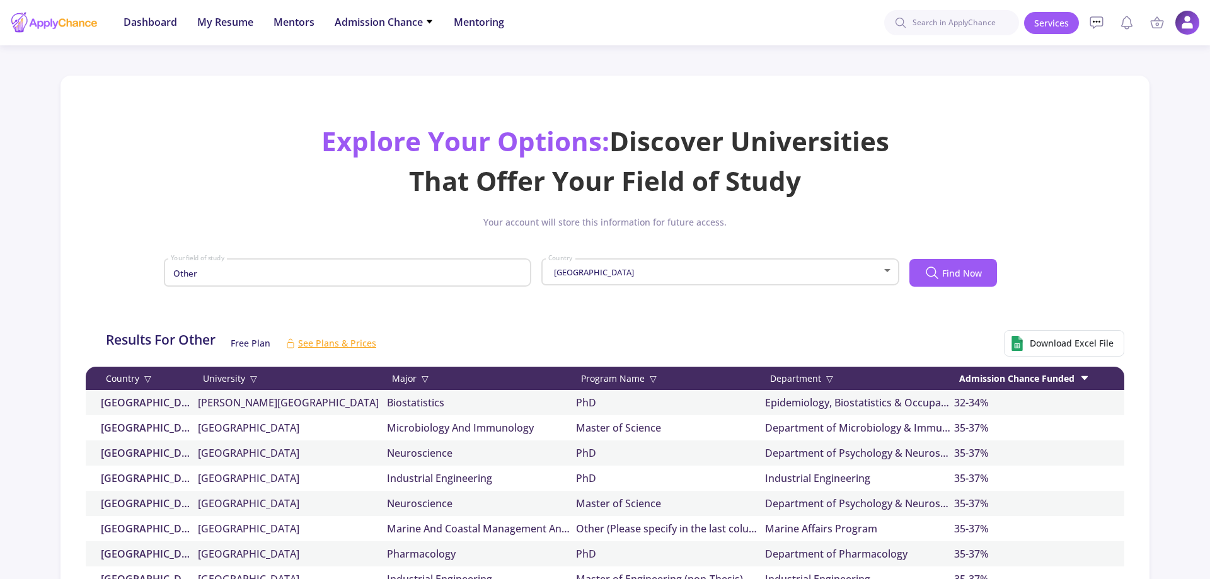
click at [1029, 379] on div "Admission Chance Funded" at bounding box center [1048, 378] width 189 height 13
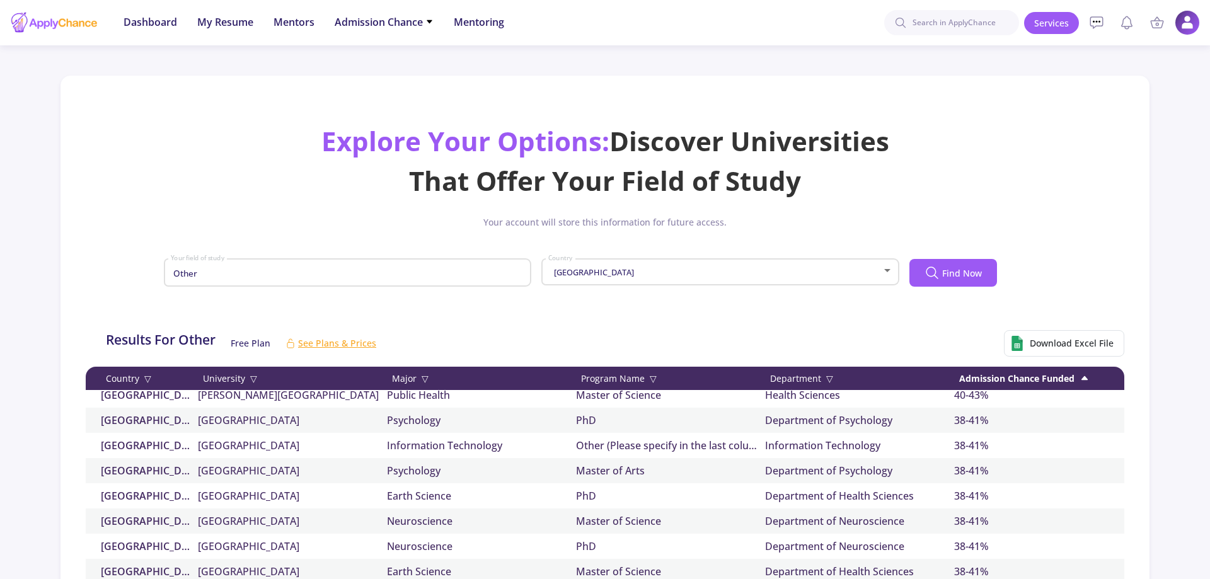
scroll to position [0, 0]
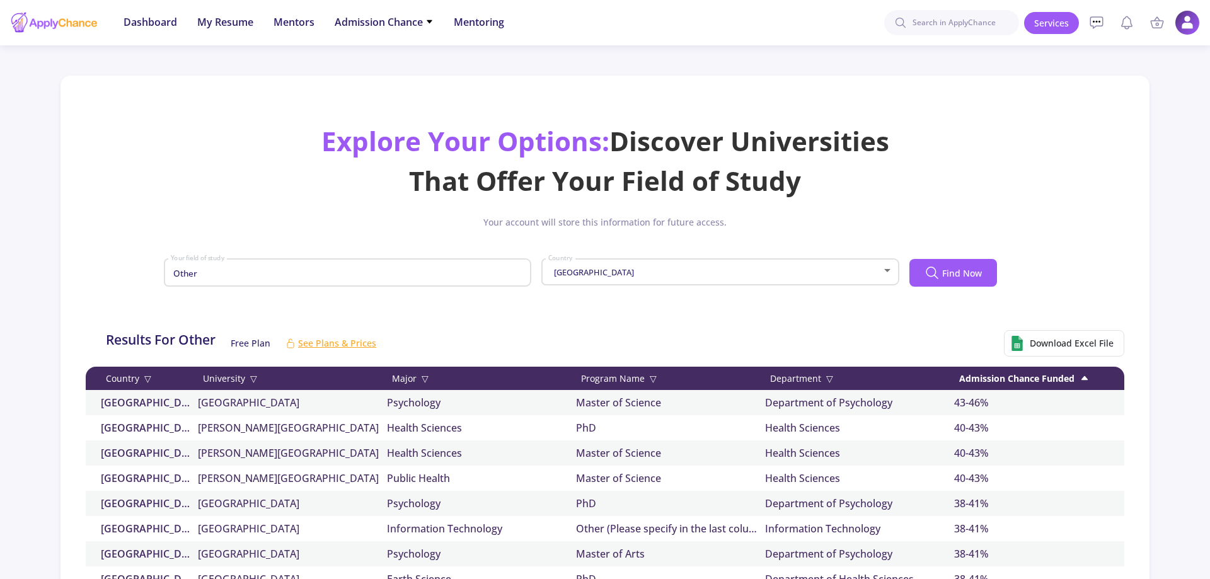
click at [608, 272] on div "[GEOGRAPHIC_DATA]" at bounding box center [715, 272] width 334 height 9
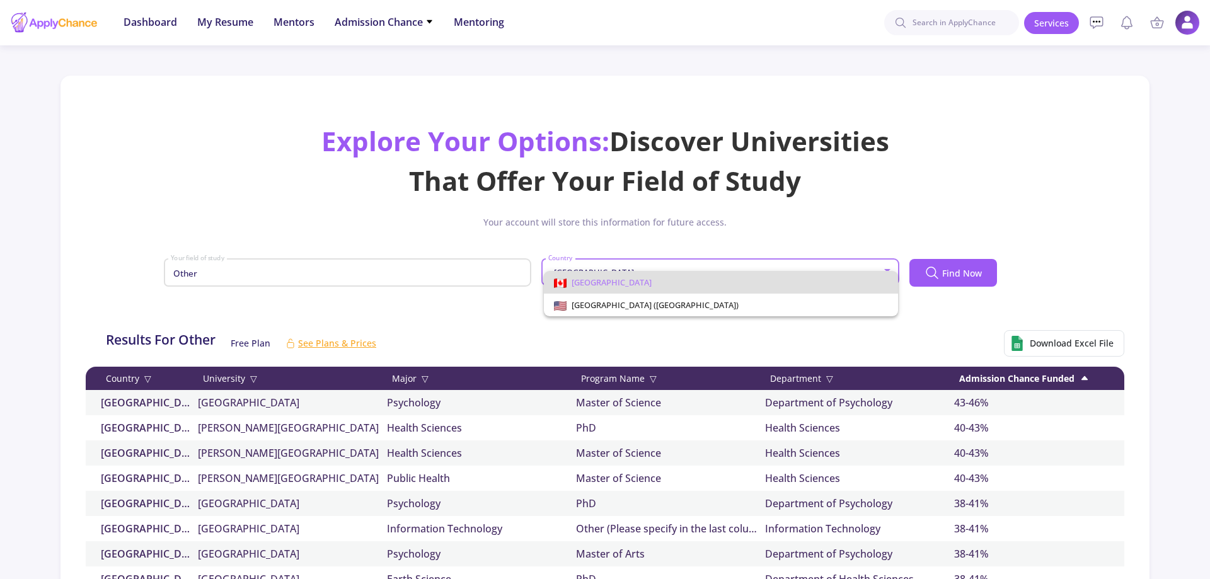
click at [427, 278] on div at bounding box center [605, 289] width 1210 height 579
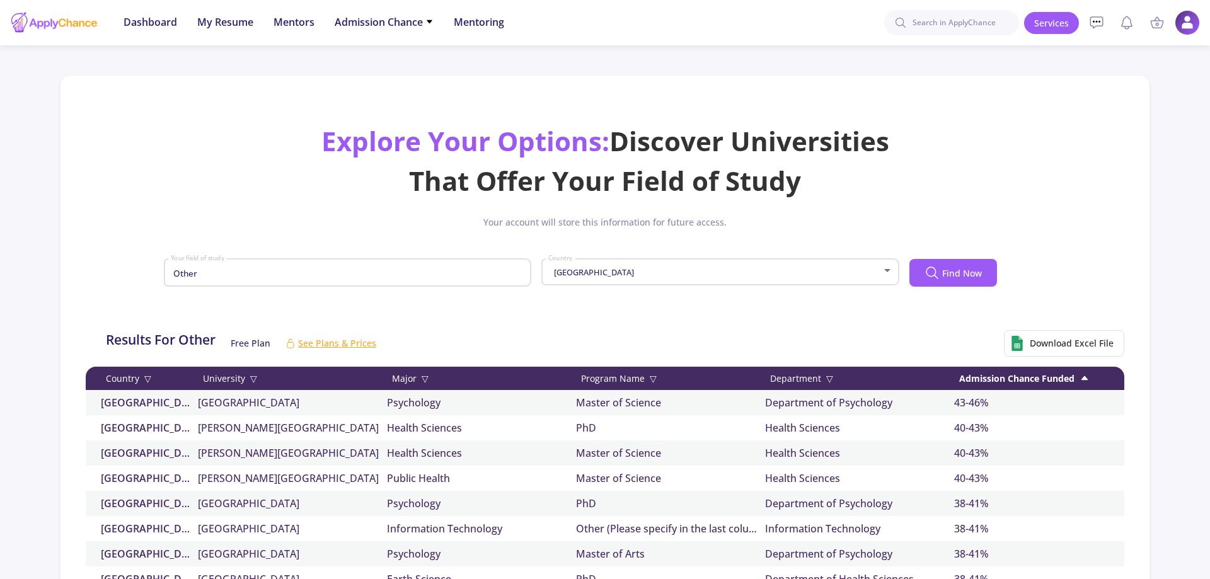
click at [359, 279] on div "Other Your field of study" at bounding box center [348, 270] width 356 height 33
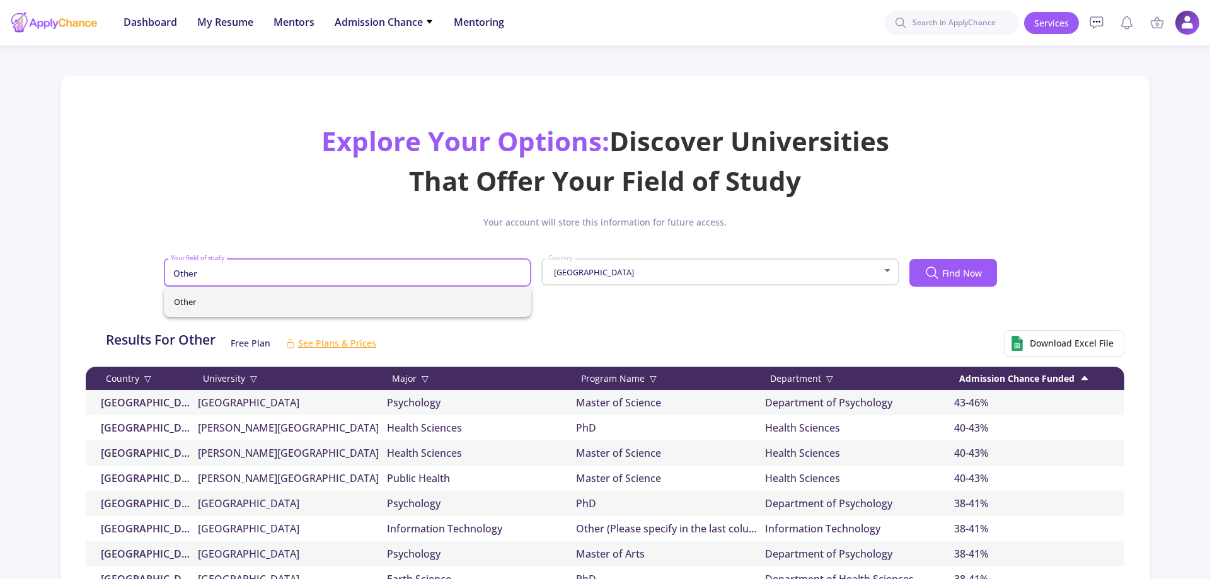
click at [253, 299] on span "Other" at bounding box center [347, 302] width 347 height 30
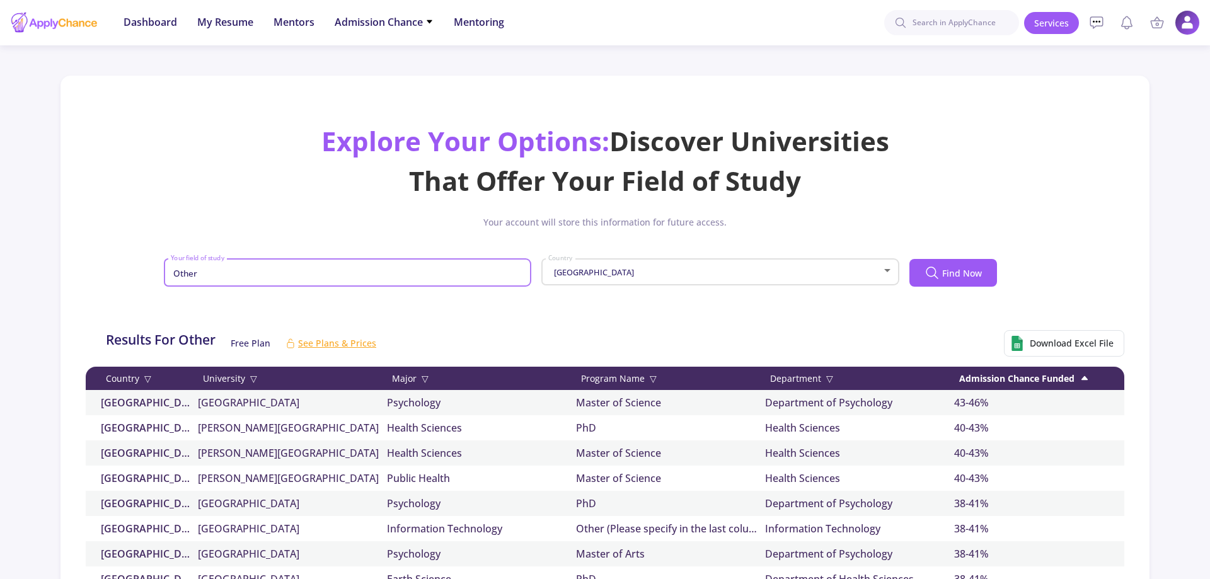
click at [488, 278] on input "Other" at bounding box center [349, 273] width 359 height 11
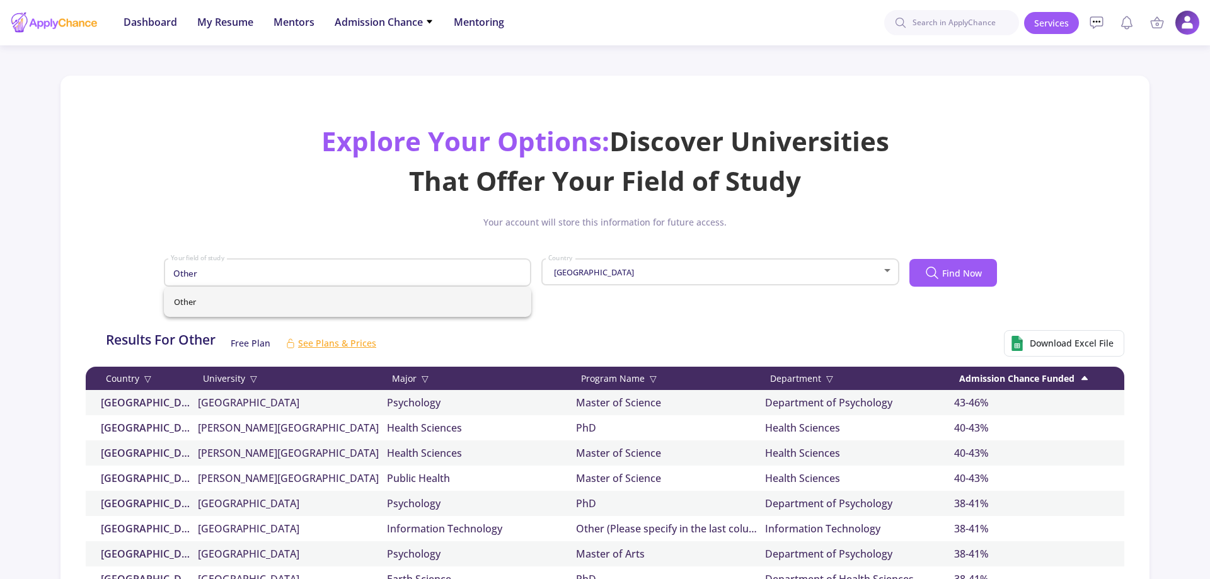
click at [538, 329] on div "Results For Other Free Plan See Plans & Prices Download Excel File" at bounding box center [613, 343] width 1044 height 47
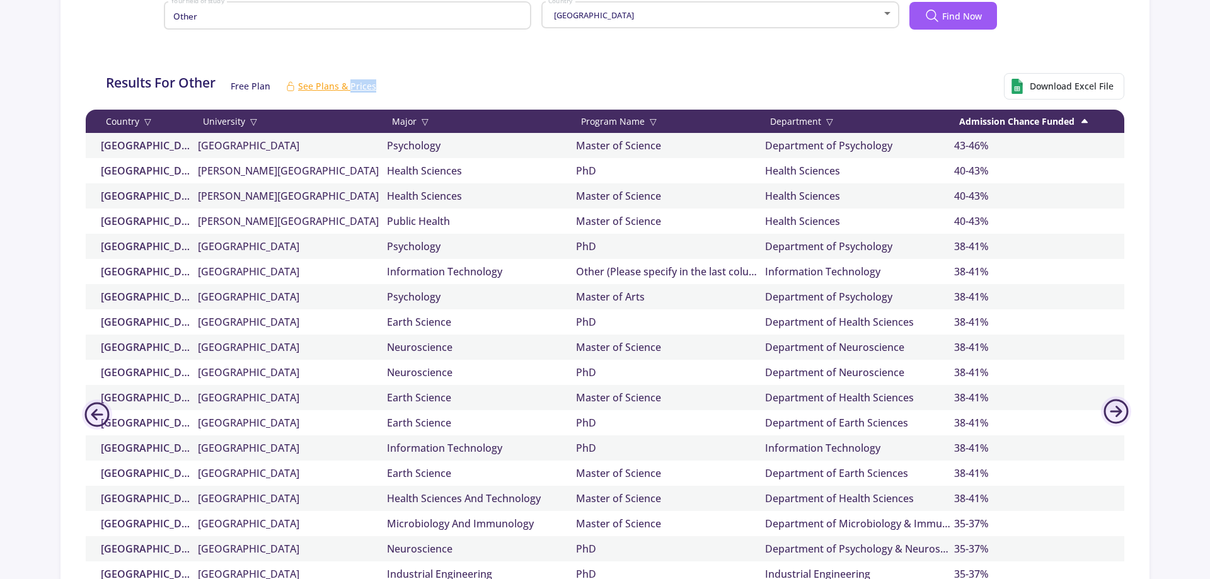
scroll to position [321, 0]
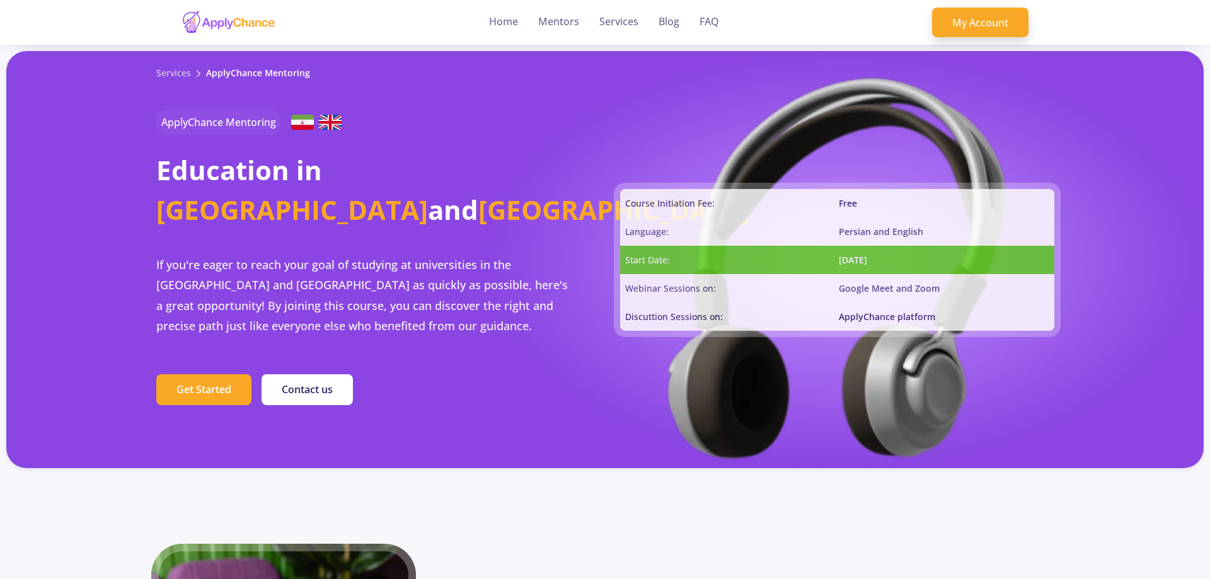
click at [820, 276] on div "Webinar Sessions on:" at bounding box center [729, 288] width 219 height 28
click at [838, 264] on div "Start Date:" at bounding box center [729, 260] width 219 height 28
click at [871, 259] on div "May 1, 2024" at bounding box center [946, 260] width 215 height 28
click at [266, 384] on button "Contact us" at bounding box center [307, 390] width 91 height 32
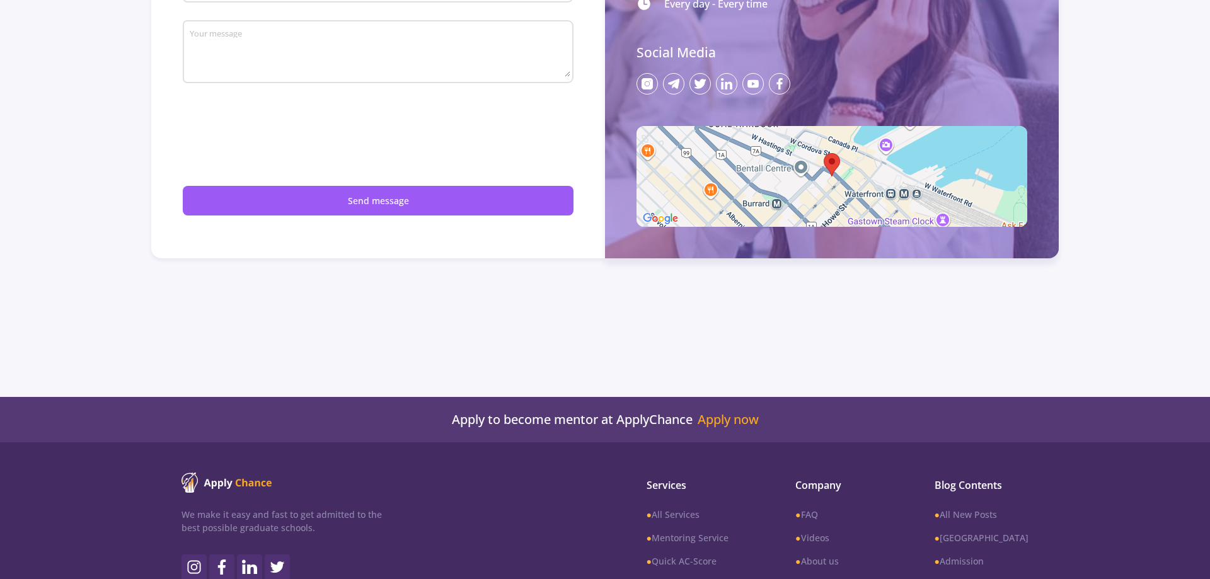
scroll to position [64, 0]
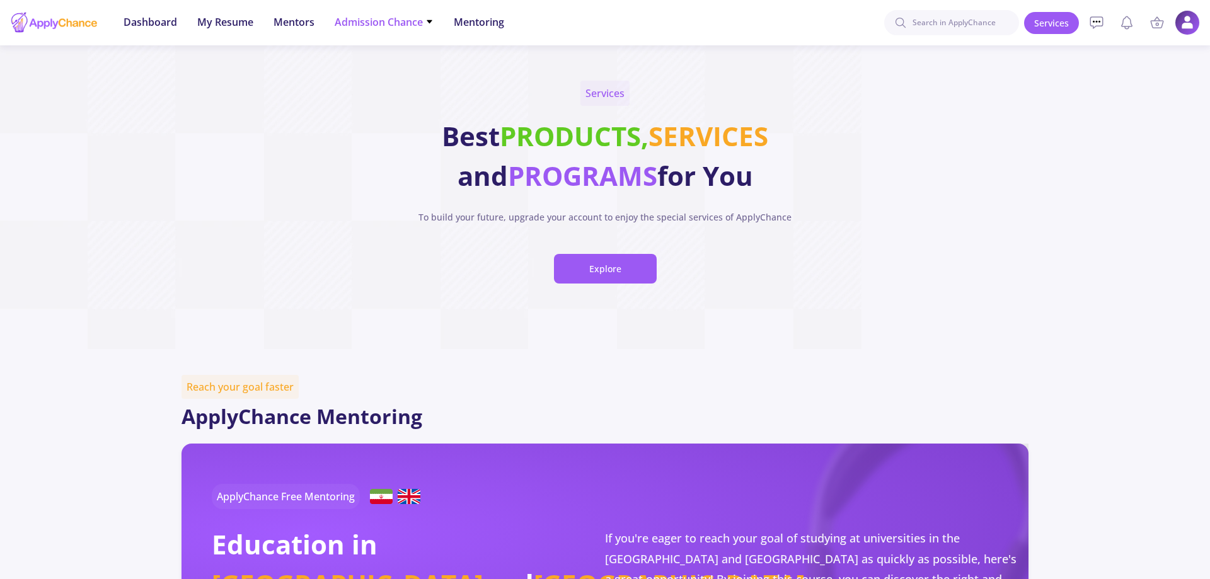
click at [417, 23] on span "Admission Chance" at bounding box center [384, 21] width 99 height 15
click at [388, 66] on link "With Minimum Requirements" at bounding box center [409, 65] width 149 height 23
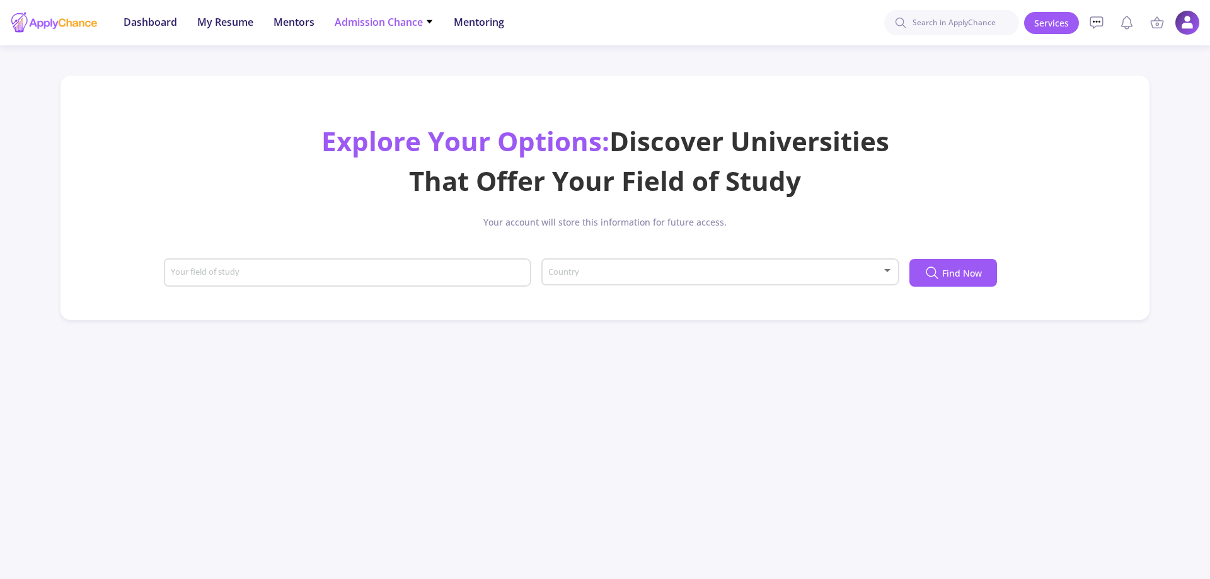
click at [399, 35] on li "Admission Chance With Minimum Requirements Only My Chance of Admission" at bounding box center [384, 22] width 99 height 45
click at [420, 13] on li "Admission Chance With Minimum Requirements Only My Chance of Admission" at bounding box center [384, 22] width 99 height 45
click at [419, 21] on span "Admission Chance" at bounding box center [384, 21] width 99 height 15
click at [400, 95] on link "Only My Chance of Admission" at bounding box center [409, 88] width 149 height 23
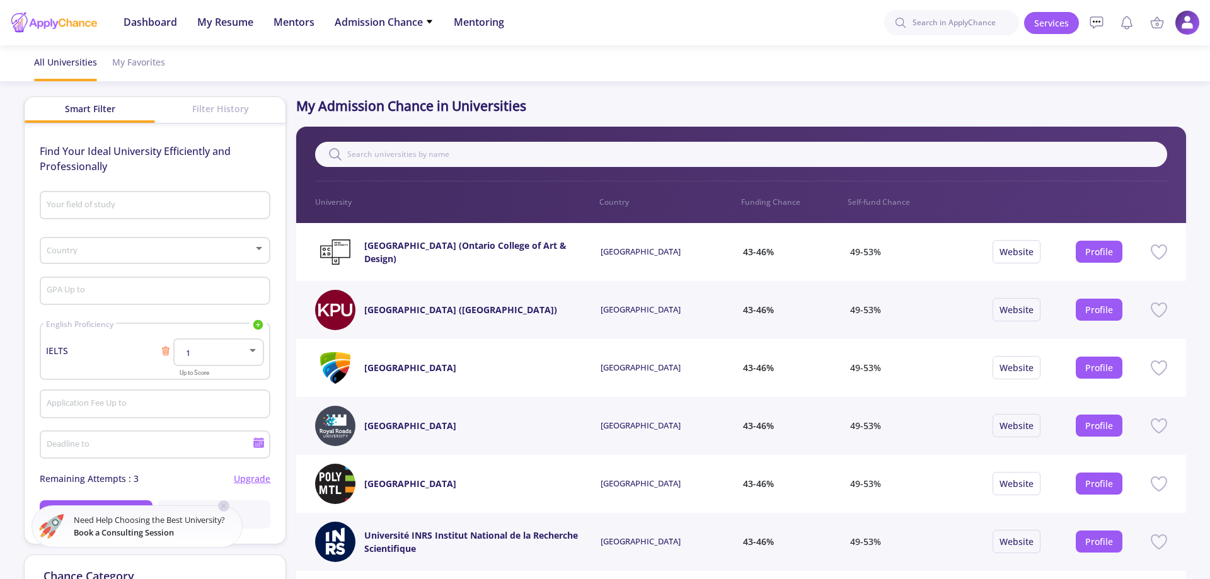
click at [168, 201] on input "Your field of study" at bounding box center [157, 205] width 222 height 11
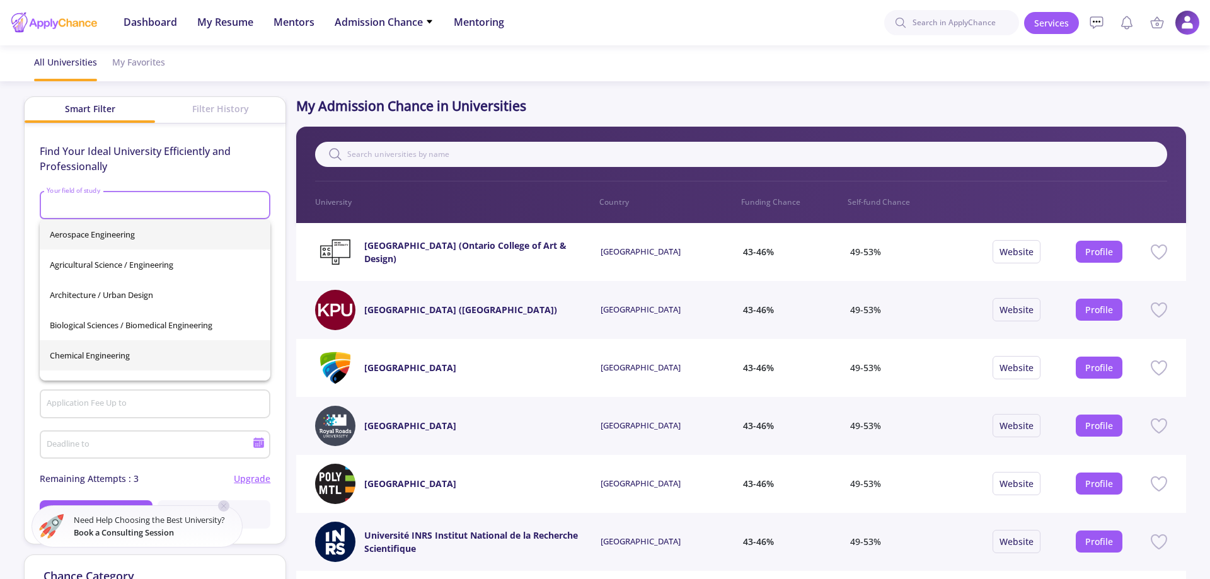
scroll to position [444, 0]
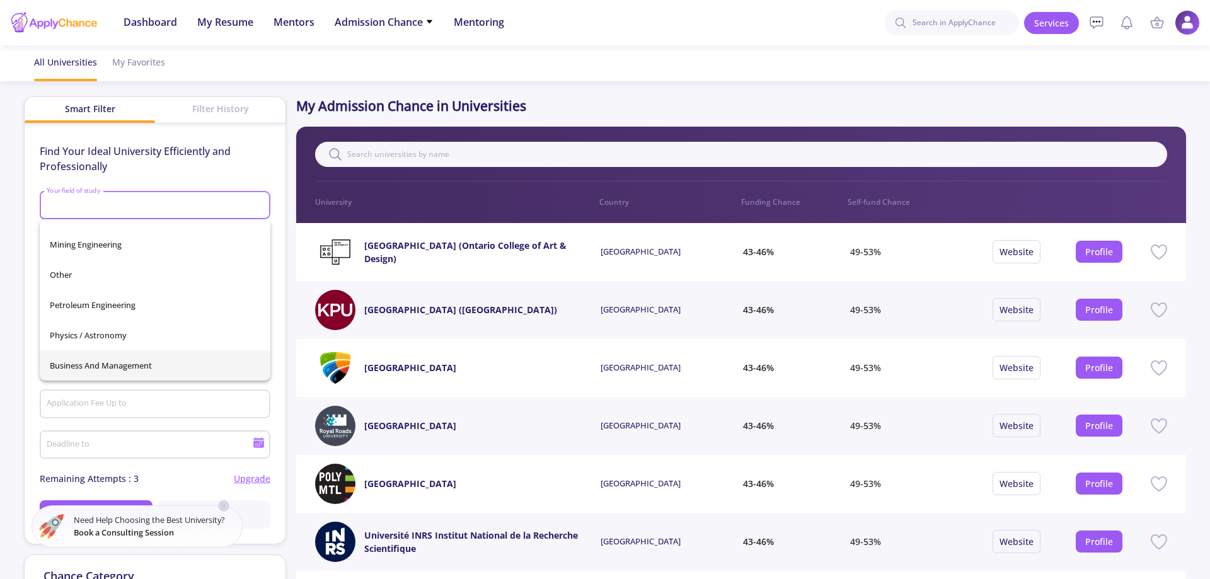
click at [126, 374] on span "Business and Management" at bounding box center [155, 365] width 211 height 30
type input "Business and Management"
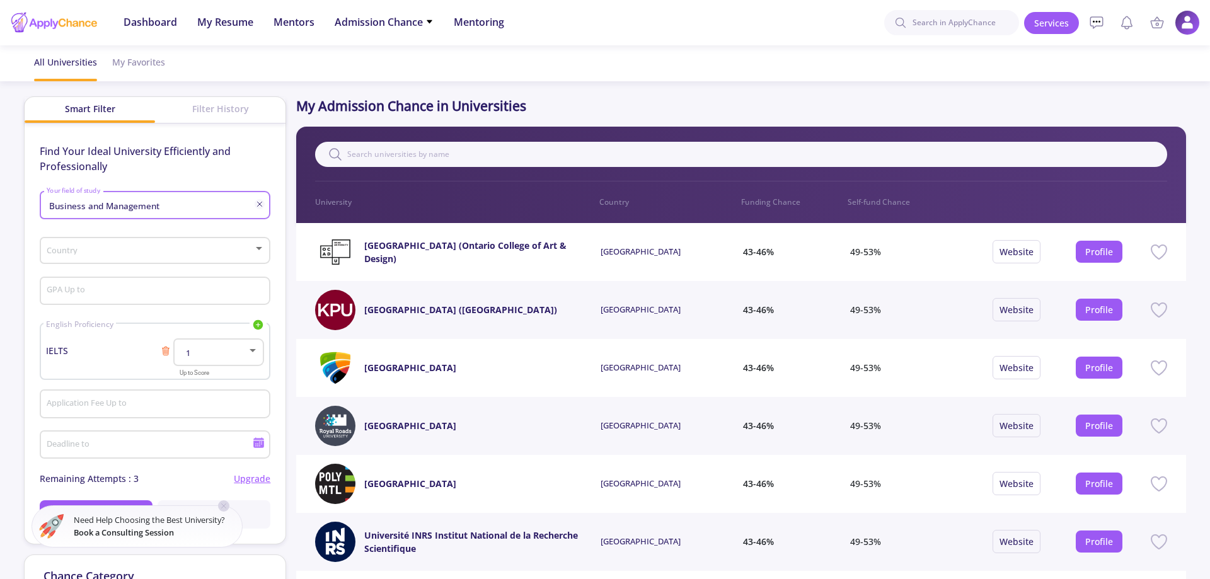
click at [136, 258] on div "Country" at bounding box center [155, 249] width 219 height 32
click at [134, 258] on div "Canada Country" at bounding box center [150, 249] width 209 height 32
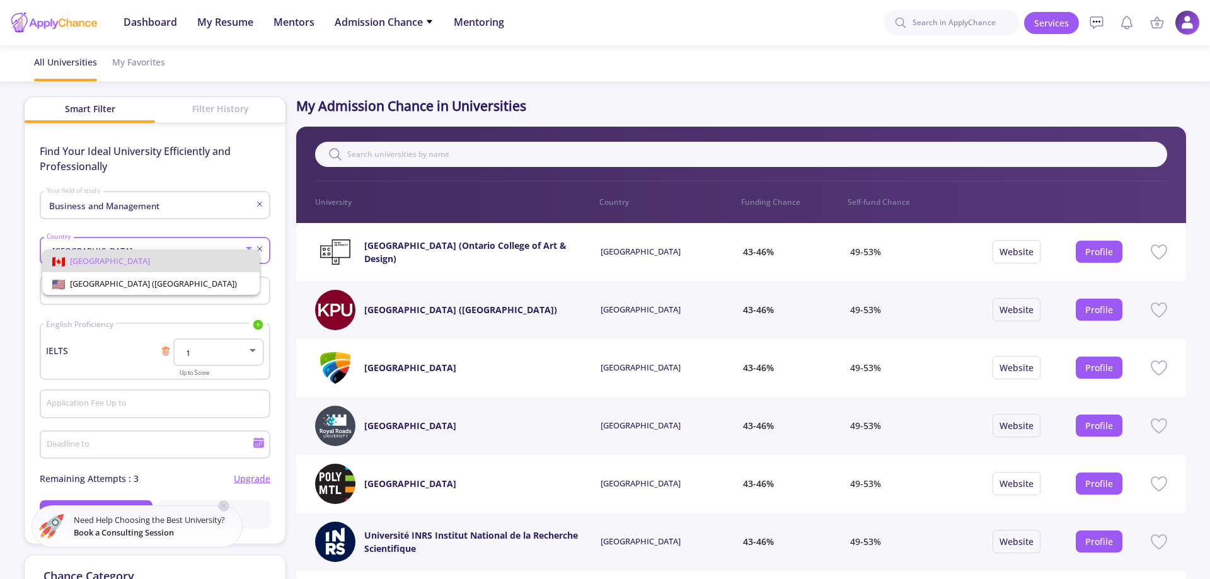
click at [277, 230] on div at bounding box center [605, 289] width 1210 height 579
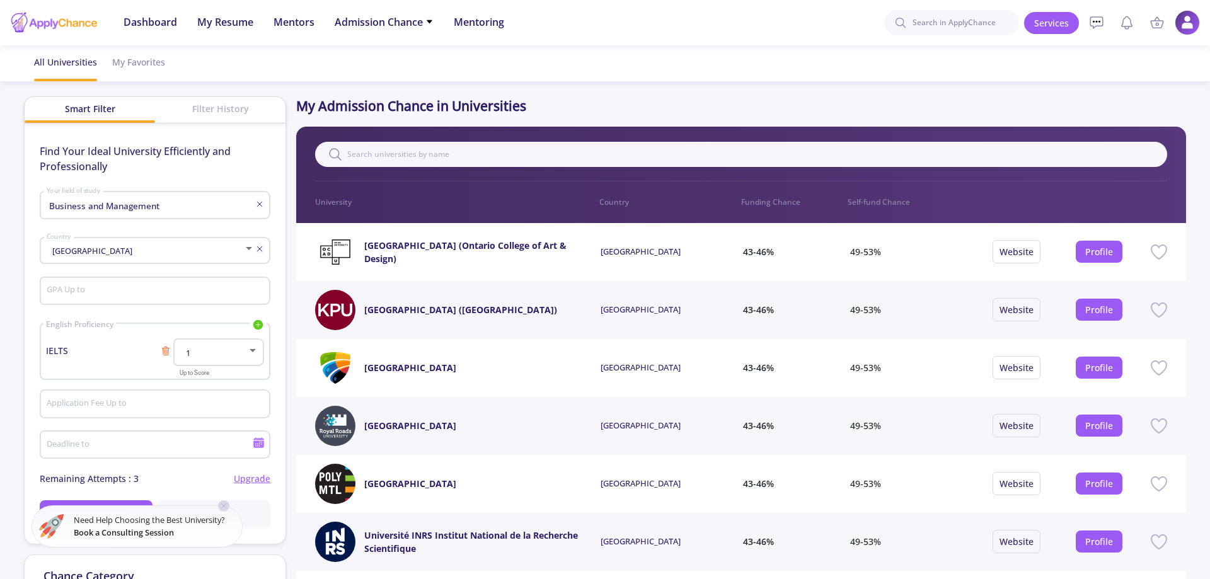
click at [265, 245] on div "Canada Country" at bounding box center [155, 249] width 231 height 32
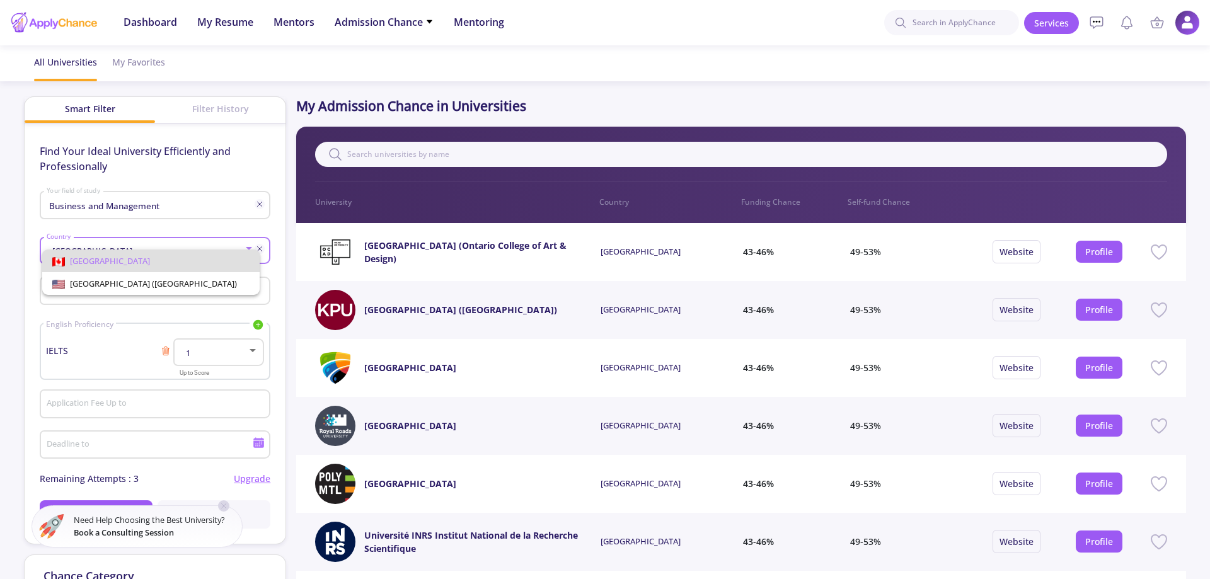
click at [265, 246] on div at bounding box center [605, 289] width 1210 height 579
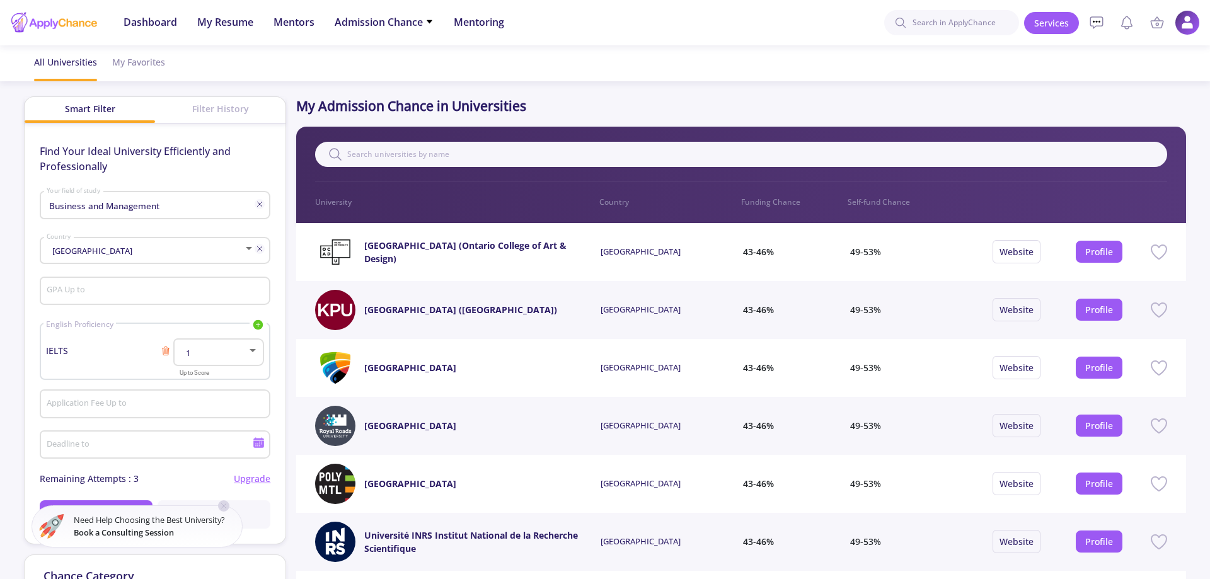
click at [261, 250] on line at bounding box center [259, 249] width 4 height 4
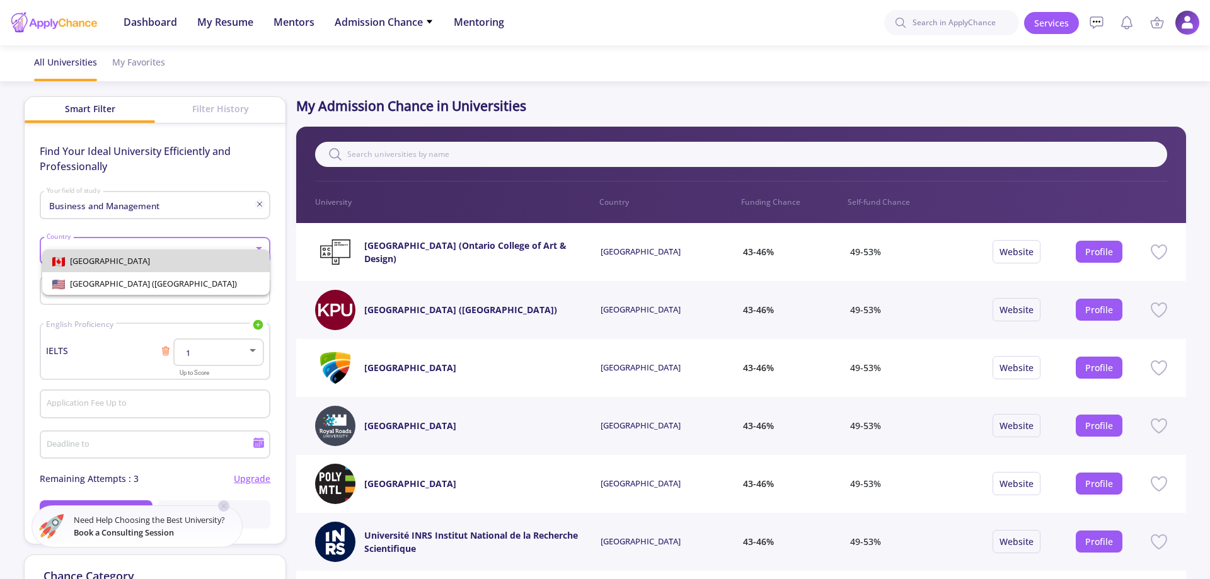
click at [129, 267] on span "[GEOGRAPHIC_DATA]" at bounding box center [155, 261] width 207 height 23
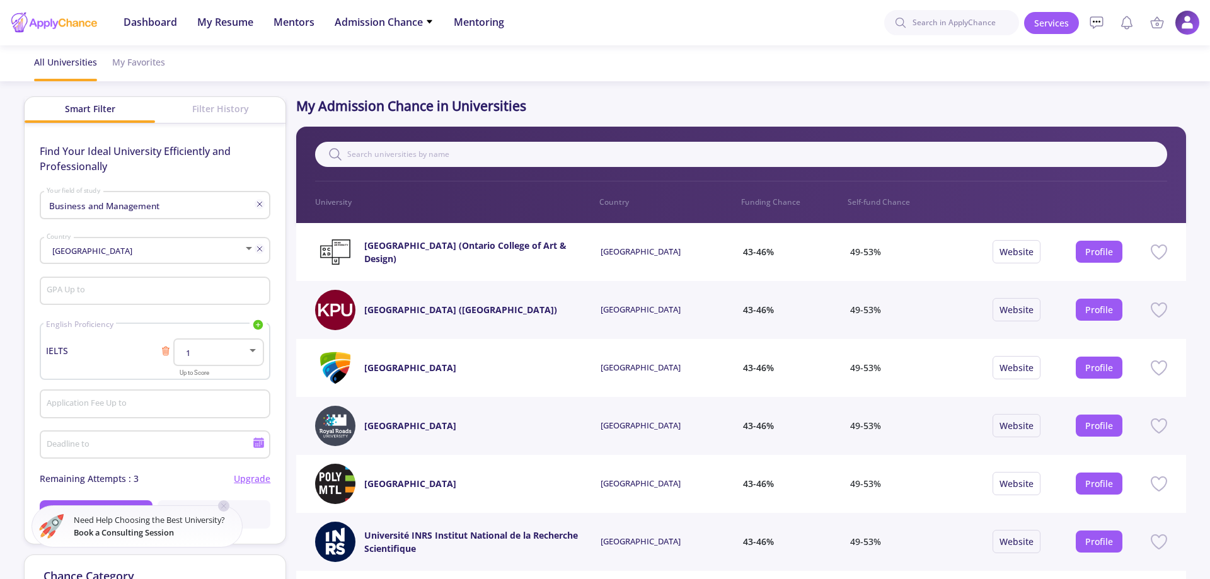
click at [122, 284] on div "GPA Up to" at bounding box center [155, 288] width 219 height 33
click at [72, 306] on div "GPA Up to" at bounding box center [155, 295] width 231 height 42
click at [204, 354] on div "1" at bounding box center [213, 353] width 67 height 9
click at [203, 407] on span "7" at bounding box center [219, 410] width 67 height 23
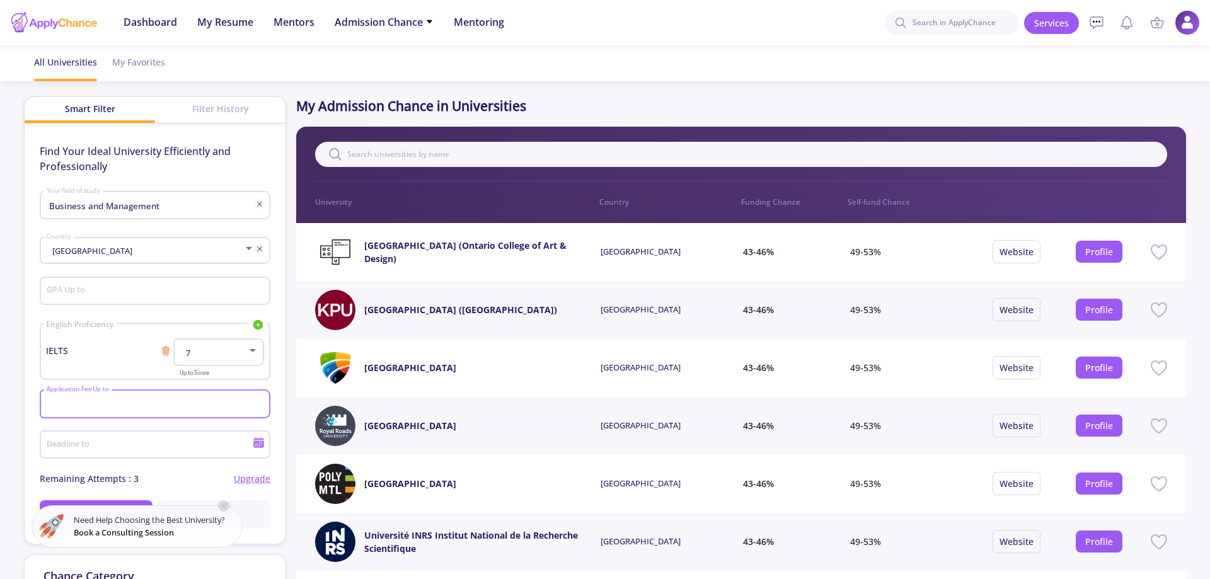
click at [178, 409] on input "Application Fee Up to" at bounding box center [157, 404] width 222 height 11
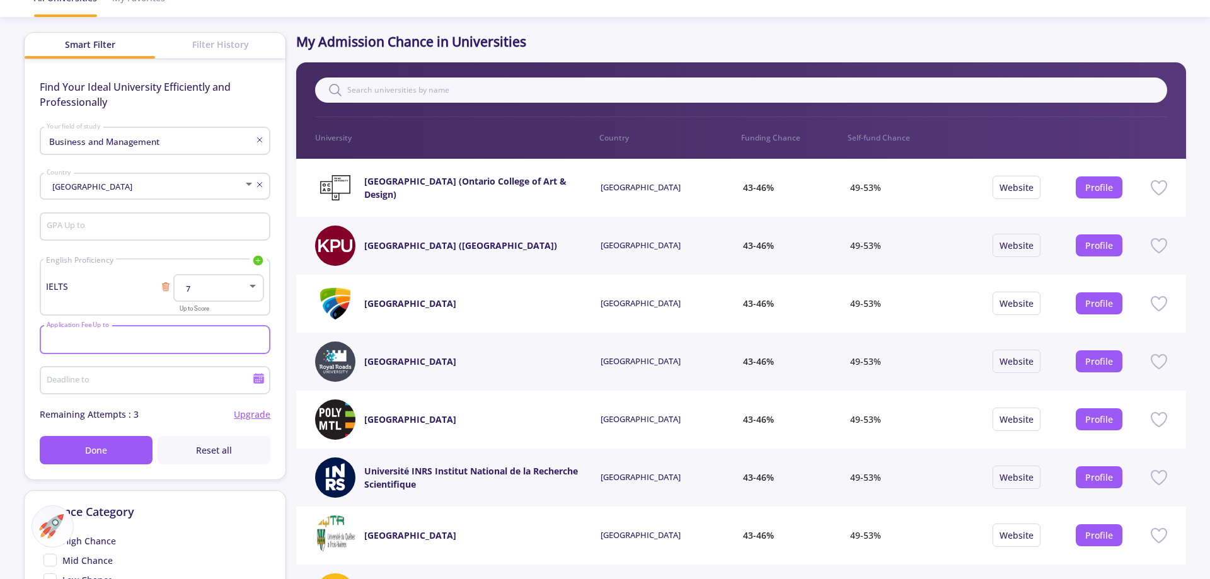
scroll to position [129, 0]
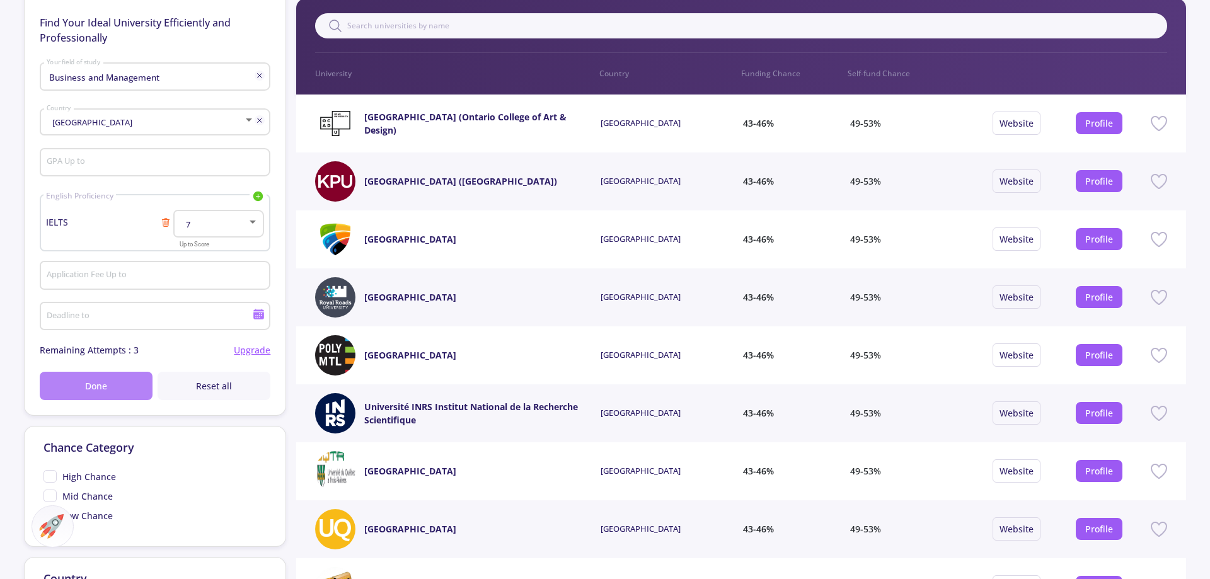
click at [80, 389] on button "Done" at bounding box center [96, 386] width 113 height 28
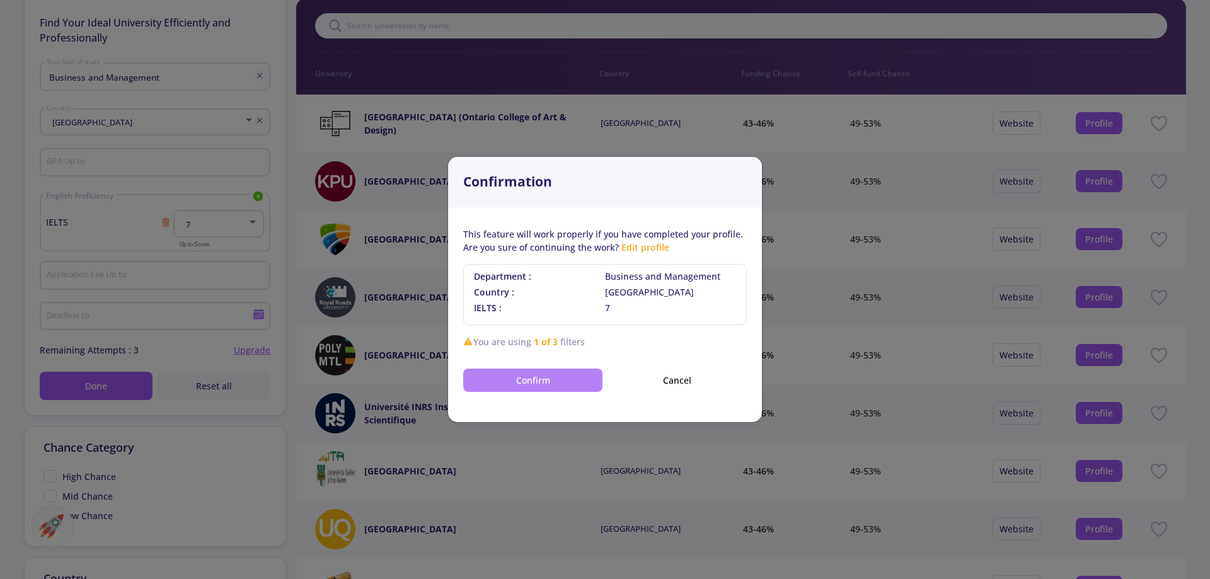
click at [503, 374] on button "Confirm" at bounding box center [532, 380] width 139 height 23
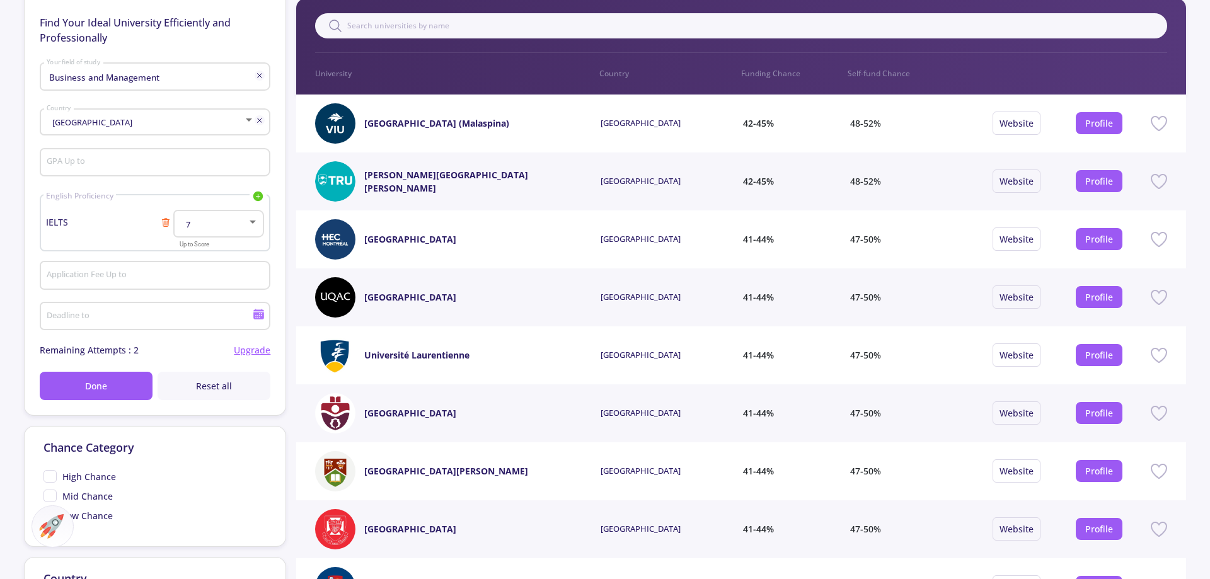
scroll to position [0, 0]
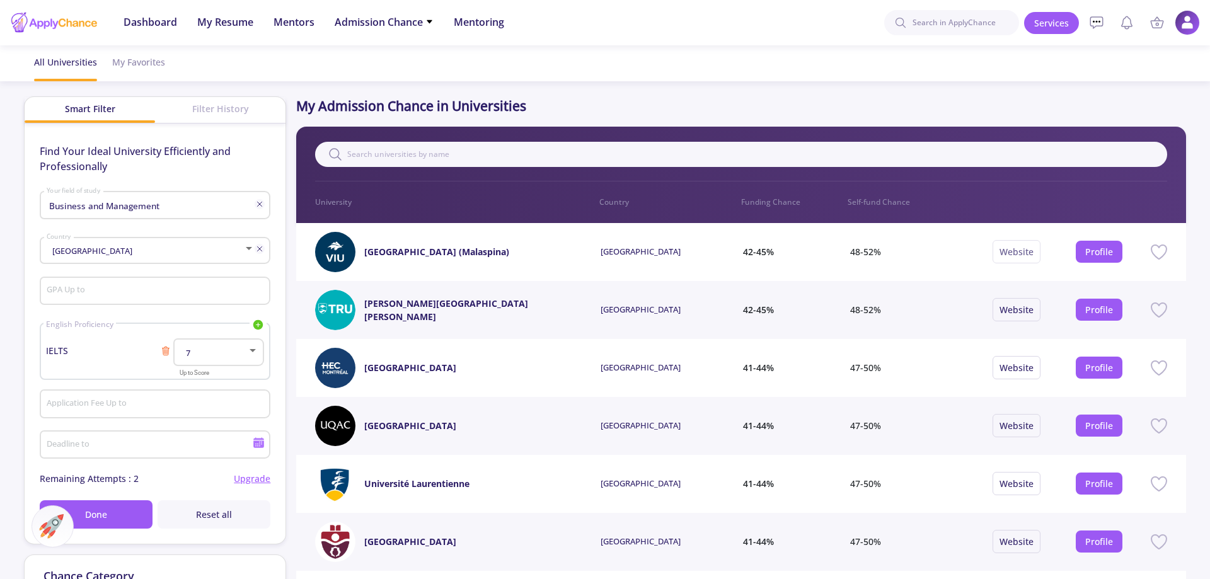
click at [1015, 257] on link "Website" at bounding box center [1017, 252] width 34 height 12
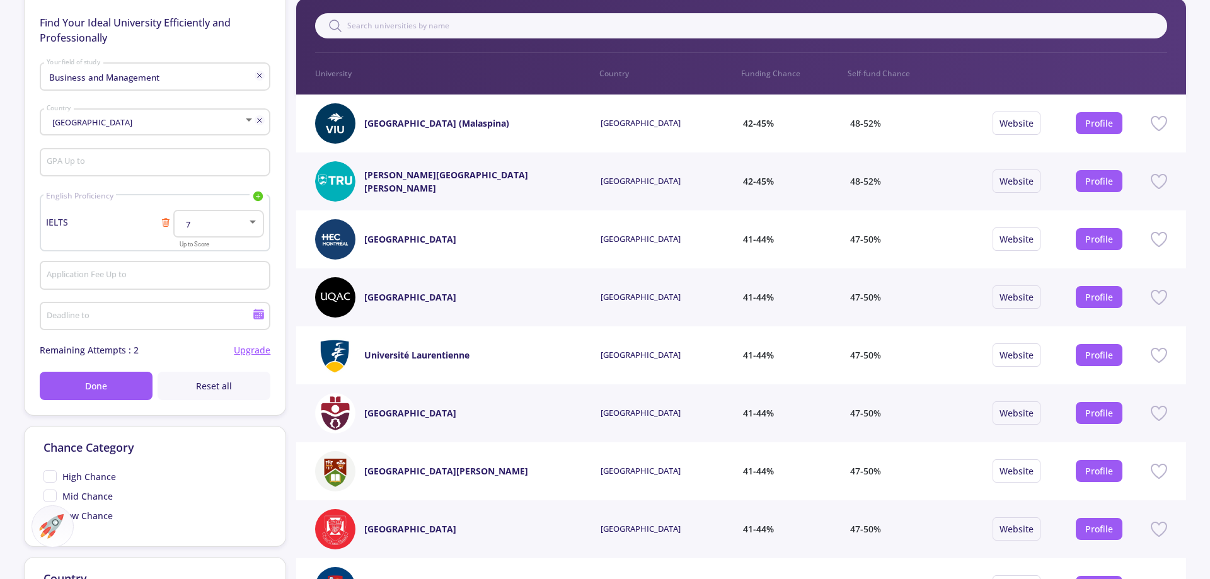
scroll to position [64, 0]
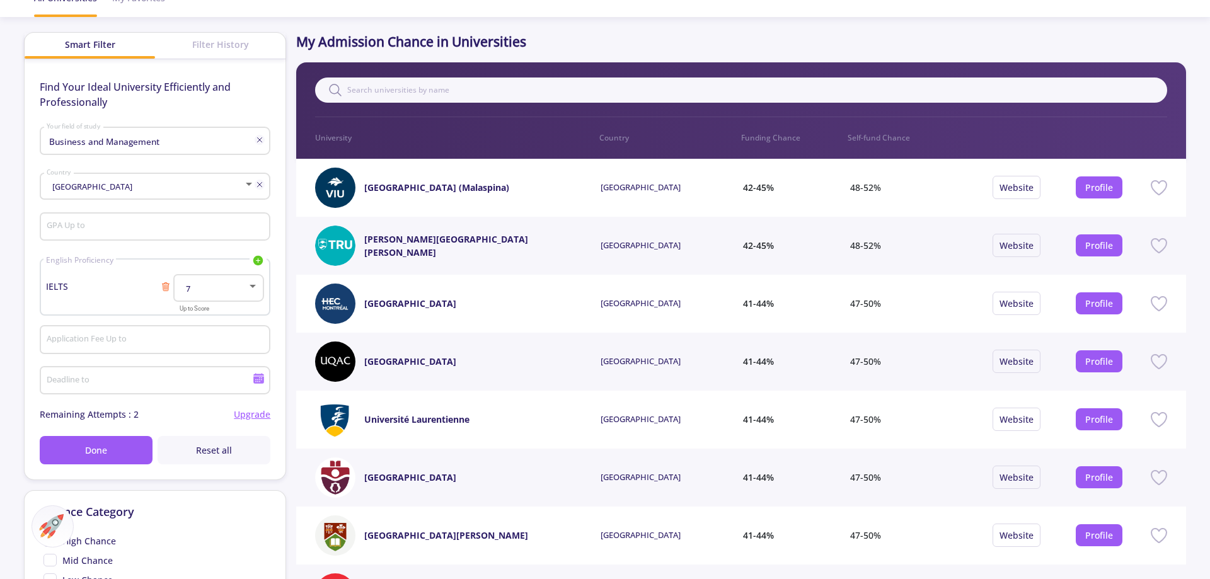
click at [422, 187] on link "[GEOGRAPHIC_DATA] (Malaspina)" at bounding box center [436, 187] width 145 height 13
